Goal: Task Accomplishment & Management: Manage account settings

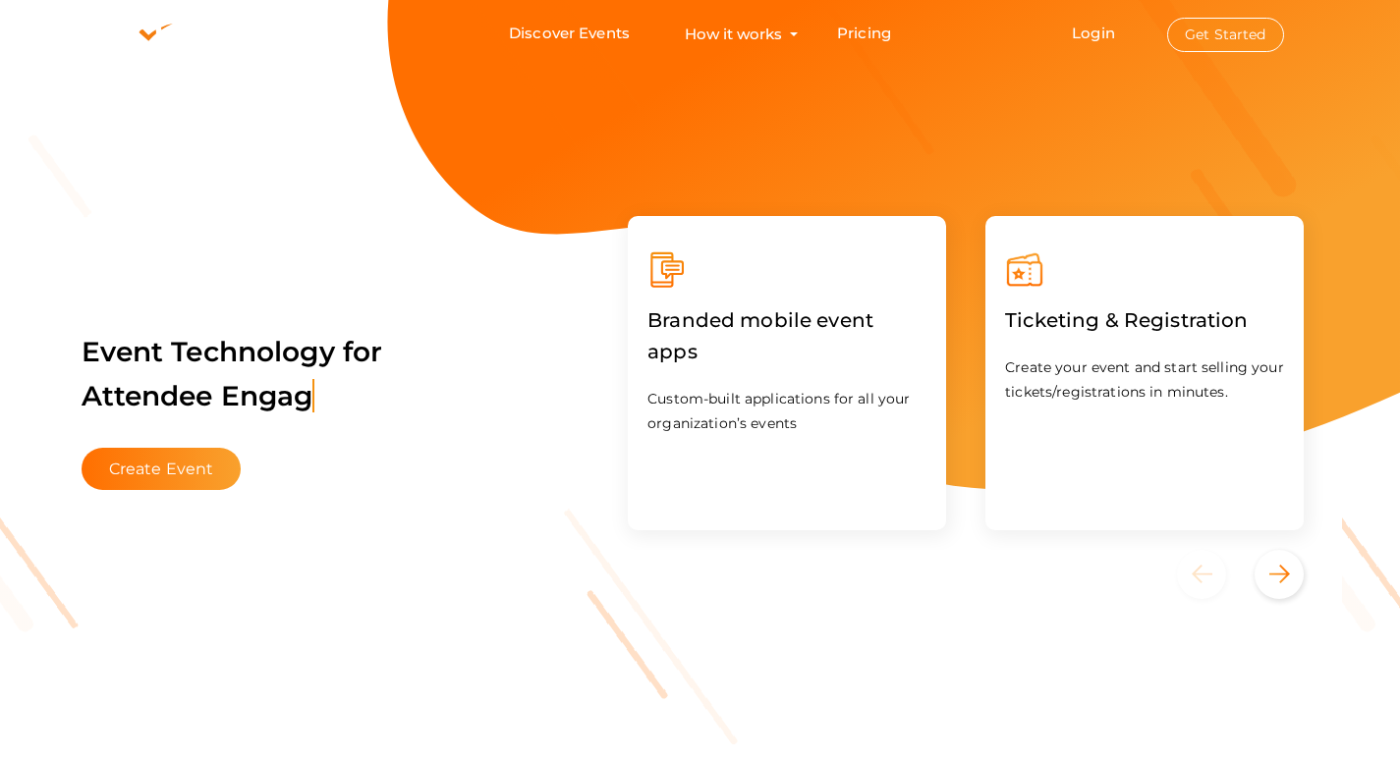
click at [1229, 27] on button "Get Started" at bounding box center [1225, 35] width 117 height 34
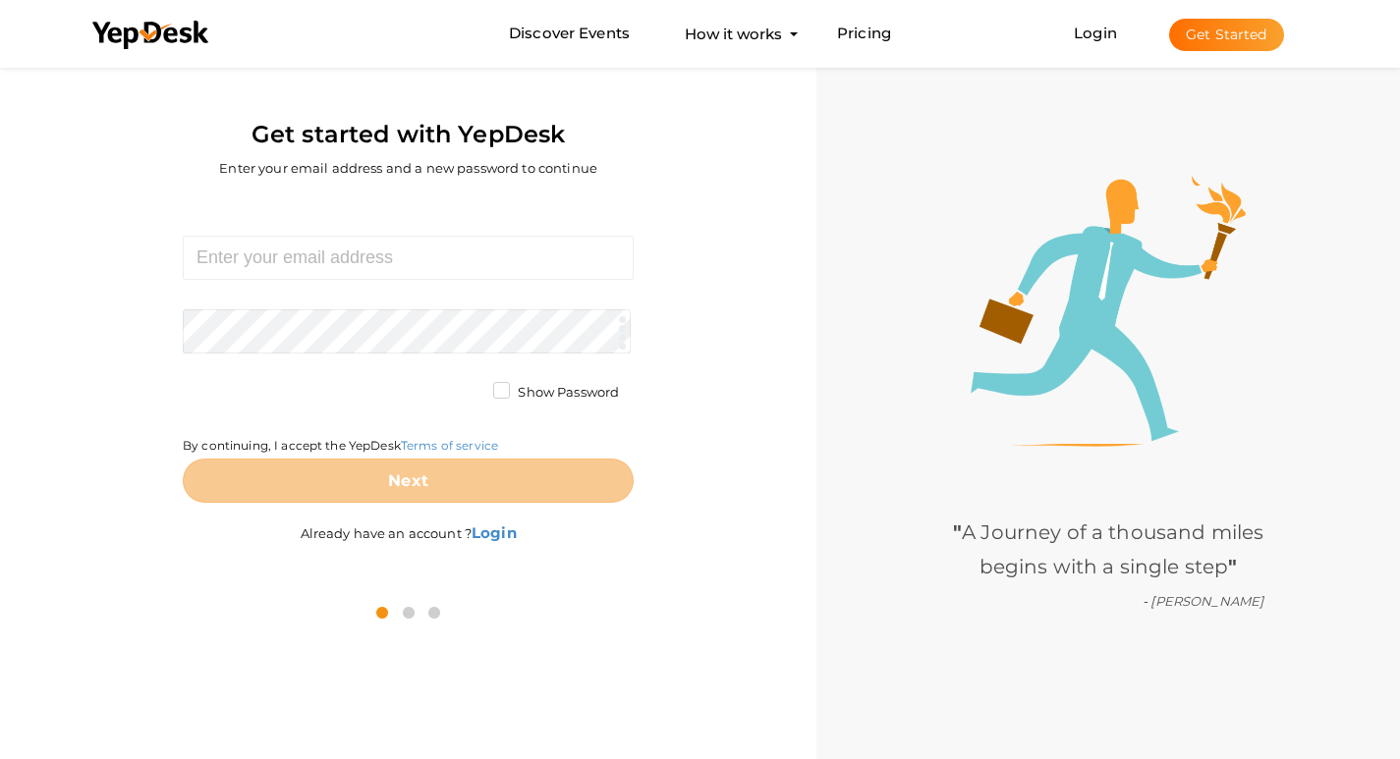
scroll to position [63, 0]
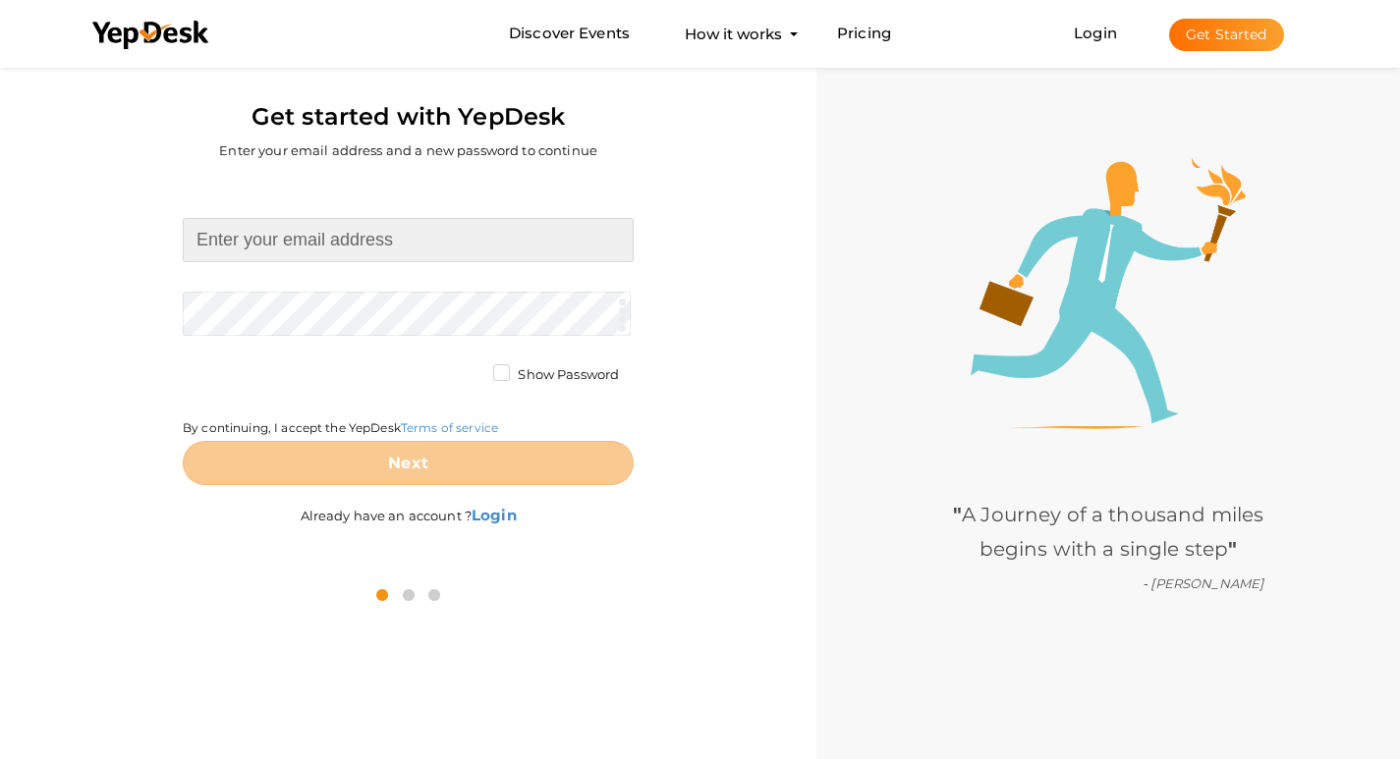
click at [424, 230] on input at bounding box center [408, 240] width 451 height 44
type input "prestigeautumn@gmail.com"
click at [376, 302] on form "prestigeautumn@gmail.com Required. Invalid email. Checking You already have a Y…" at bounding box center [408, 351] width 451 height 267
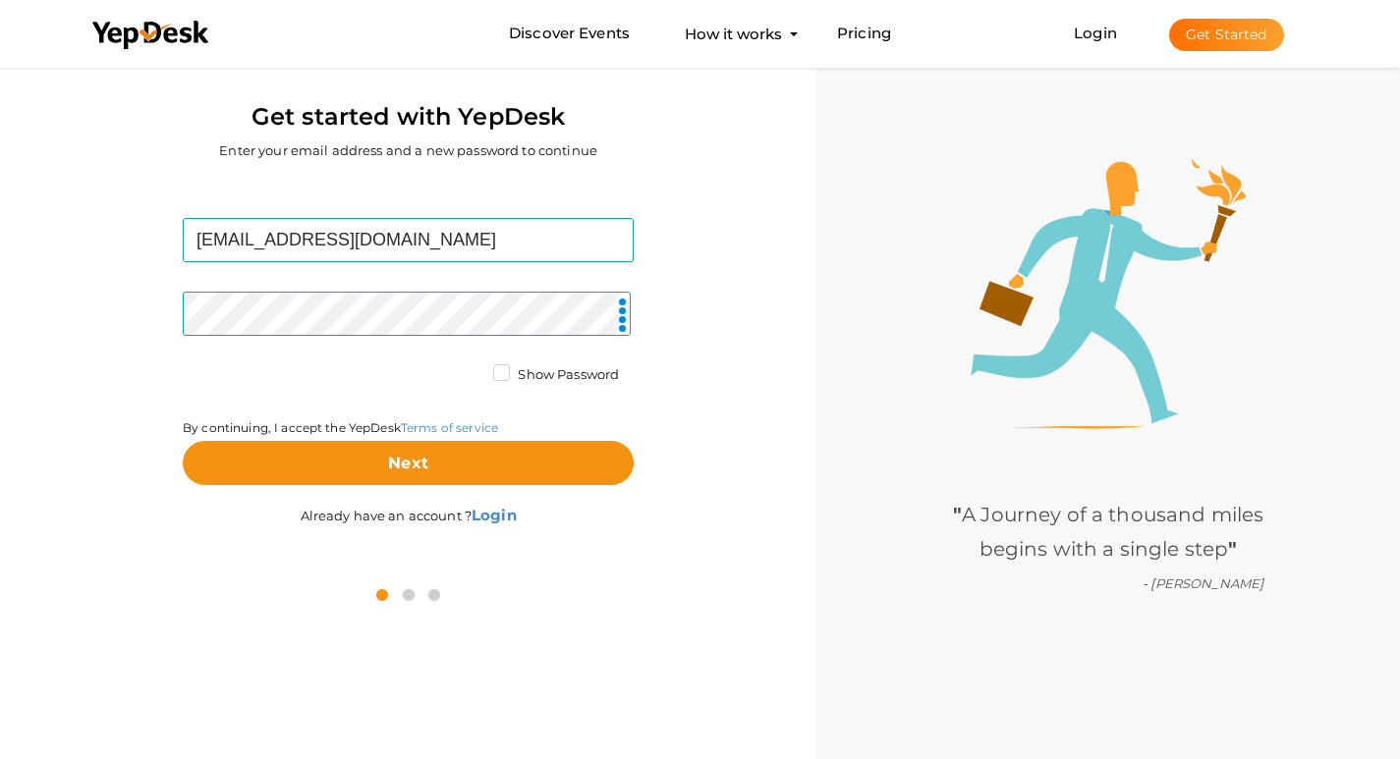
click at [498, 365] on label "Show Password" at bounding box center [556, 375] width 126 height 20
click at [474, 369] on input "Show Password" at bounding box center [474, 369] width 0 height 0
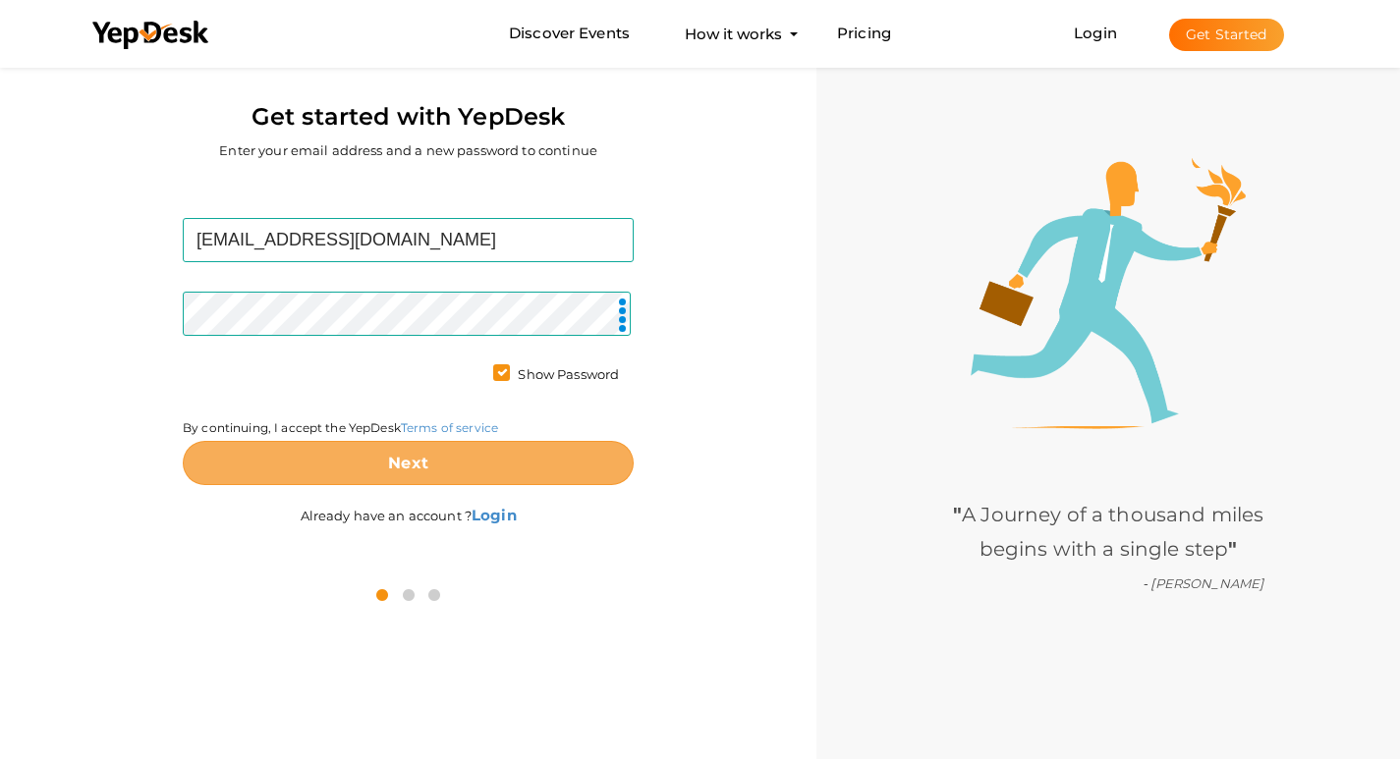
click at [340, 456] on button "Next" at bounding box center [408, 463] width 451 height 44
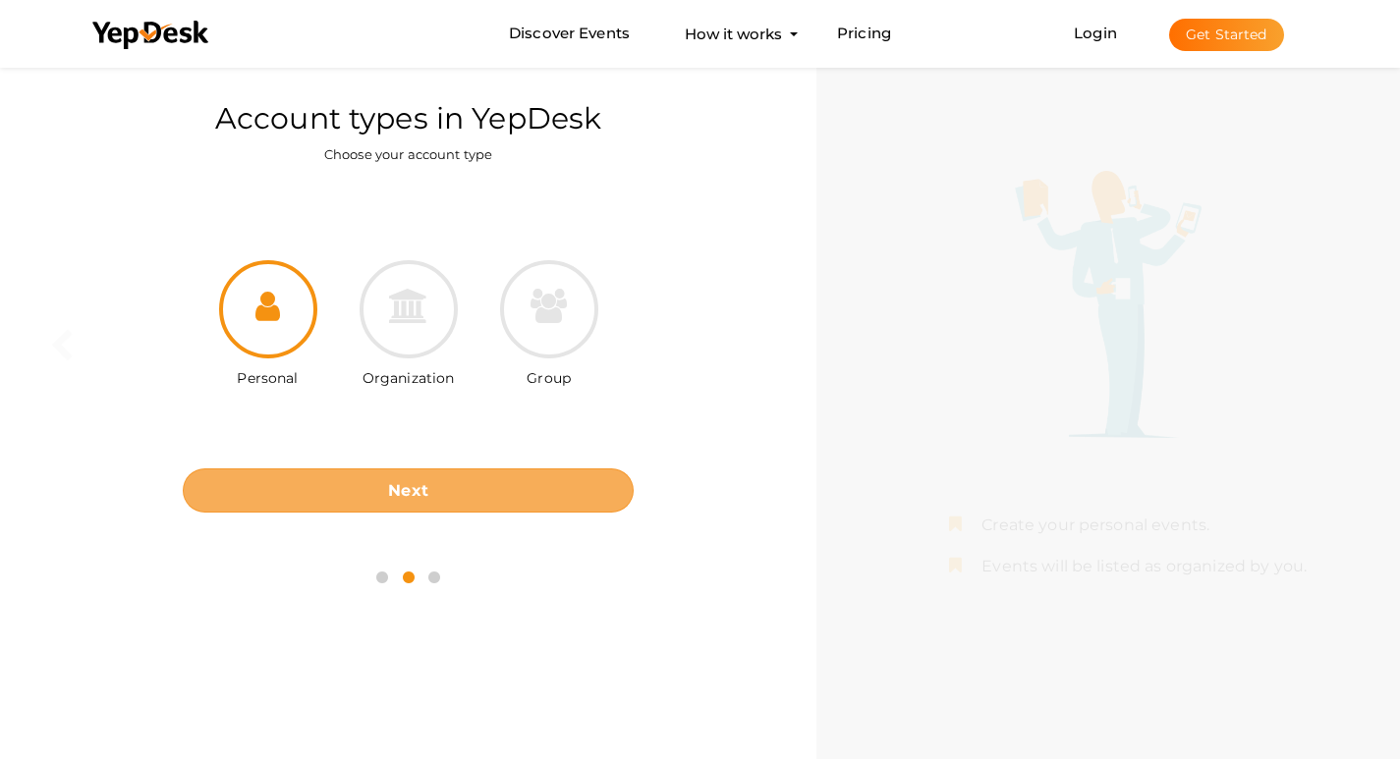
click at [412, 511] on button "Next" at bounding box center [408, 491] width 451 height 44
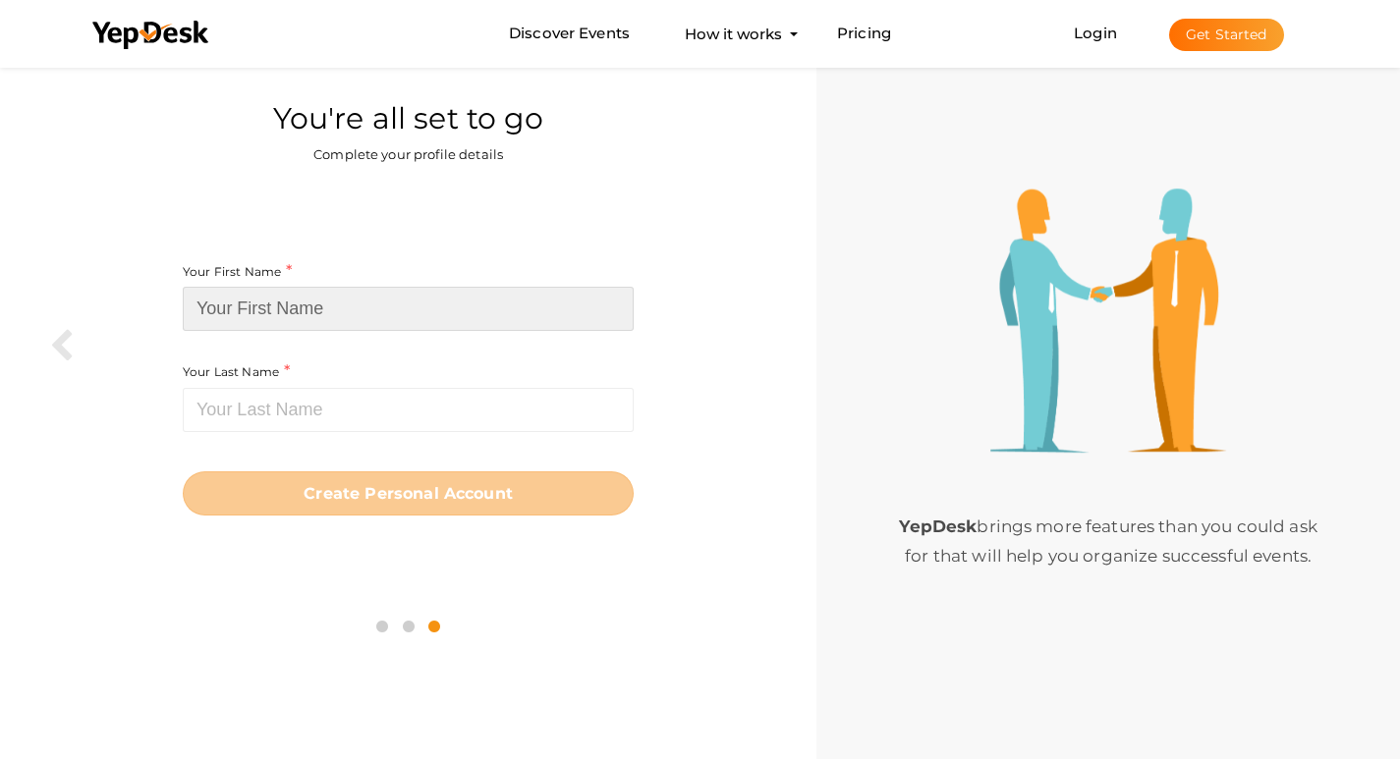
click at [360, 303] on input at bounding box center [408, 309] width 451 height 44
paste input "Prestige Autumn Leaves"
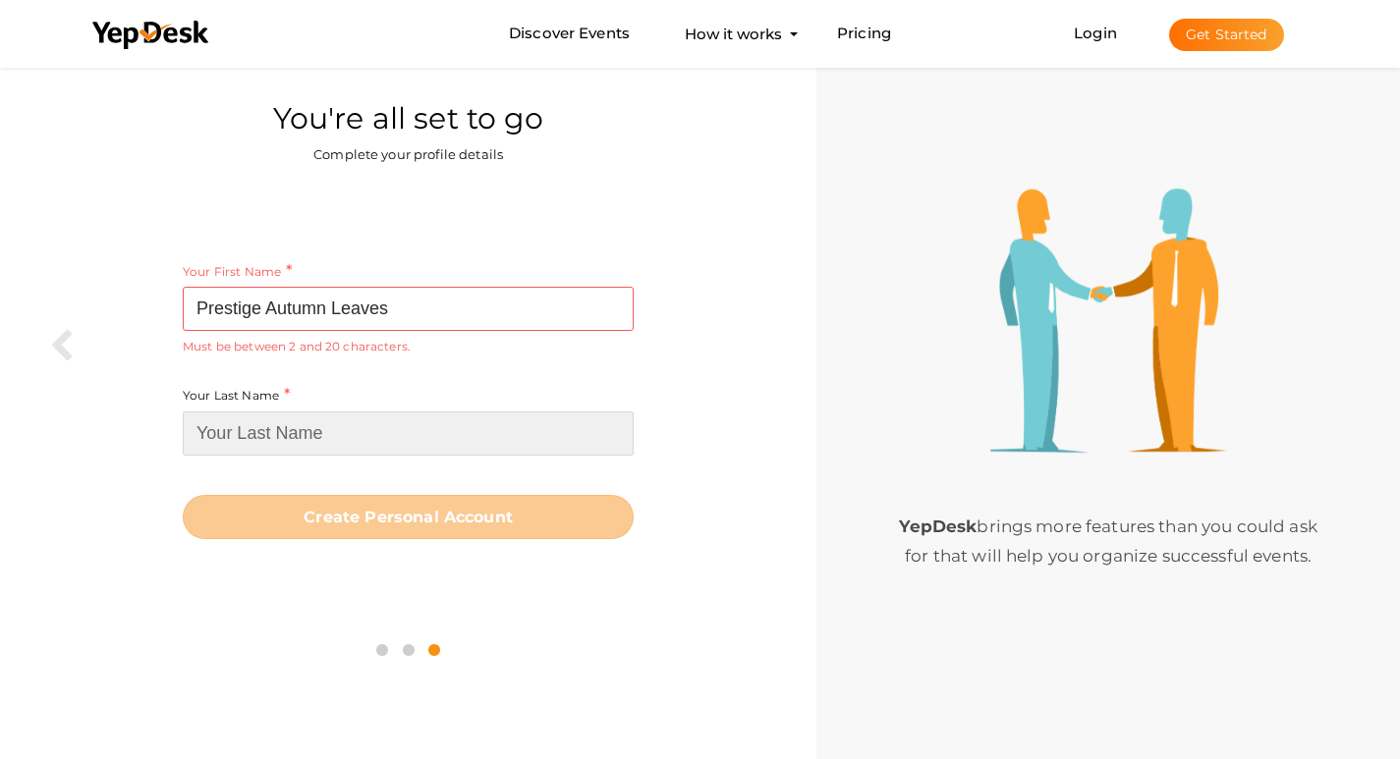
click at [298, 430] on input at bounding box center [408, 434] width 451 height 44
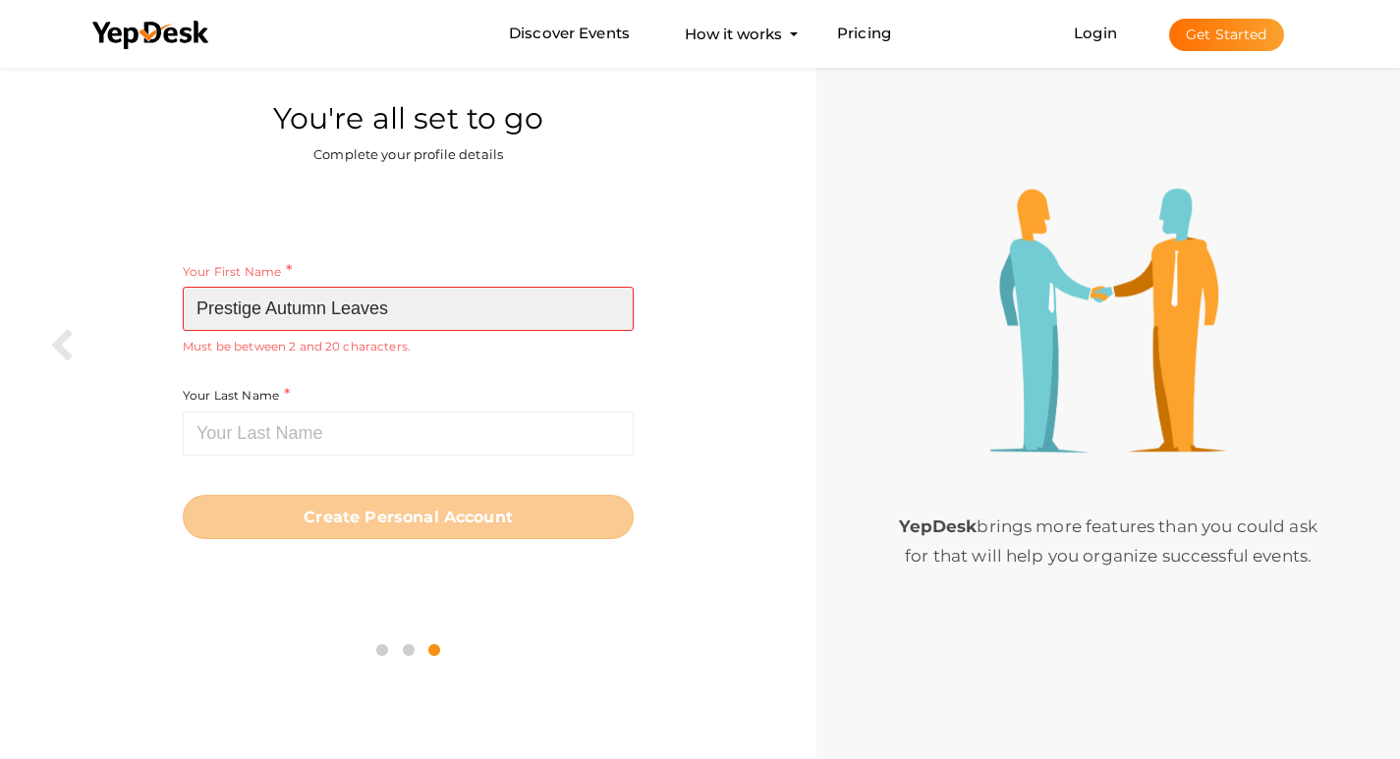
click at [507, 302] on input "Prestige Autumn Leaves" at bounding box center [408, 309] width 451 height 44
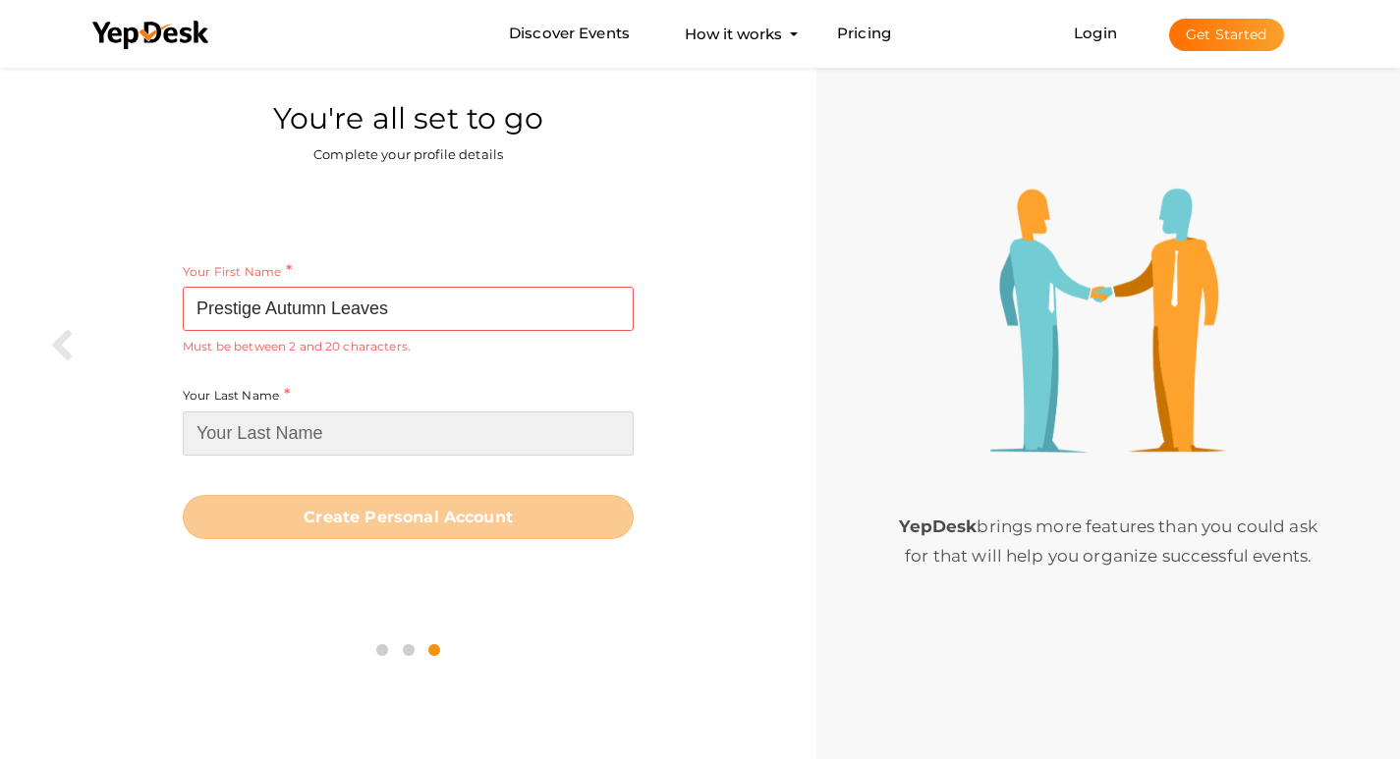
click at [370, 456] on input at bounding box center [408, 434] width 451 height 44
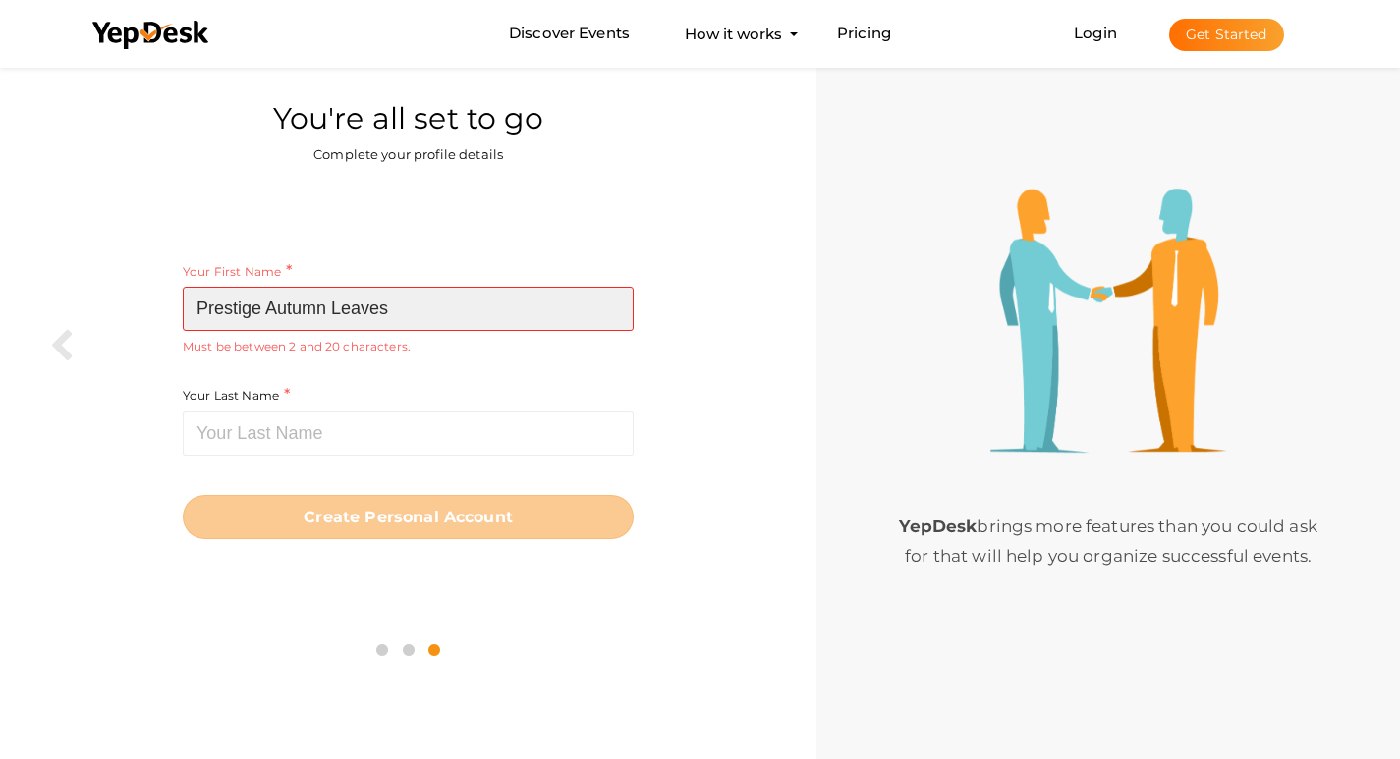
click at [357, 307] on input "Prestige Autumn Leaves" at bounding box center [408, 309] width 451 height 44
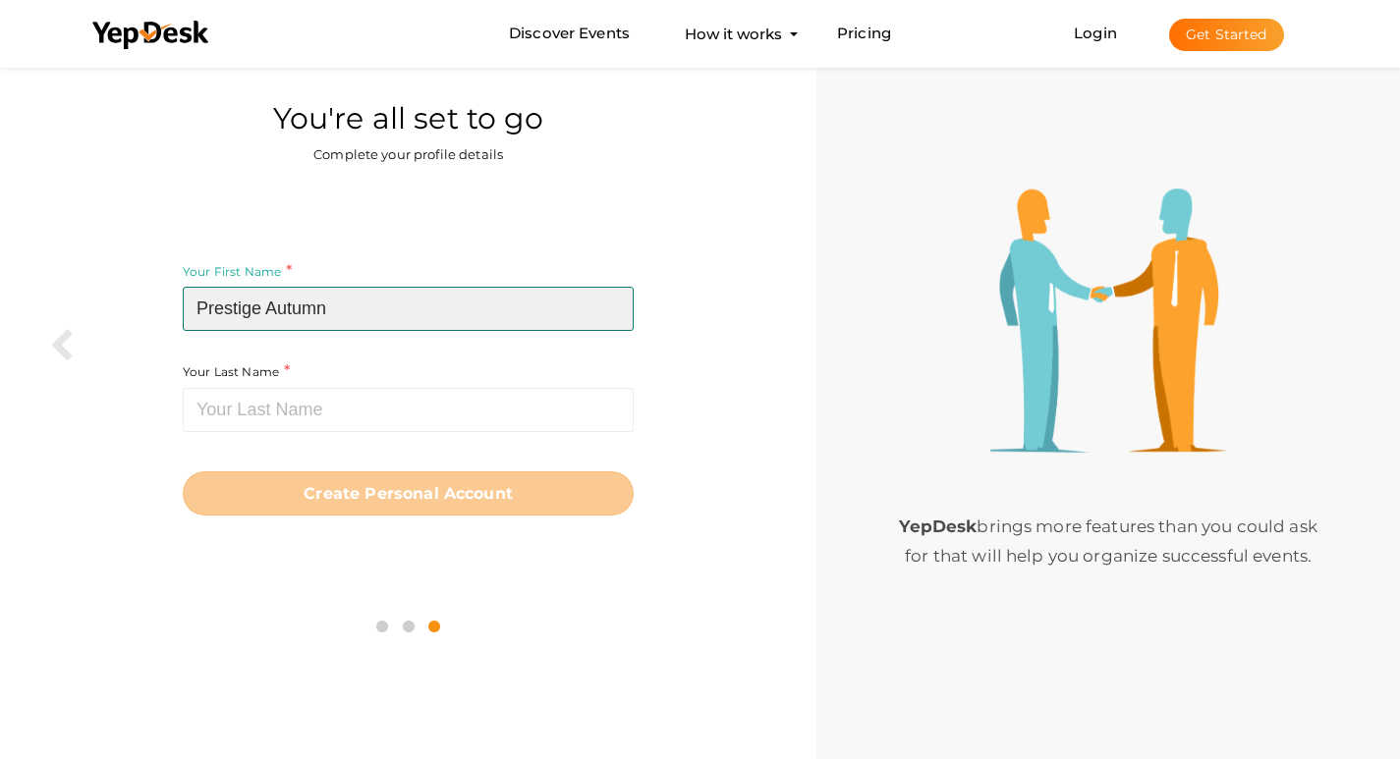
type input "Prestige Autumn"
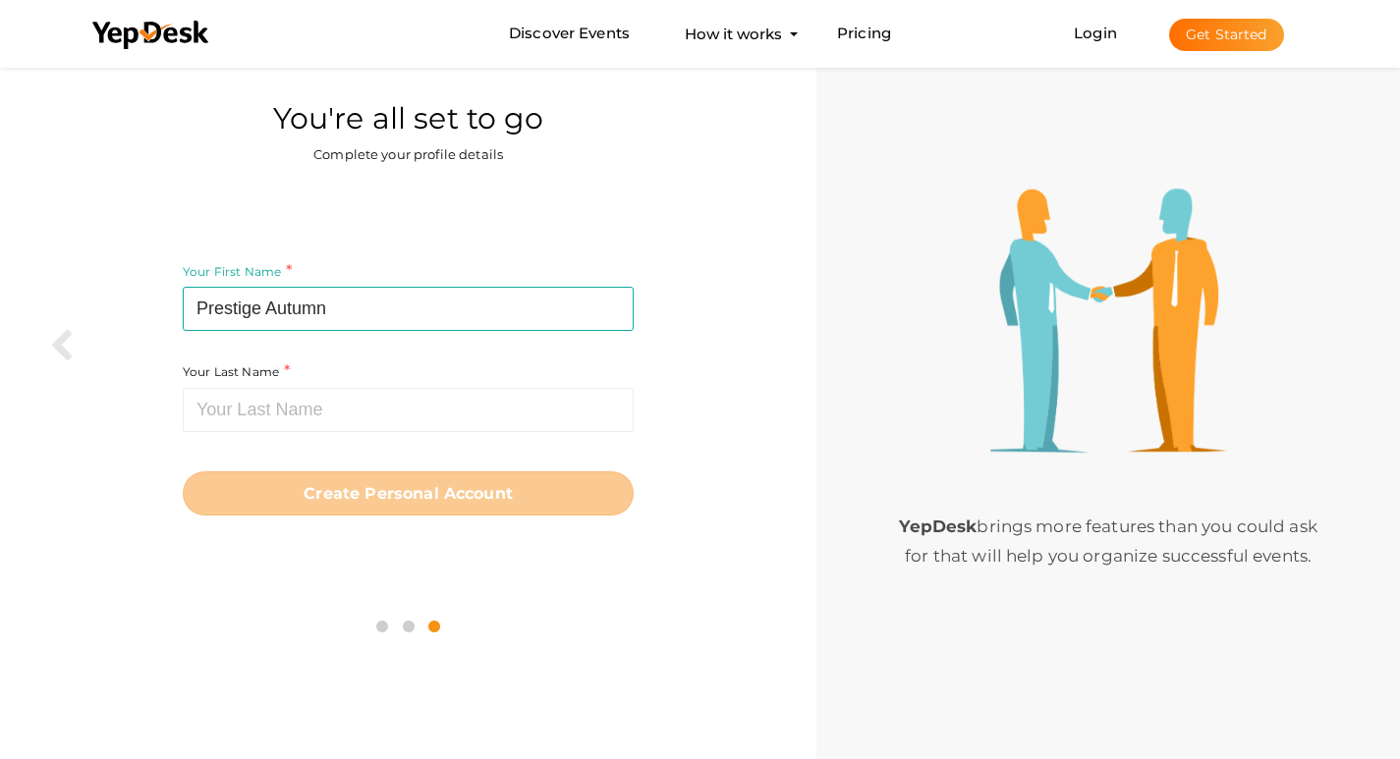
click at [283, 437] on div "Your Last Name Required. Must contain letters only. Must be between 1 and 20 ch…" at bounding box center [408, 411] width 451 height 101
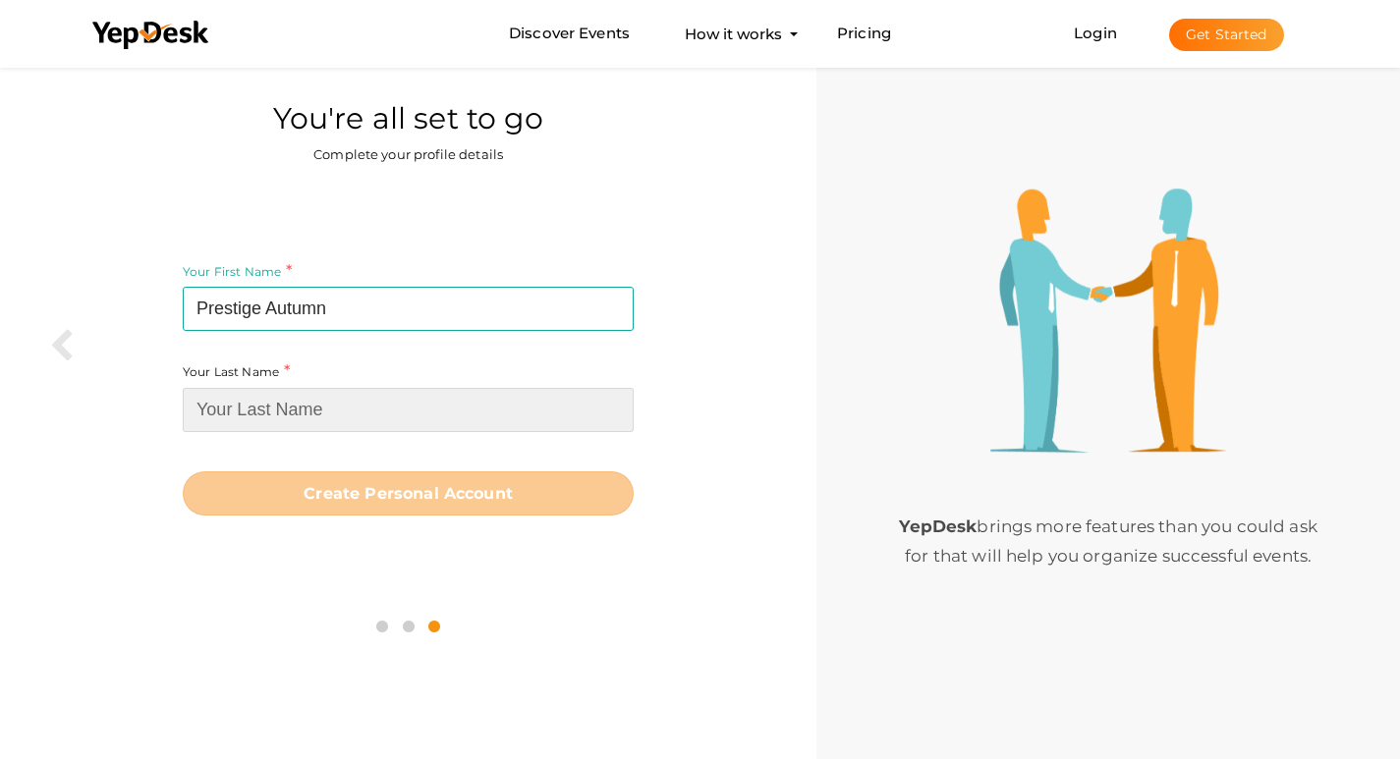
click at [296, 413] on input at bounding box center [408, 410] width 451 height 44
paste input "Leaves,"
click at [326, 418] on input "Leaves," at bounding box center [408, 410] width 451 height 44
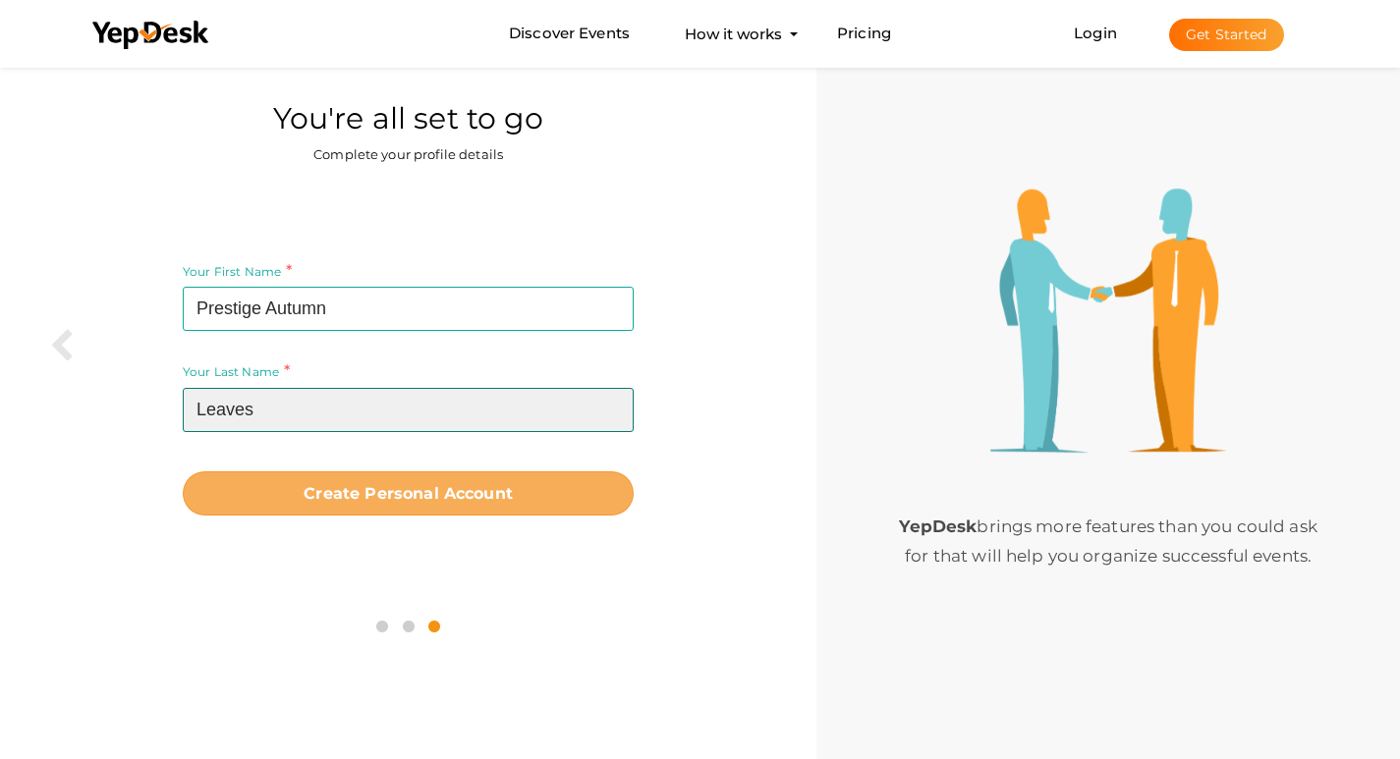
type input "Leaves"
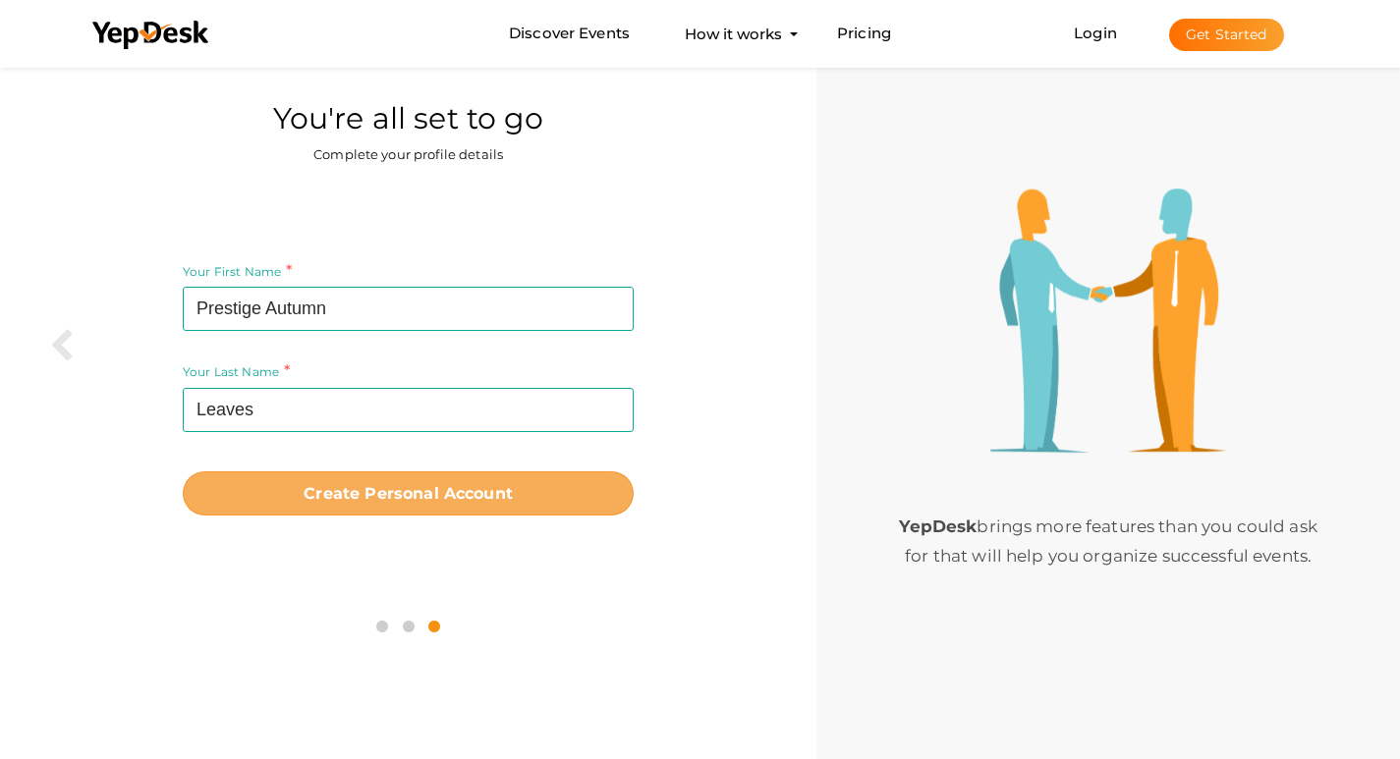
click at [491, 480] on button "Create Personal Account" at bounding box center [408, 494] width 451 height 44
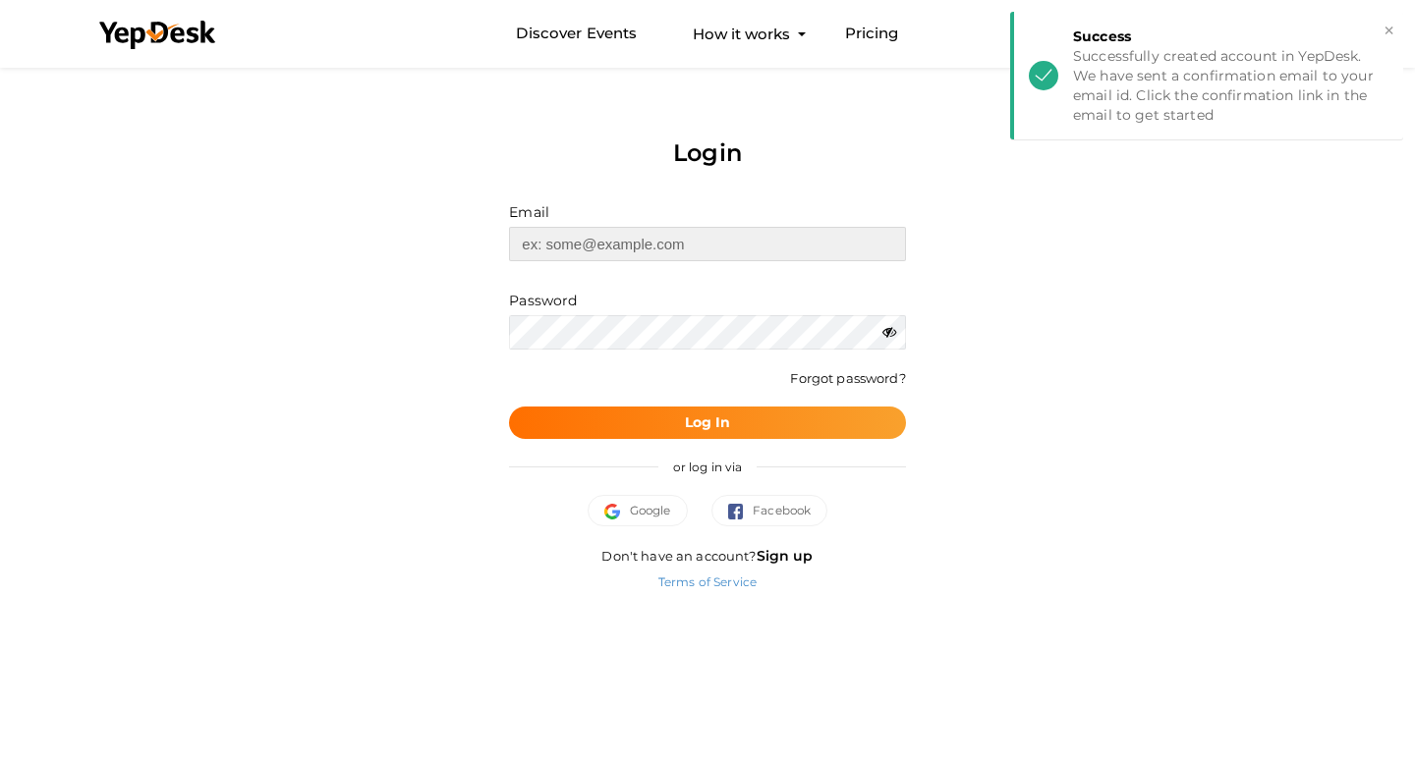
type input "[EMAIL_ADDRESS][DOMAIN_NAME]"
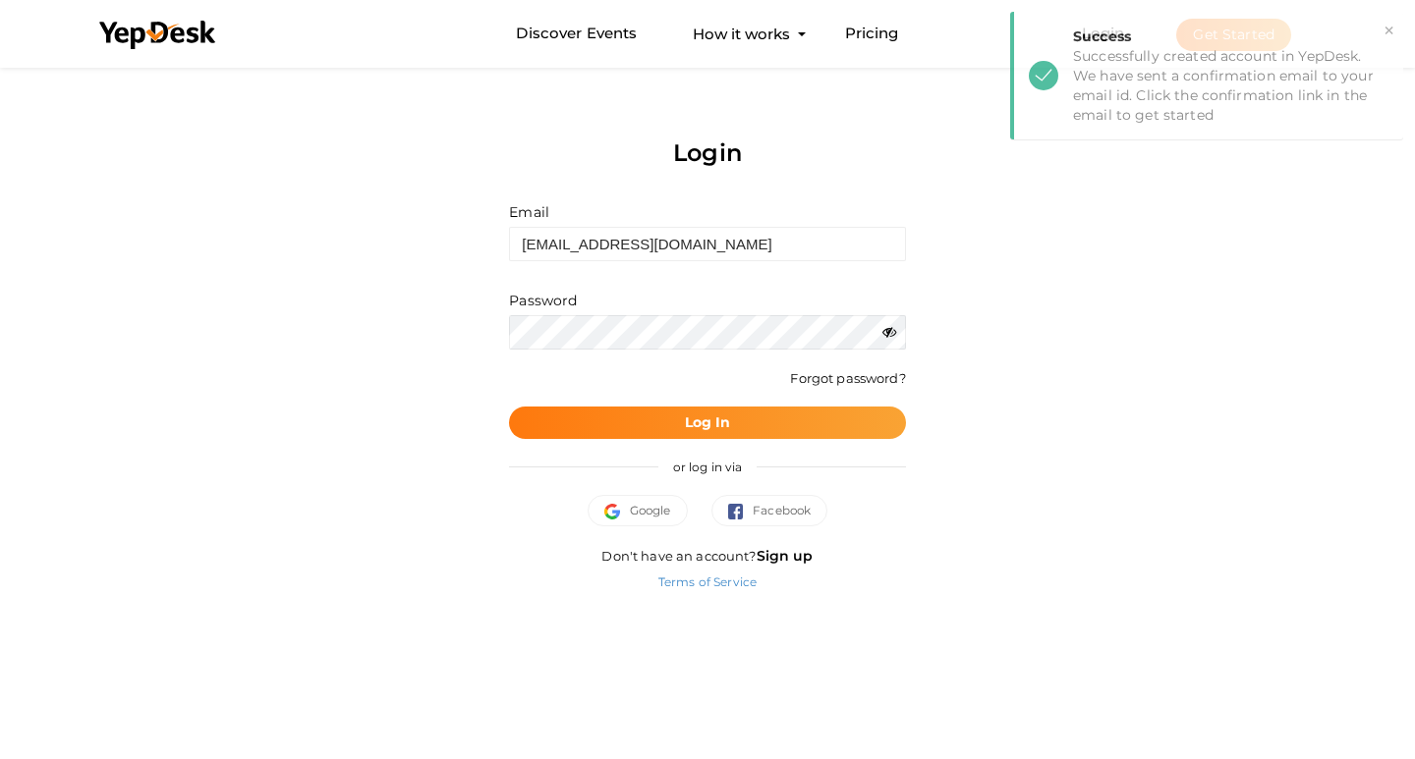
click at [704, 427] on b "Log In" at bounding box center [708, 423] width 46 height 18
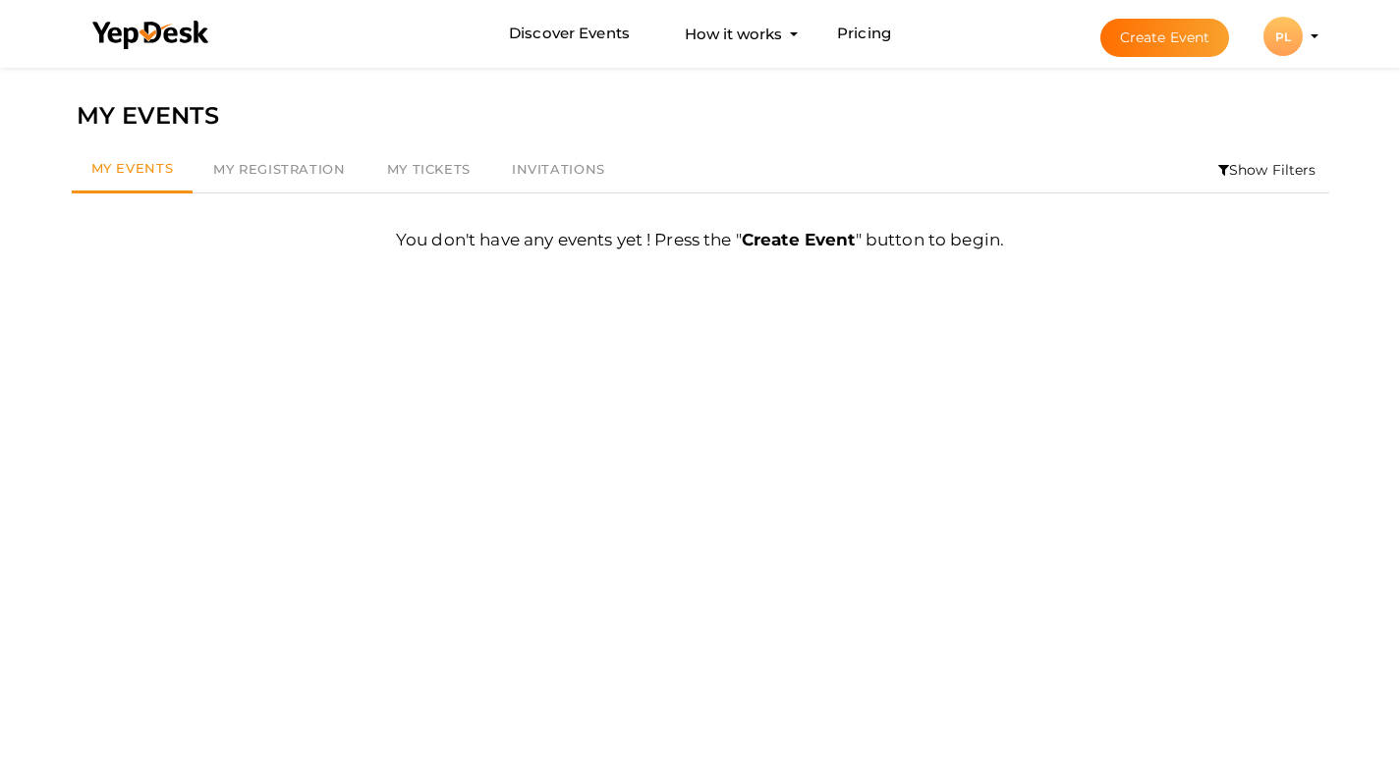
click at [1304, 27] on button "PL PL Prestige Autumn Leaves prestigeautumn@gmail.com Personal Profile My Event…" at bounding box center [1282, 36] width 51 height 41
click at [1289, 34] on div "PL" at bounding box center [1282, 36] width 39 height 39
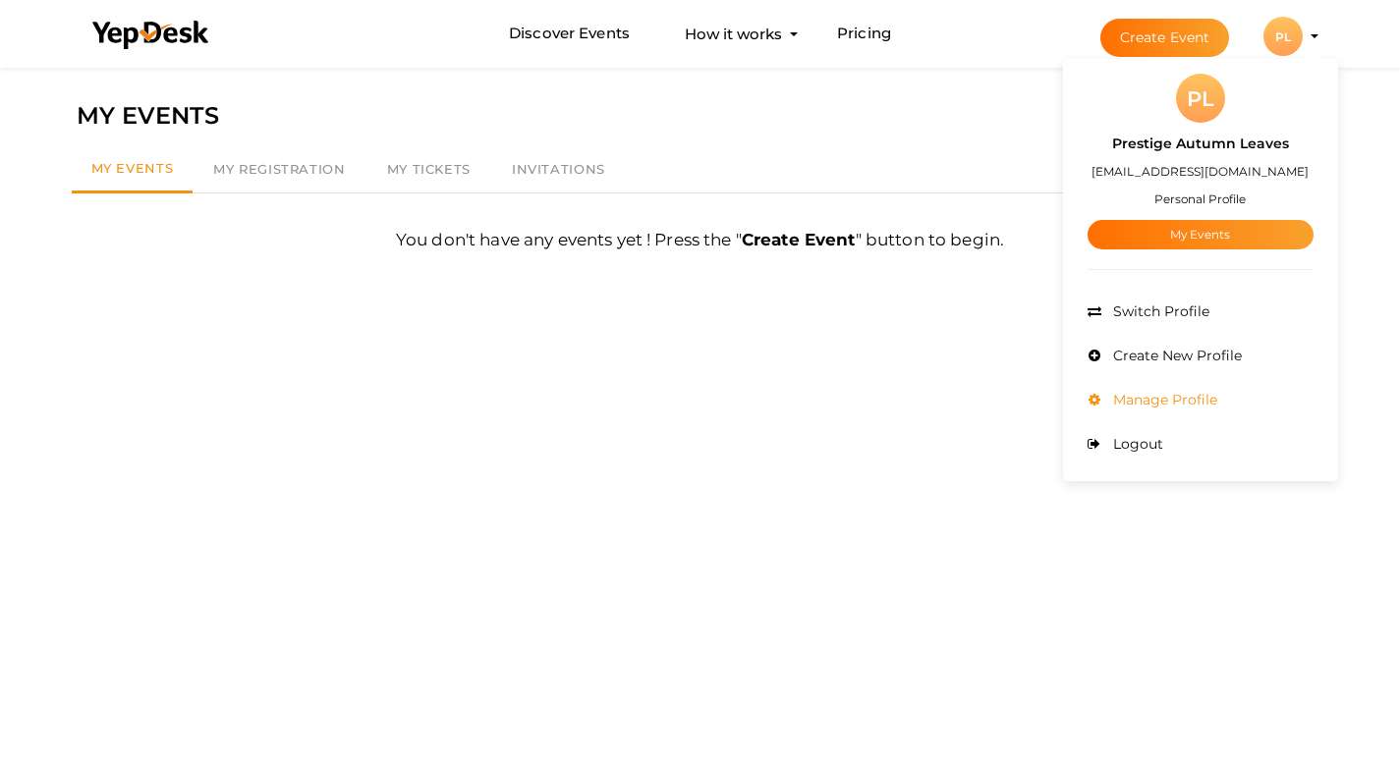
click at [1156, 409] on li "Manage Profile" at bounding box center [1200, 400] width 226 height 44
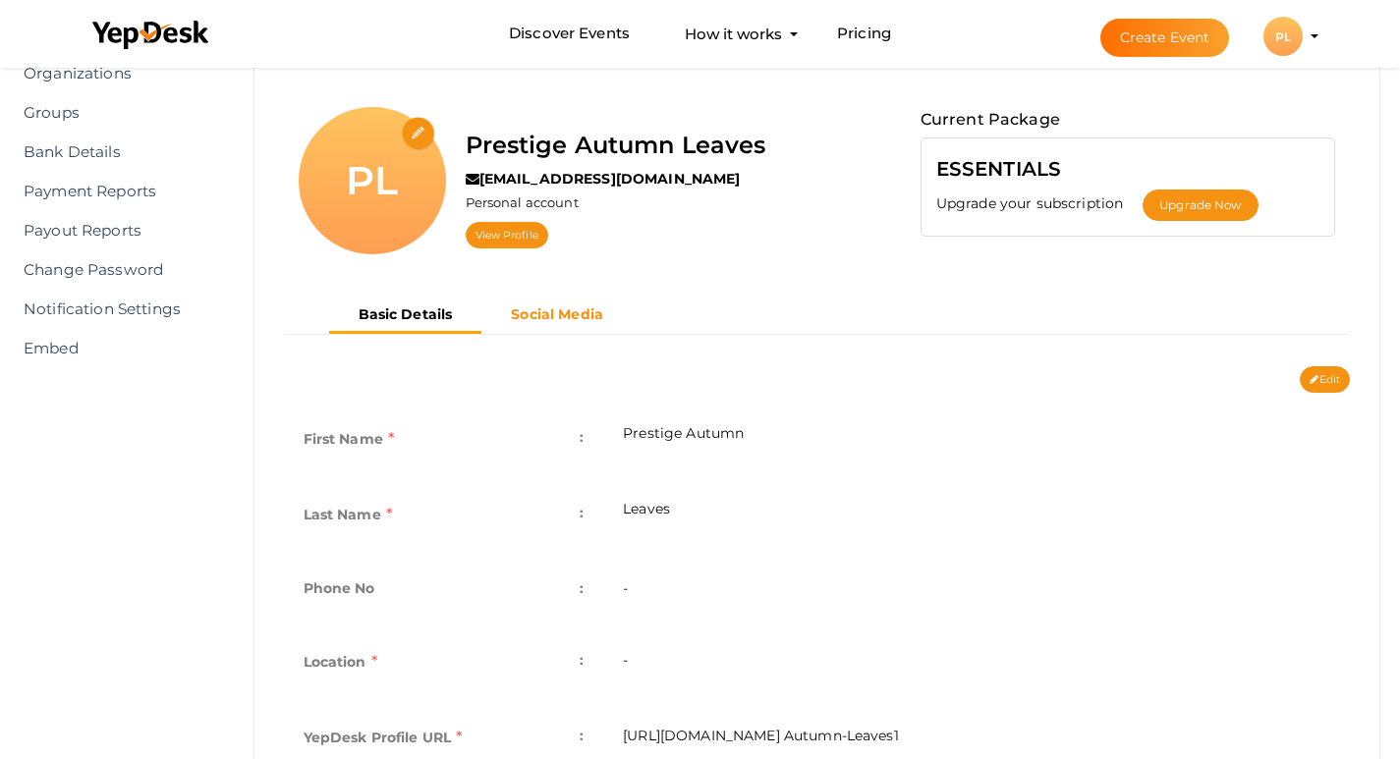
scroll to position [98, 0]
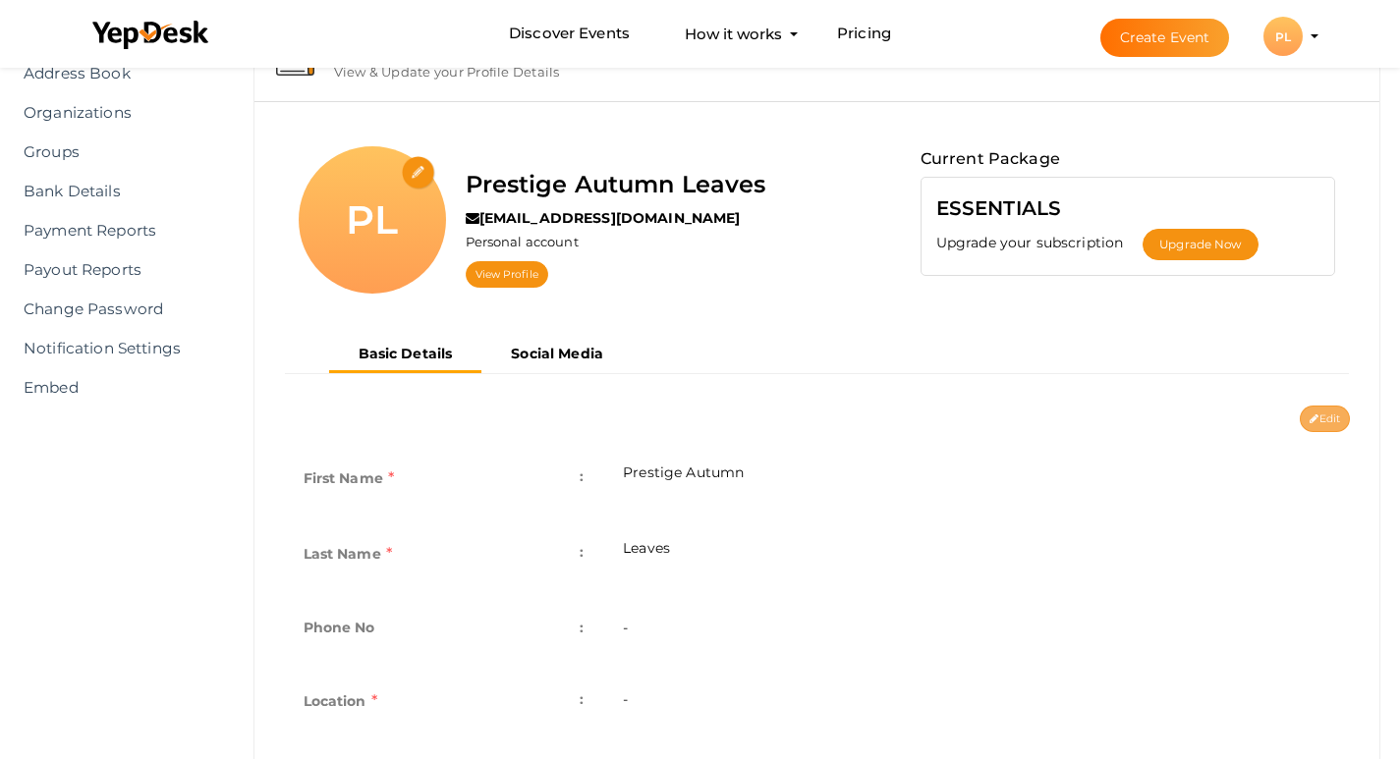
click at [1329, 406] on button "Edit" at bounding box center [1325, 419] width 50 height 27
type input "Prestige Autumn"
type input "Leaves"
type input "Prestige Autumn-Leaves1"
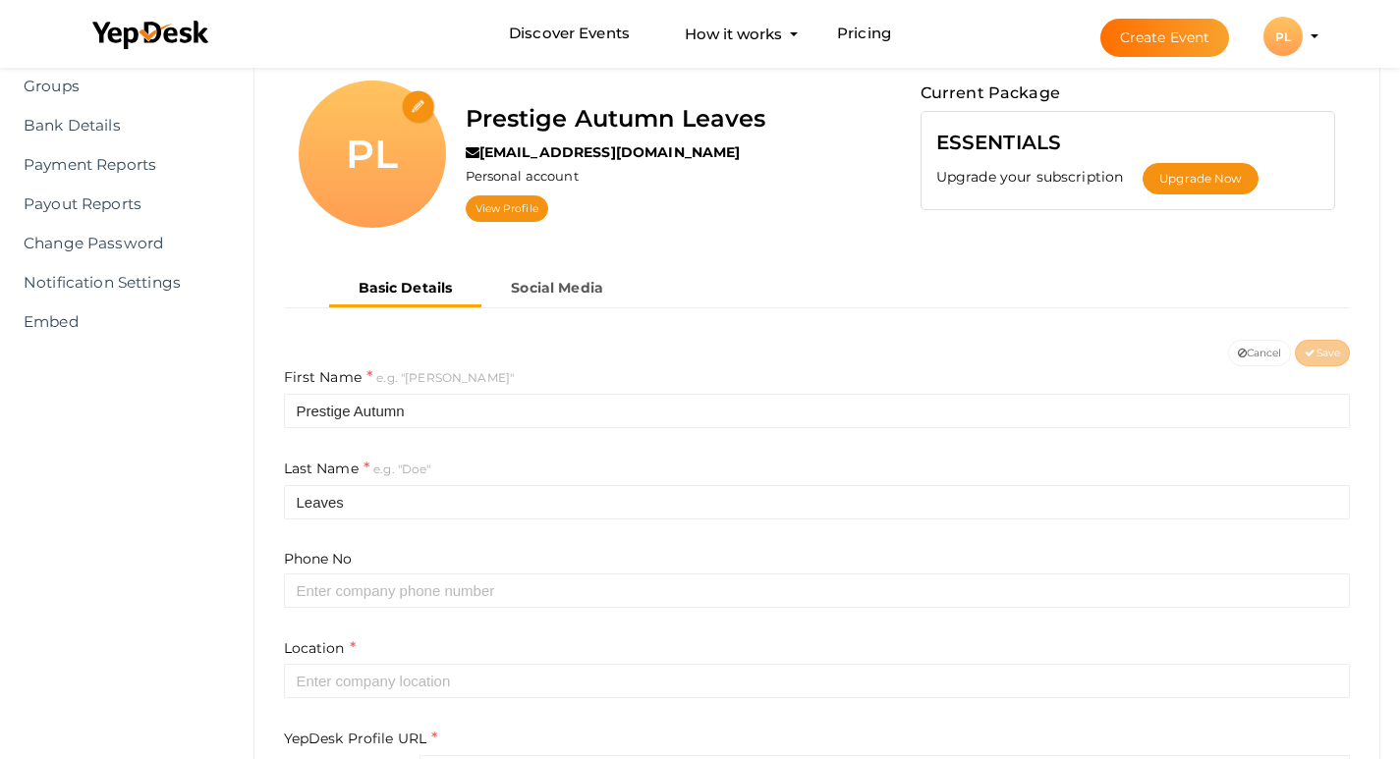
scroll to position [0, 0]
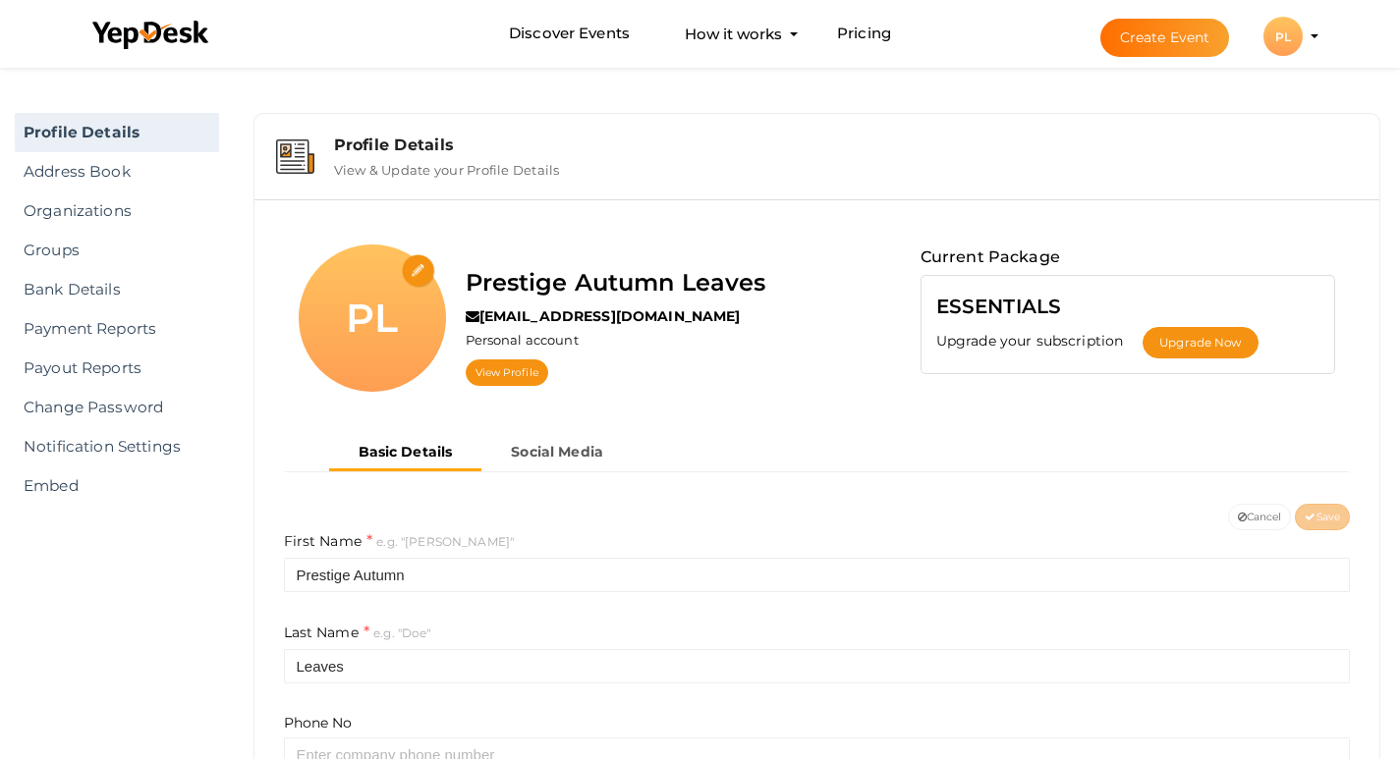
click at [418, 267] on input "file" at bounding box center [419, 271] width 34 height 34
type input "C:\fakepath\Prestige logo.jpeg"
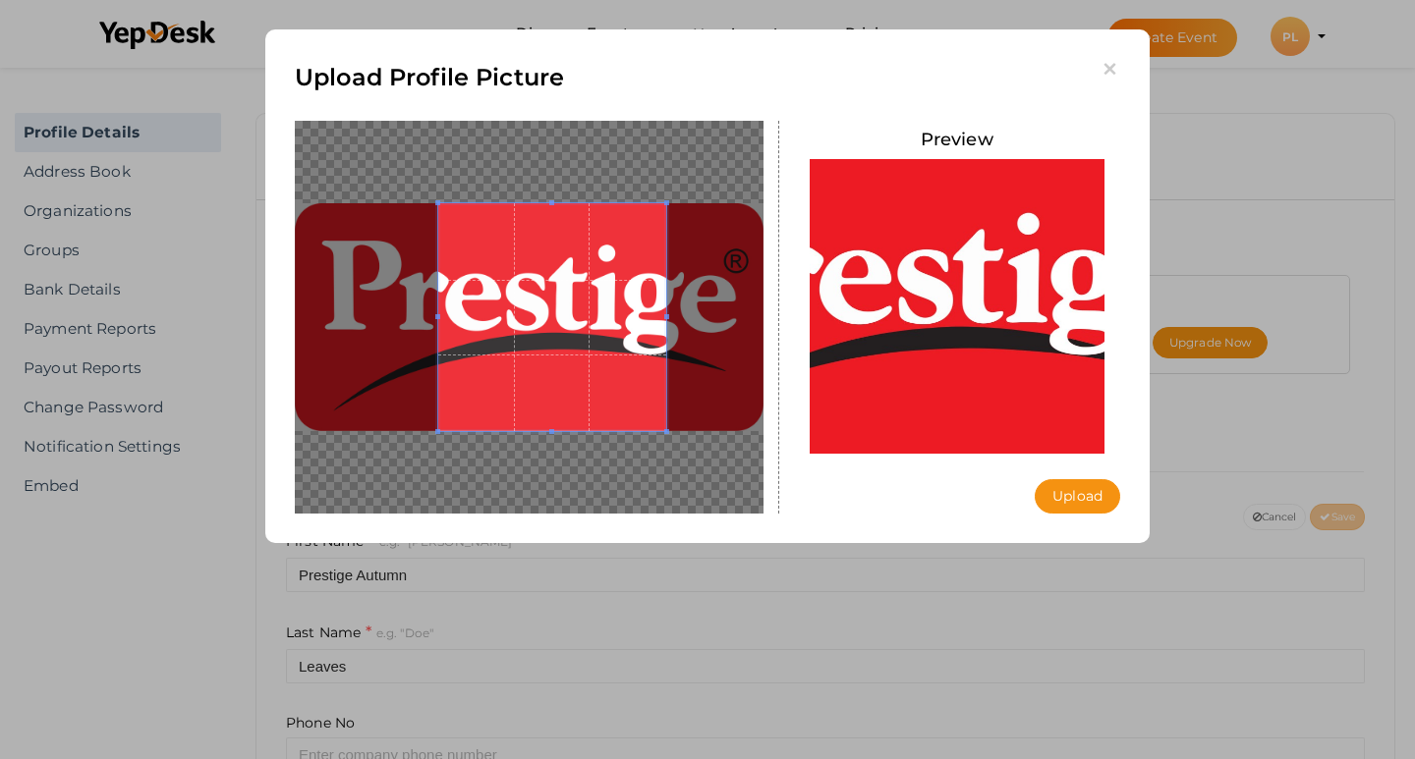
drag, startPoint x: 667, startPoint y: 314, endPoint x: 741, endPoint y: 312, distance: 73.7
click at [741, 312] on div at bounding box center [529, 317] width 469 height 393
drag, startPoint x: 438, startPoint y: 324, endPoint x: 372, endPoint y: 310, distance: 67.2
click at [372, 310] on div at bounding box center [529, 317] width 469 height 393
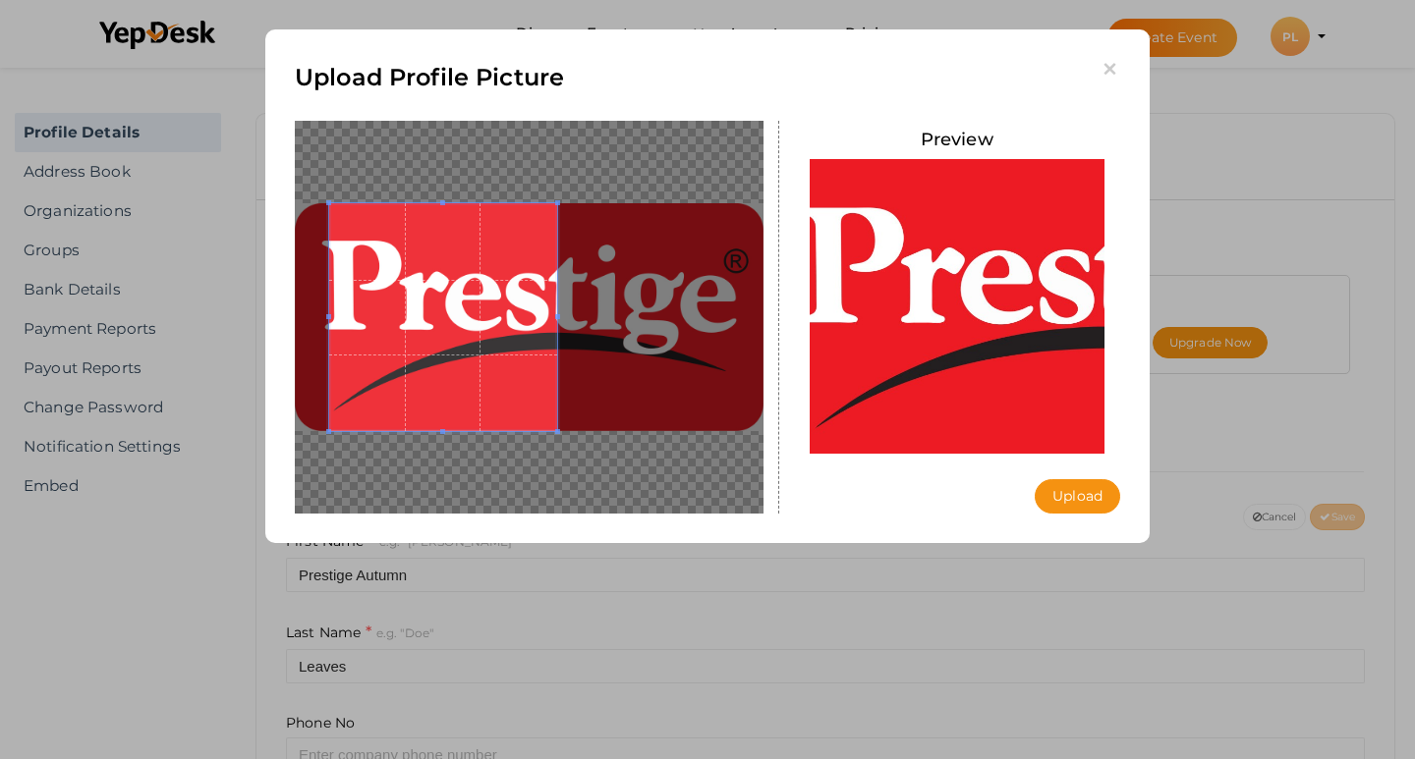
drag, startPoint x: 530, startPoint y: 350, endPoint x: 421, endPoint y: 327, distance: 111.4
click at [421, 327] on span at bounding box center [443, 317] width 228 height 228
click at [1080, 489] on button "Upload" at bounding box center [1076, 496] width 85 height 34
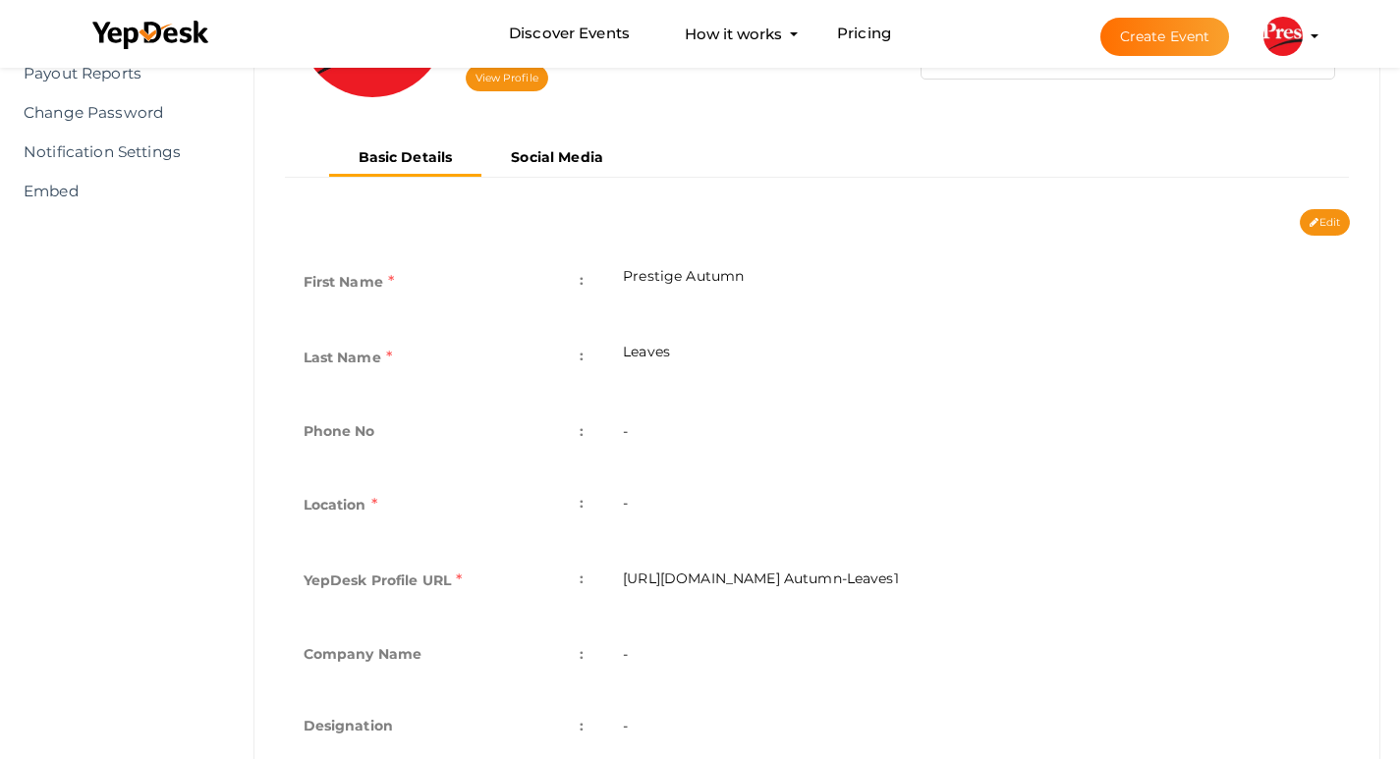
scroll to position [393, 0]
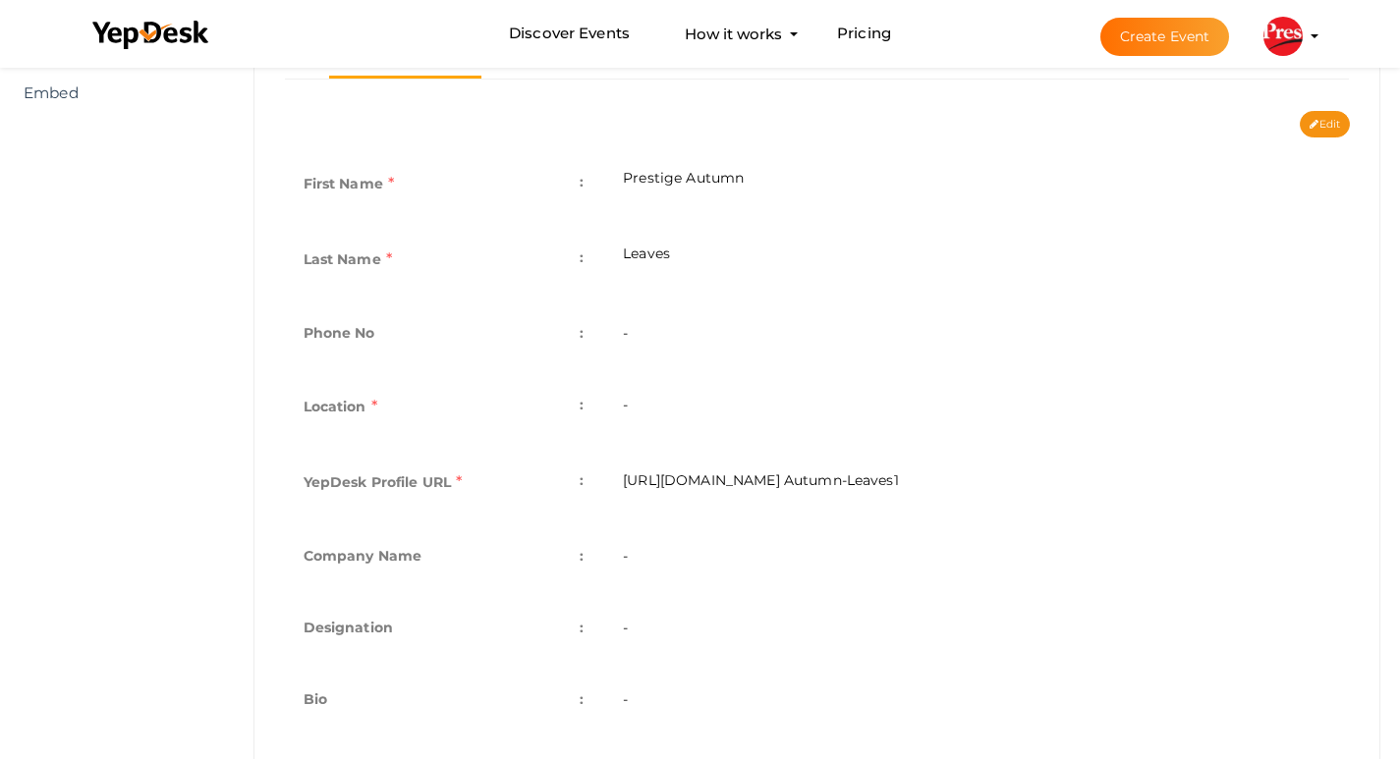
click at [634, 410] on td "-" at bounding box center [976, 409] width 747 height 76
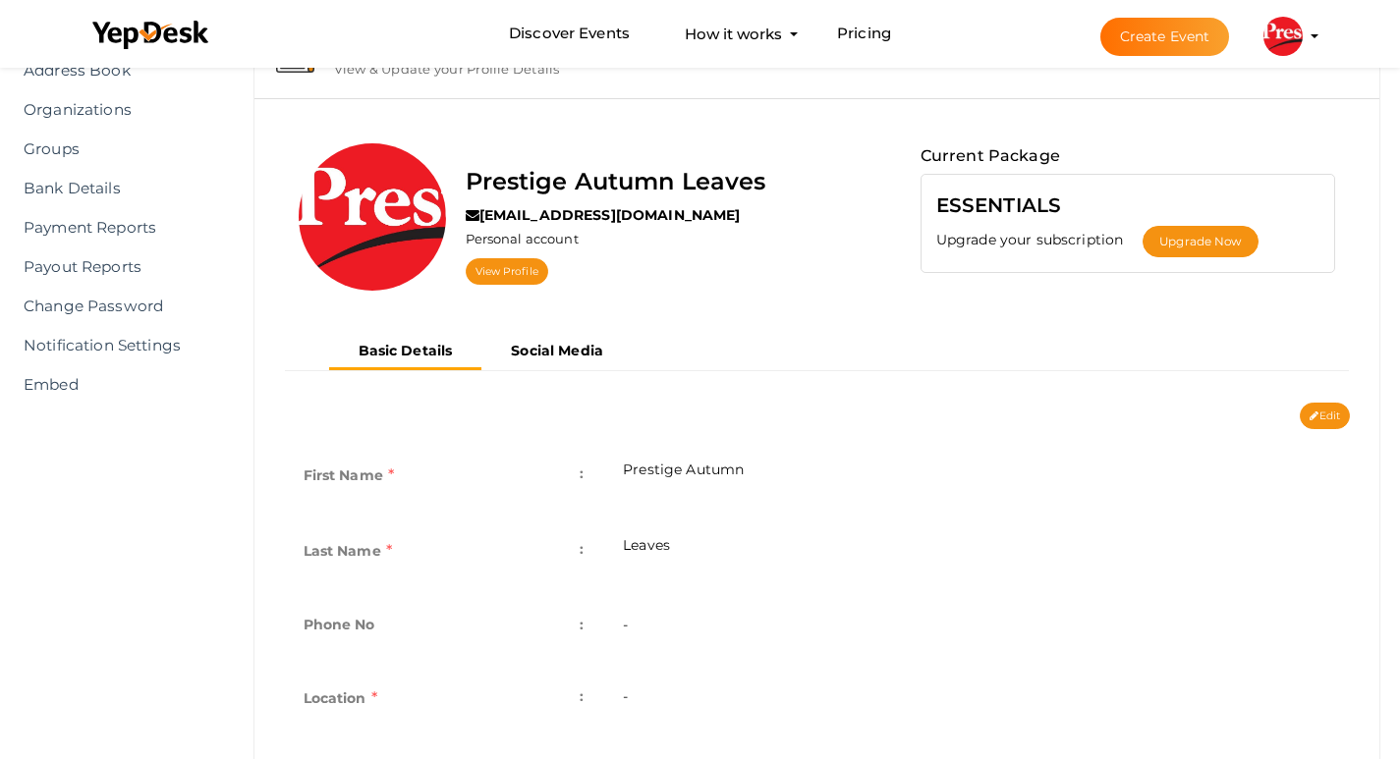
scroll to position [98, 0]
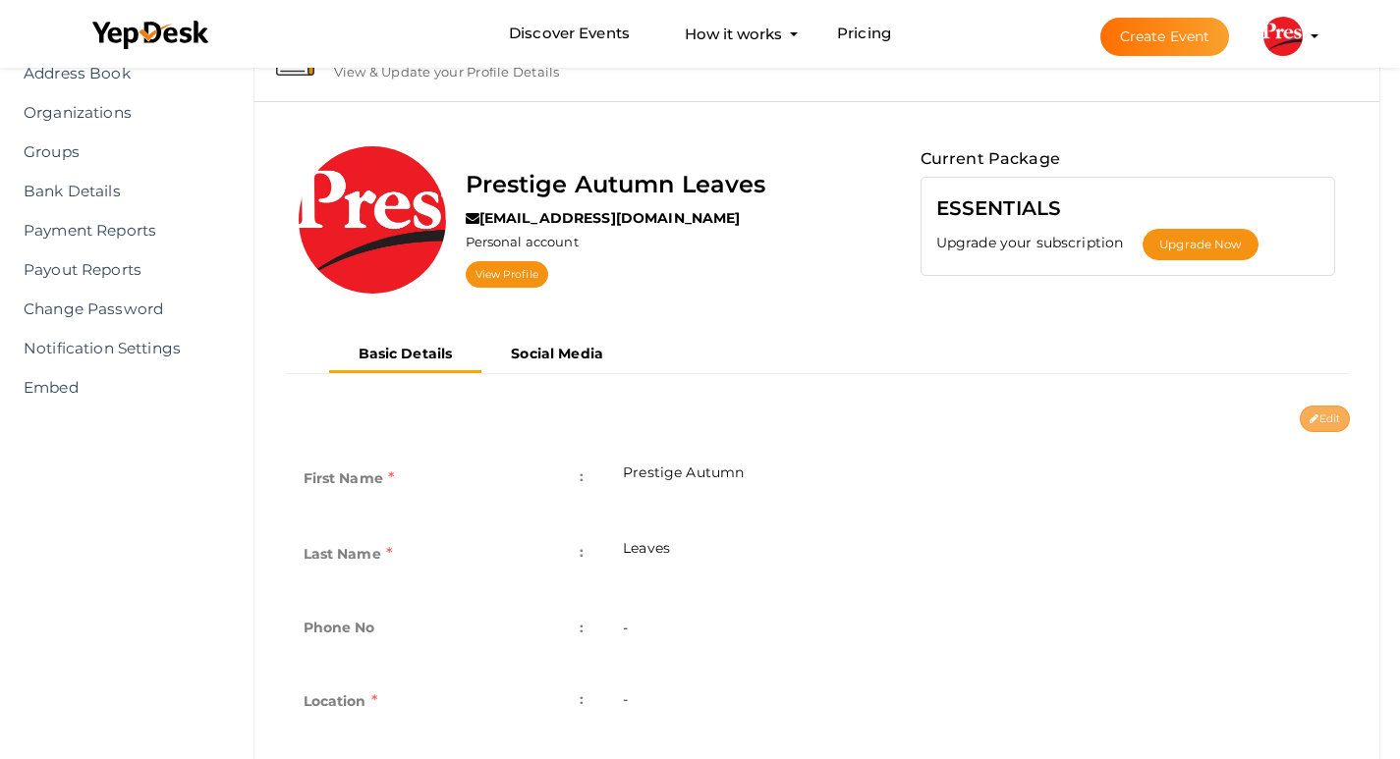
click at [1336, 418] on button "Edit" at bounding box center [1325, 419] width 50 height 27
type input "Prestige Autumn"
type input "Leaves"
type input "Prestige Autumn-Leaves1"
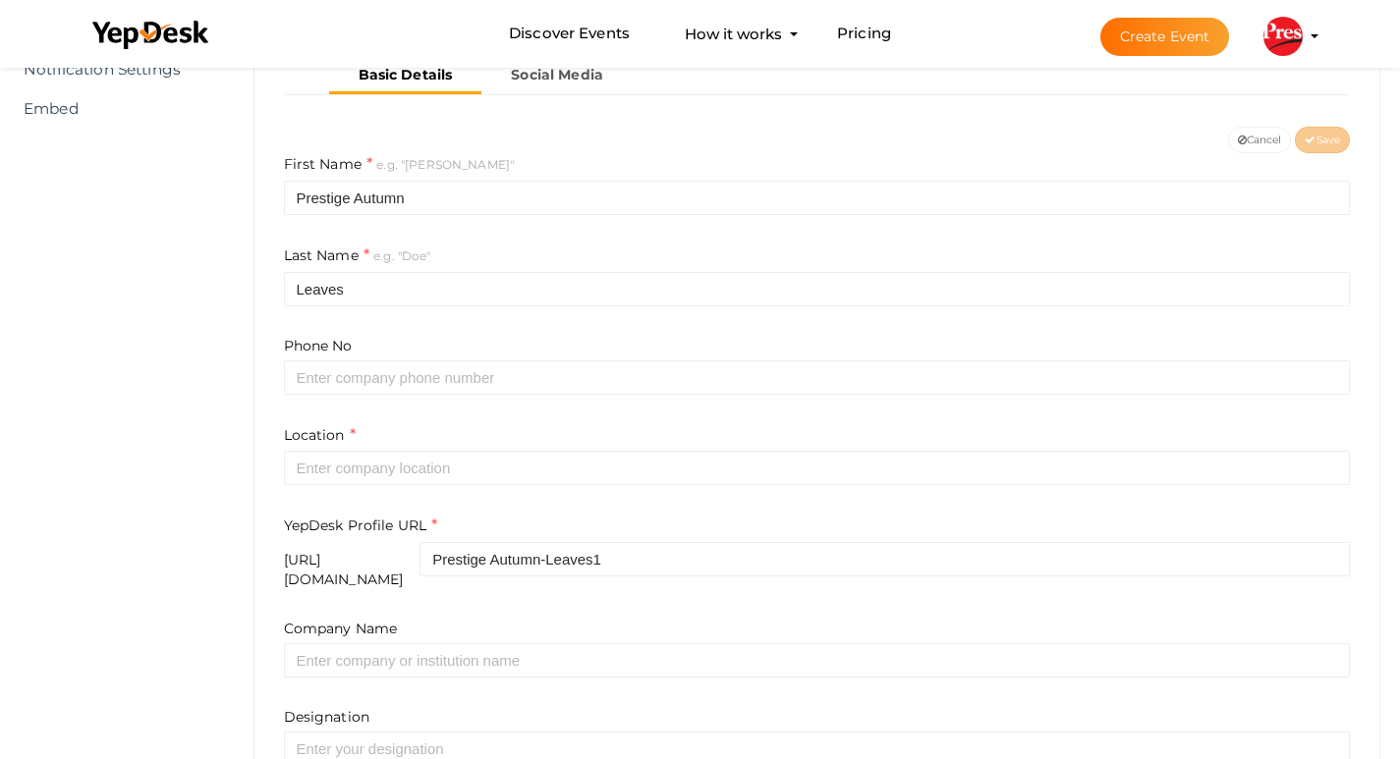
scroll to position [393, 0]
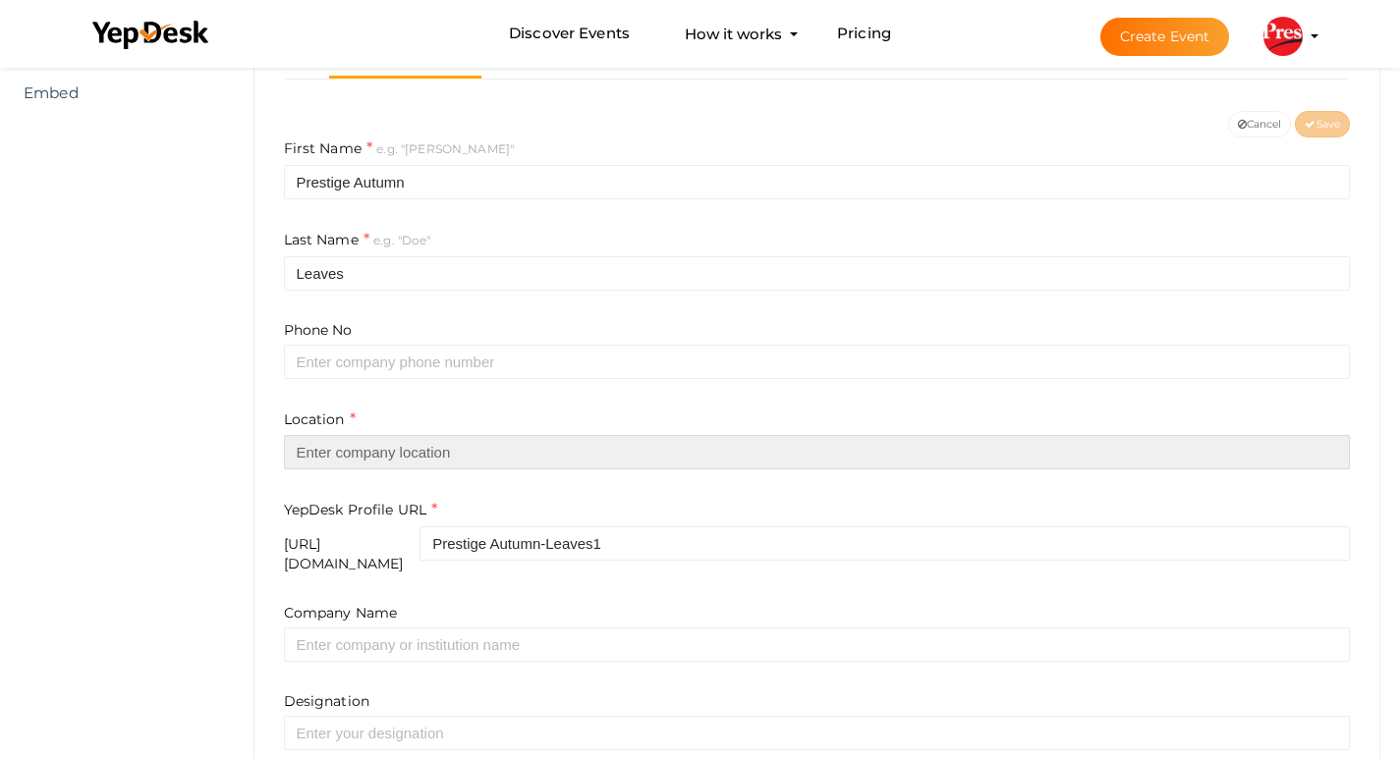
click at [395, 450] on input "text" at bounding box center [817, 452] width 1067 height 34
click at [398, 451] on input "text" at bounding box center [817, 452] width 1067 height 34
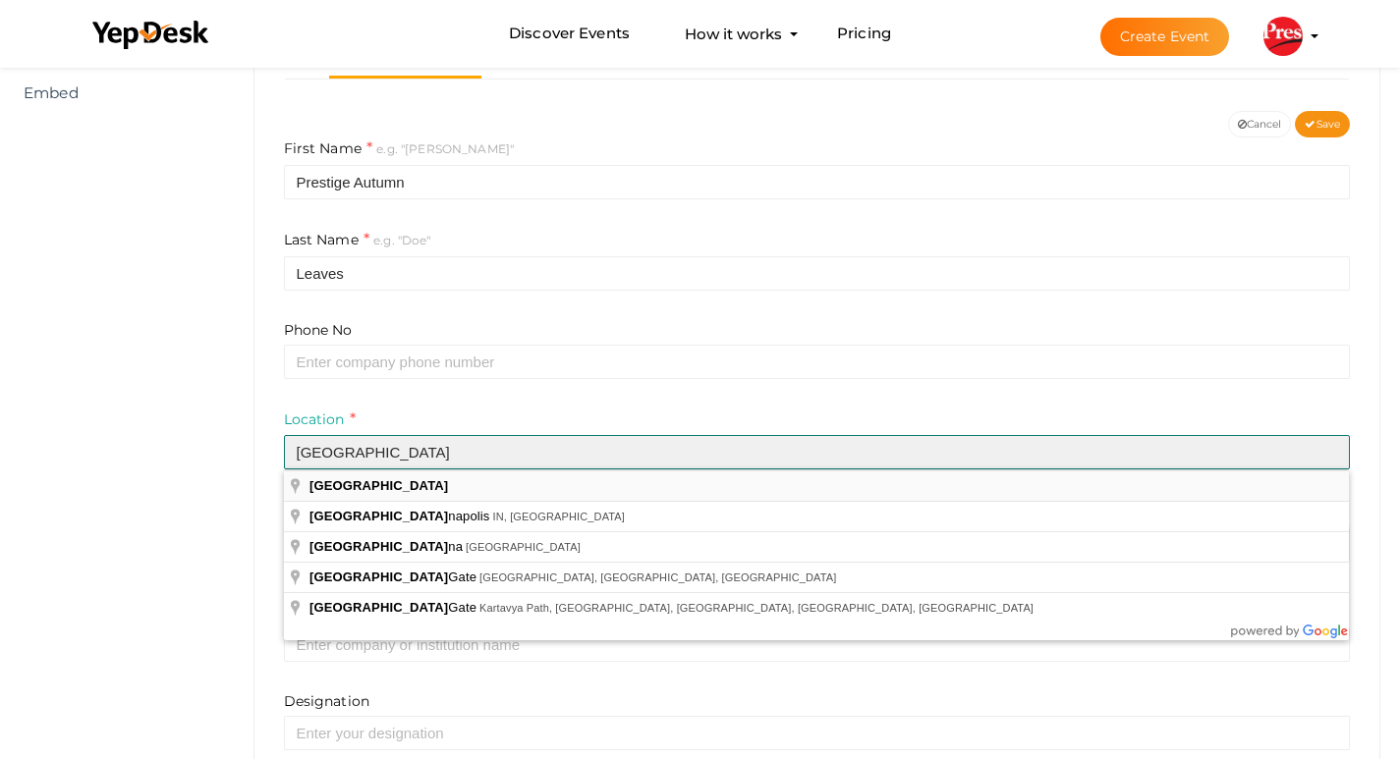
type input "[GEOGRAPHIC_DATA]"
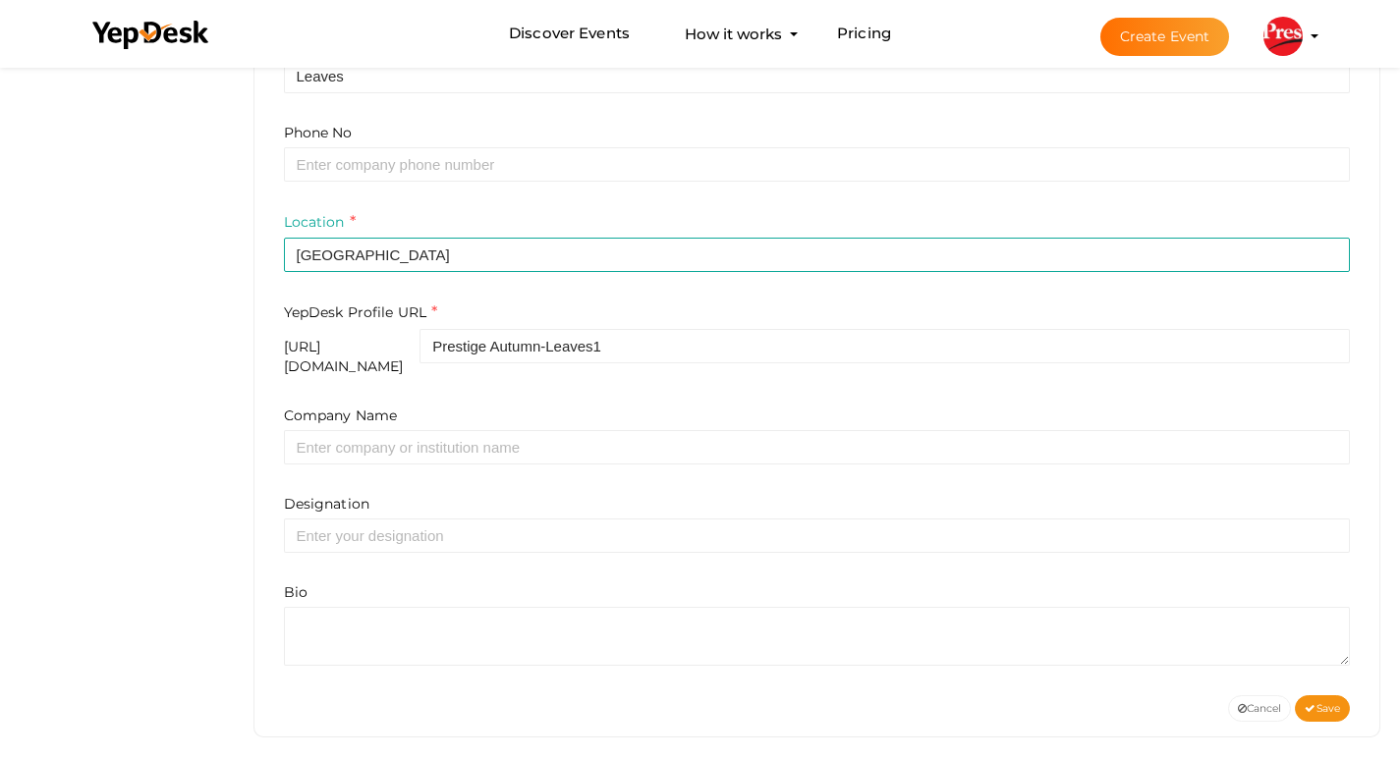
scroll to position [595, 0]
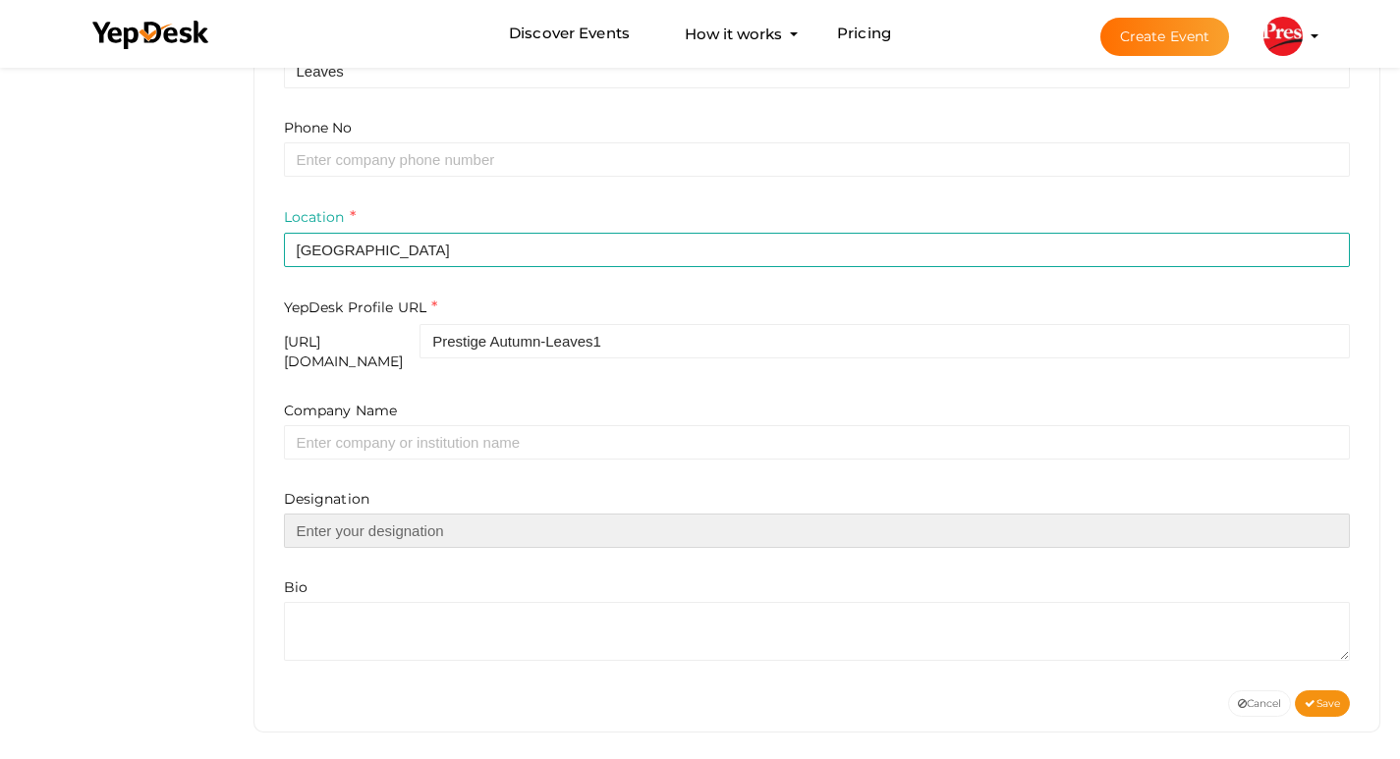
click at [358, 517] on input "text" at bounding box center [817, 531] width 1067 height 34
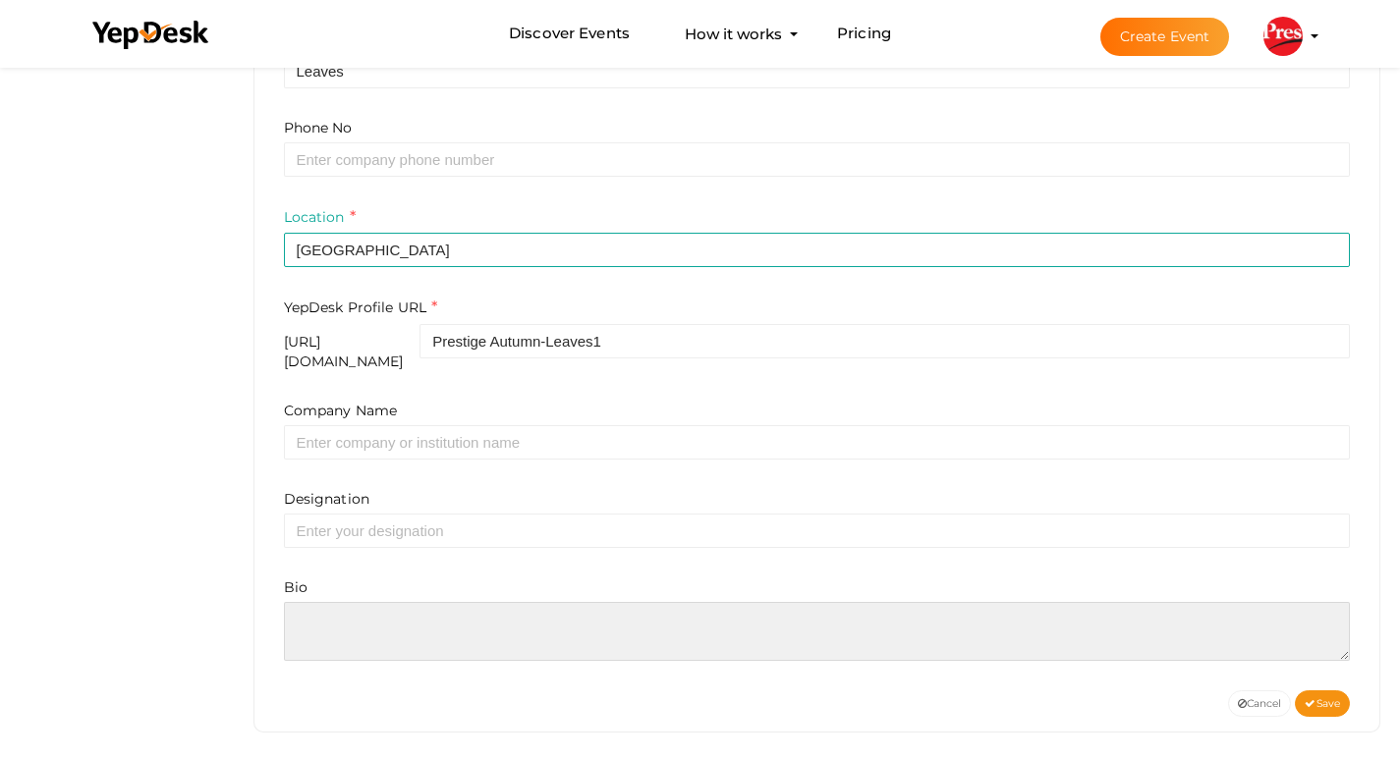
click at [333, 636] on textarea at bounding box center [817, 631] width 1067 height 59
paste textarea "Located Off Bellary Road, Bangalore, Prestige Autumn Leaves is an elegant plott…"
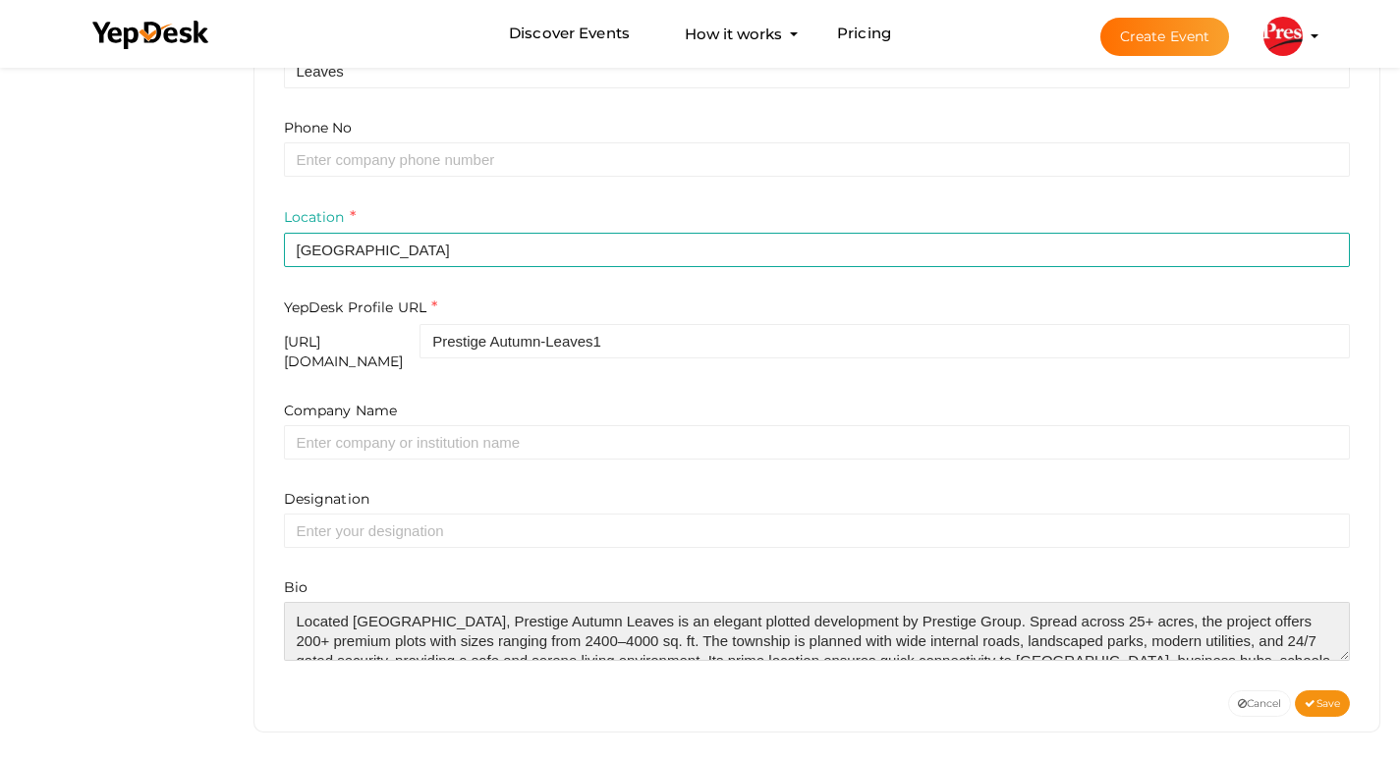
scroll to position [49, 0]
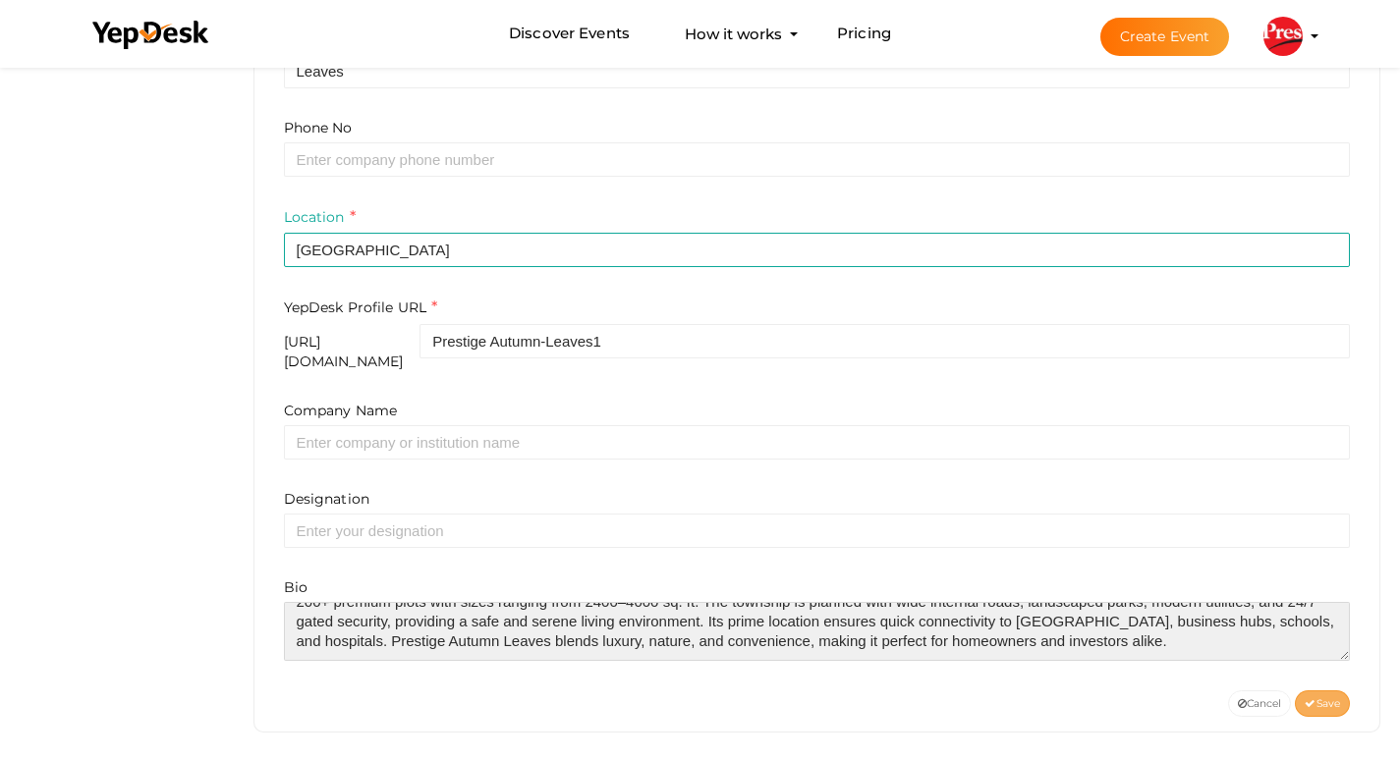
type textarea "Located Off Bellary Road, Bangalore, Prestige Autumn Leaves is an elegant plott…"
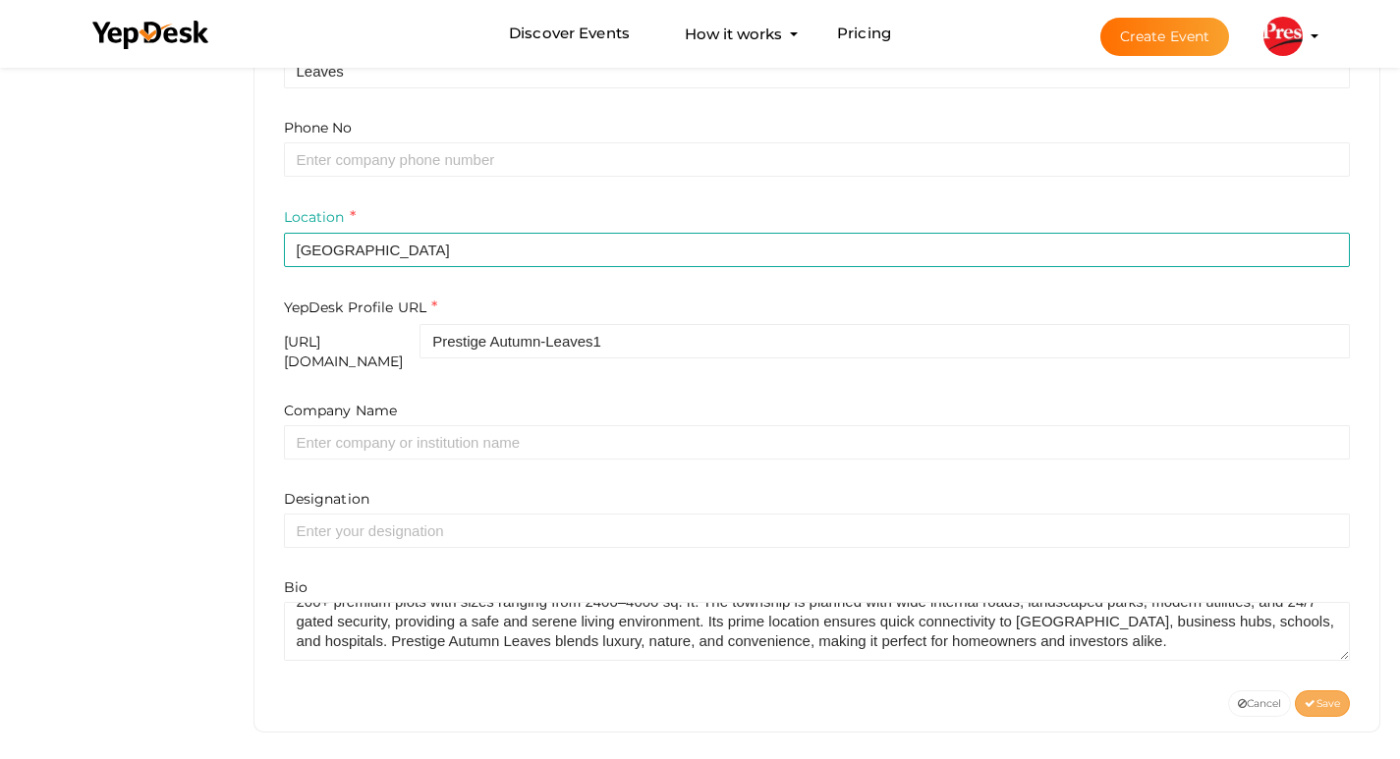
click at [1323, 697] on span "Save" at bounding box center [1322, 703] width 35 height 13
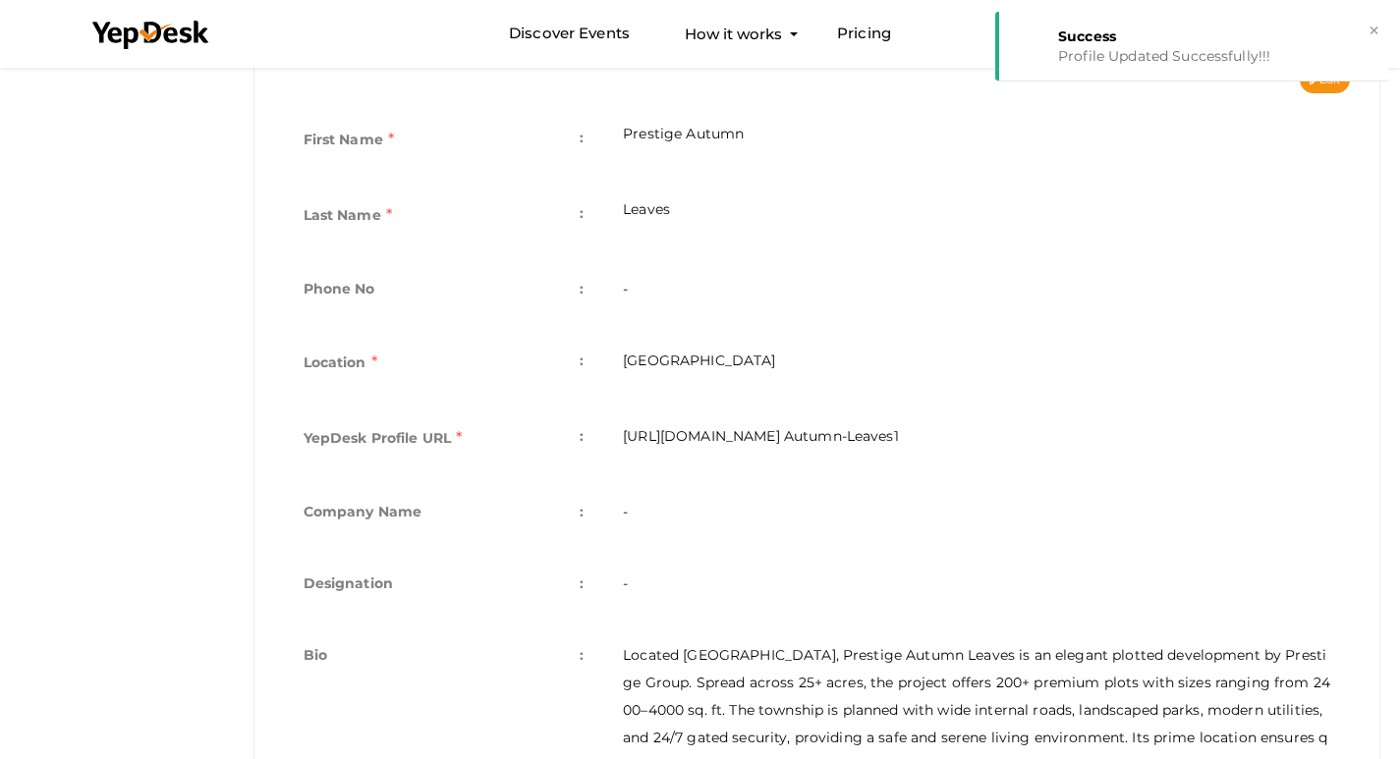
scroll to position [116, 0]
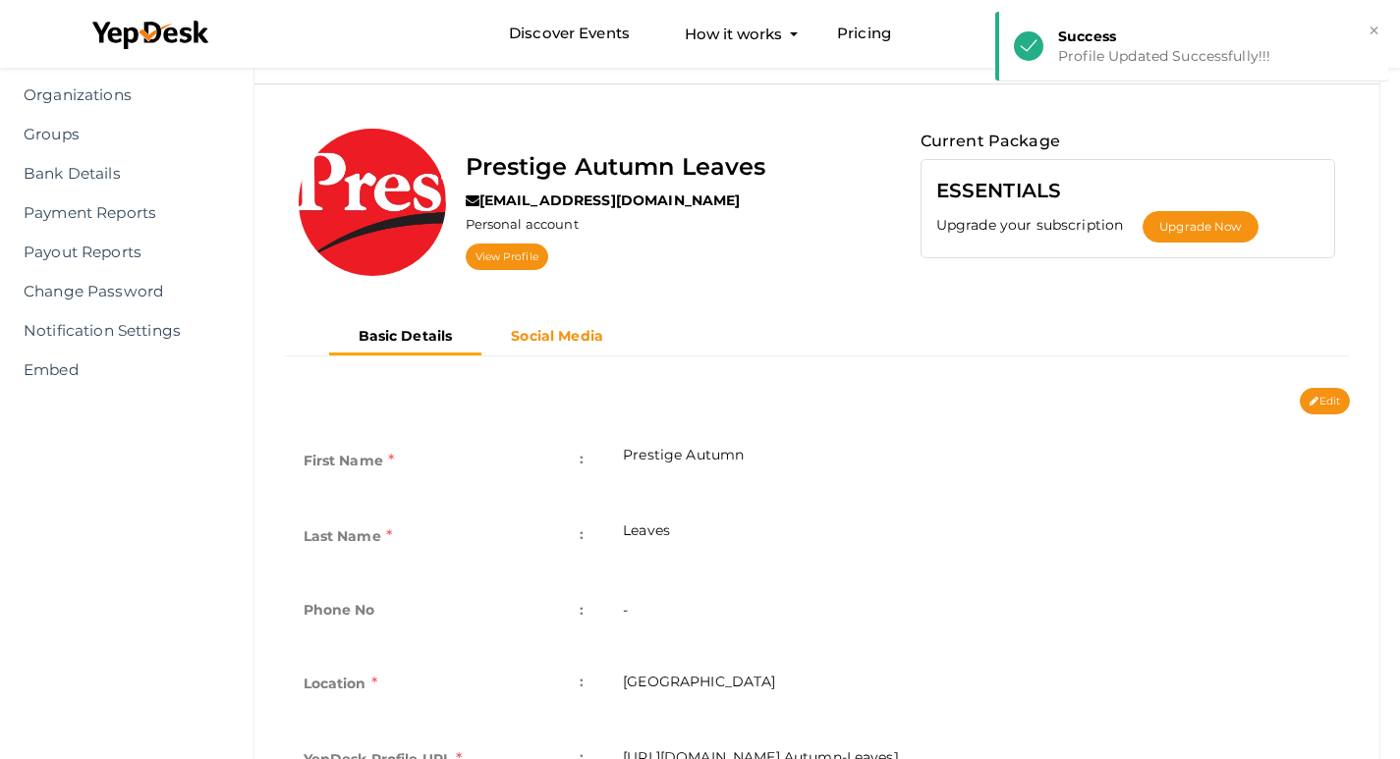
click at [561, 340] on b "Social Media" at bounding box center [557, 336] width 92 height 18
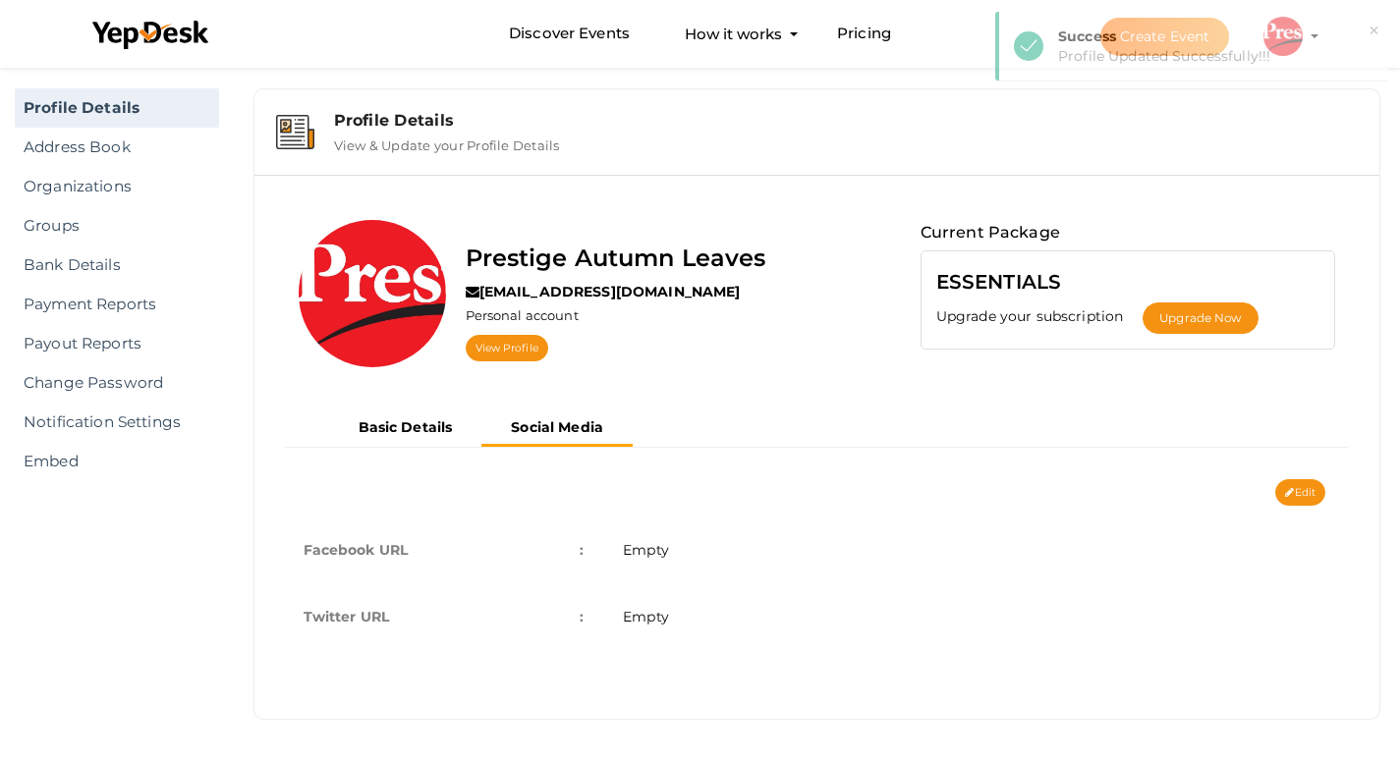
click at [652, 614] on span "Empty" at bounding box center [646, 617] width 46 height 18
click at [653, 614] on span "Empty" at bounding box center [646, 617] width 46 height 18
click at [1310, 479] on button "Edit" at bounding box center [1300, 492] width 50 height 27
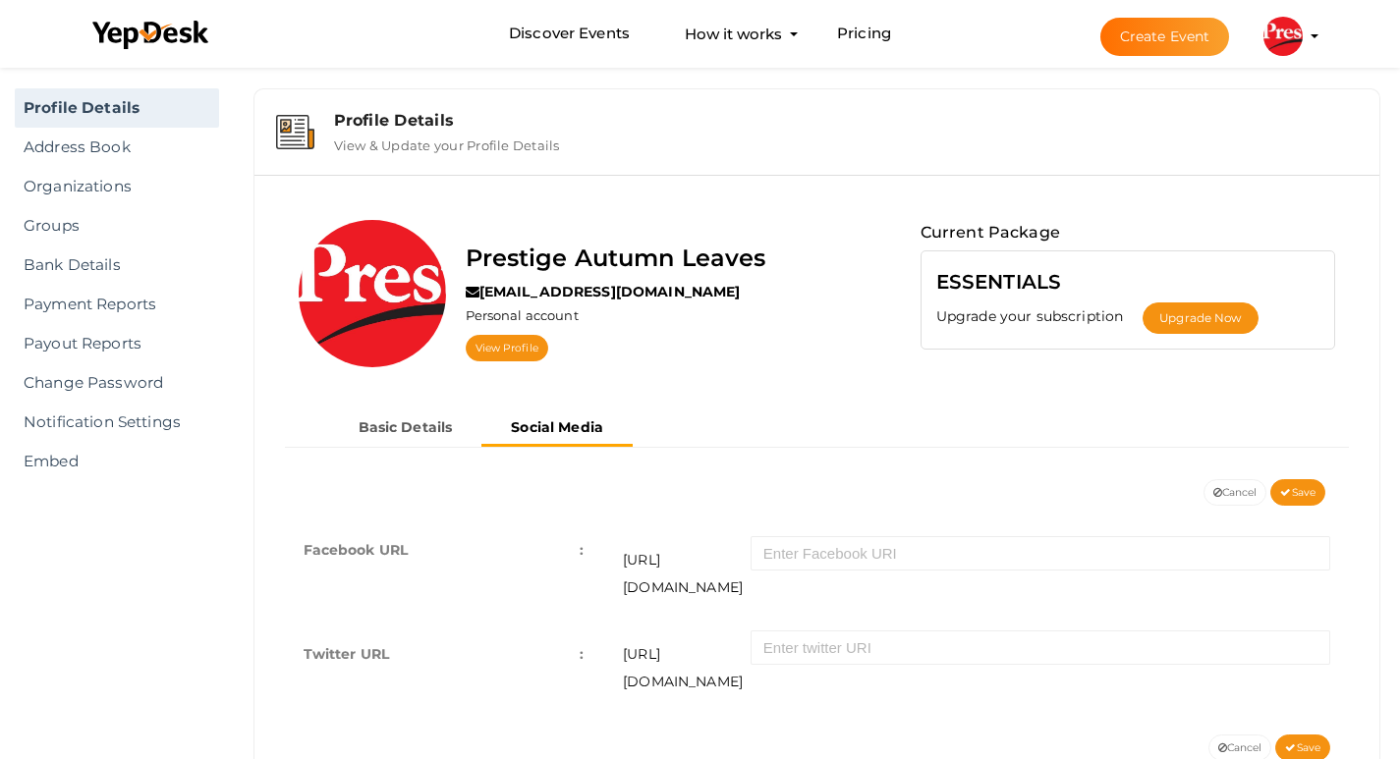
scroll to position [61, 0]
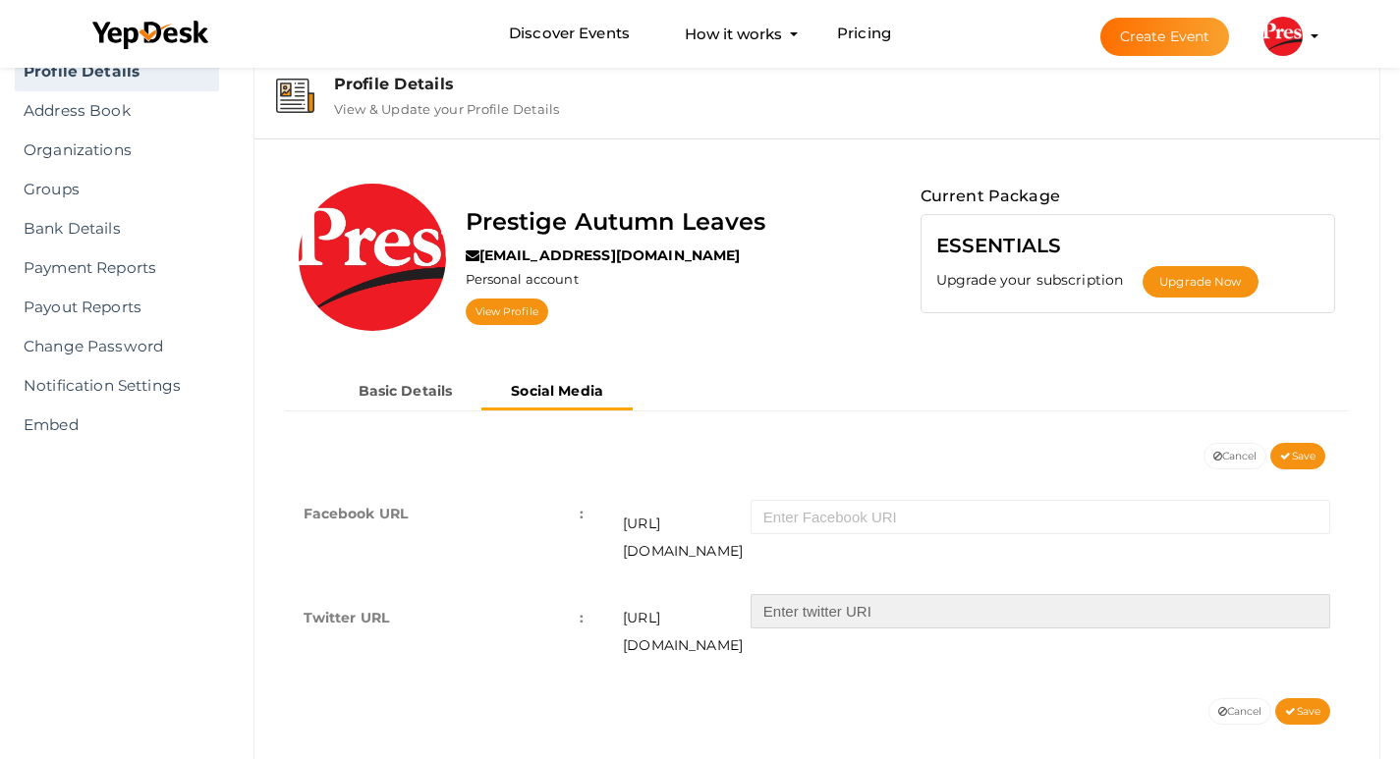
click at [841, 594] on input "text" at bounding box center [1041, 611] width 580 height 34
paste input "https://x.com/prestigeautumnl"
drag, startPoint x: 768, startPoint y: 585, endPoint x: 853, endPoint y: 594, distance: 84.9
click at [853, 594] on input "https://x.com/prestigeautumnl" at bounding box center [1041, 611] width 580 height 34
click at [775, 594] on input "/prestigeautumnl" at bounding box center [1041, 611] width 580 height 34
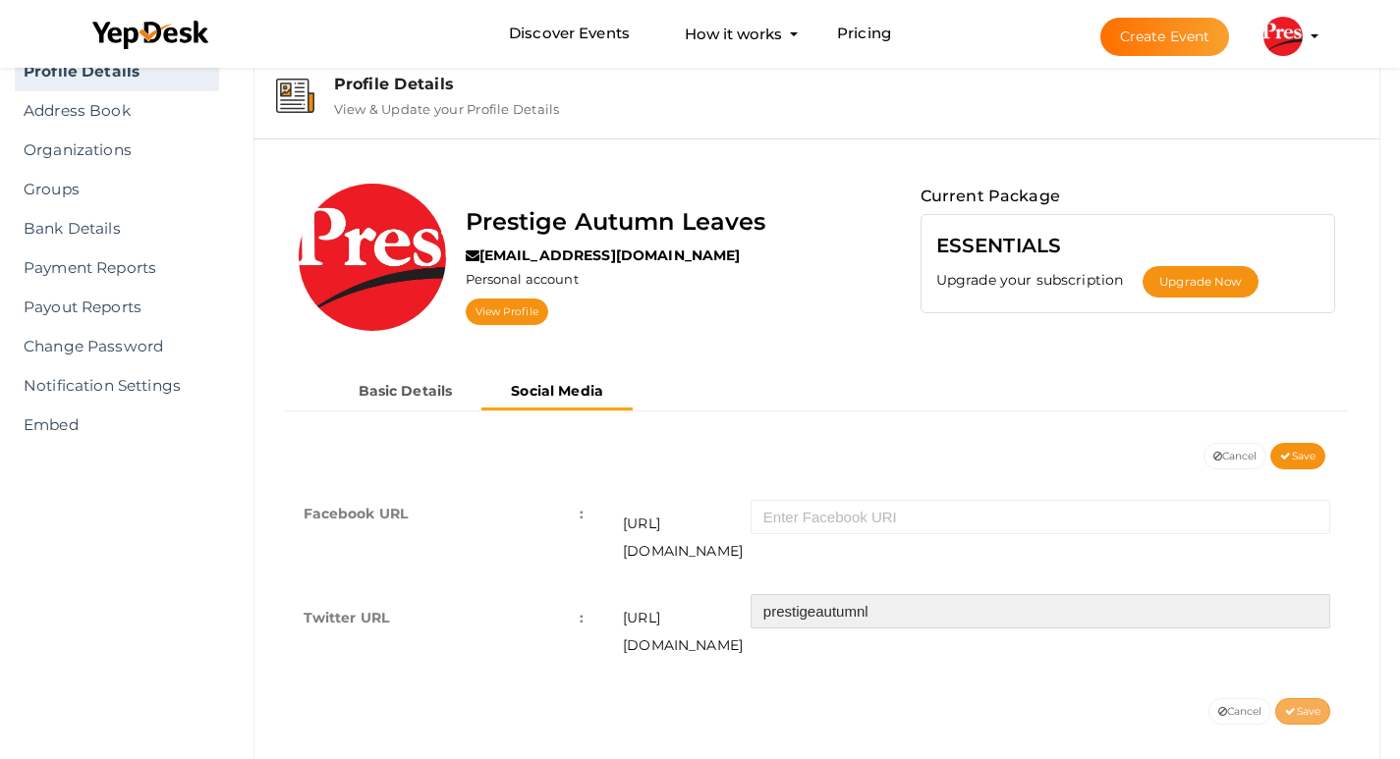
type input "prestigeautumnl"
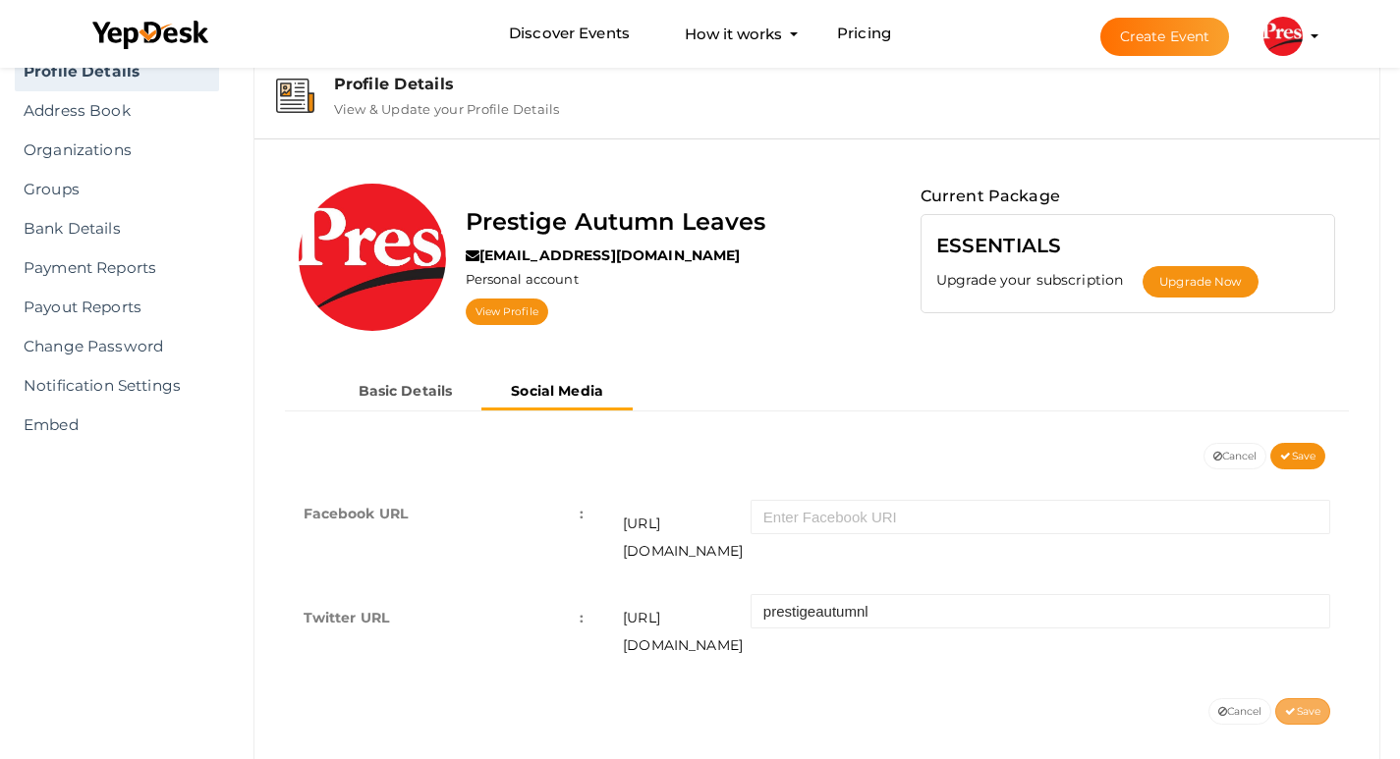
click at [1305, 705] on span "Save" at bounding box center [1302, 711] width 35 height 13
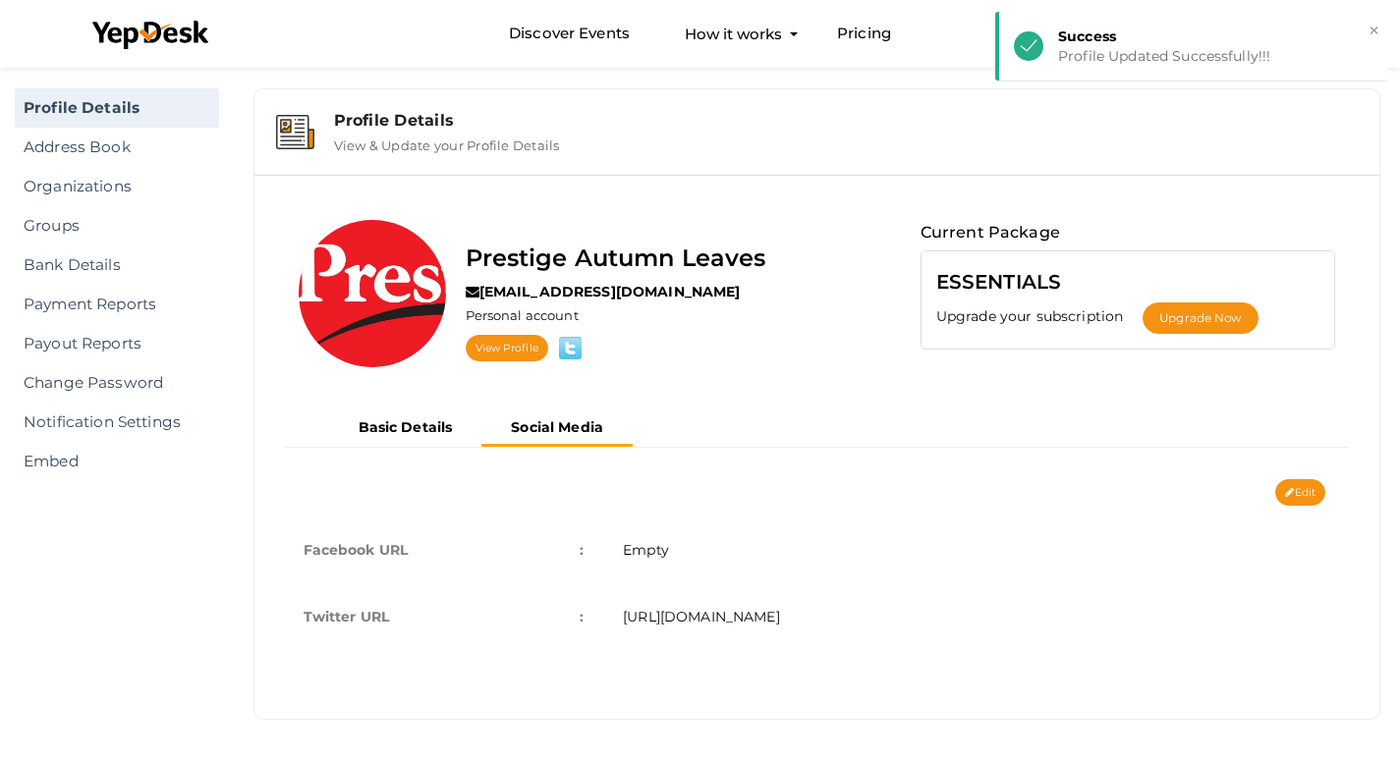
scroll to position [0, 0]
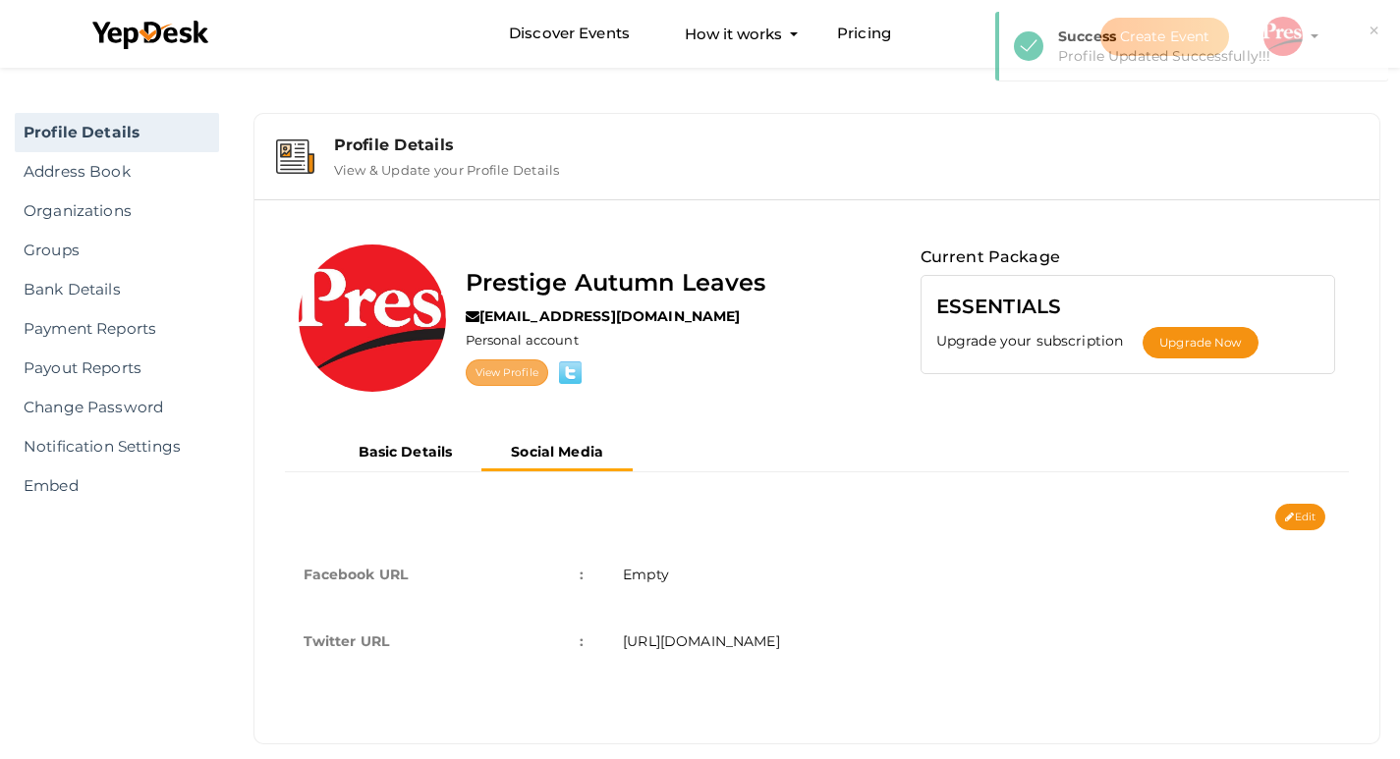
click at [499, 378] on link "View Profile" at bounding box center [507, 373] width 83 height 27
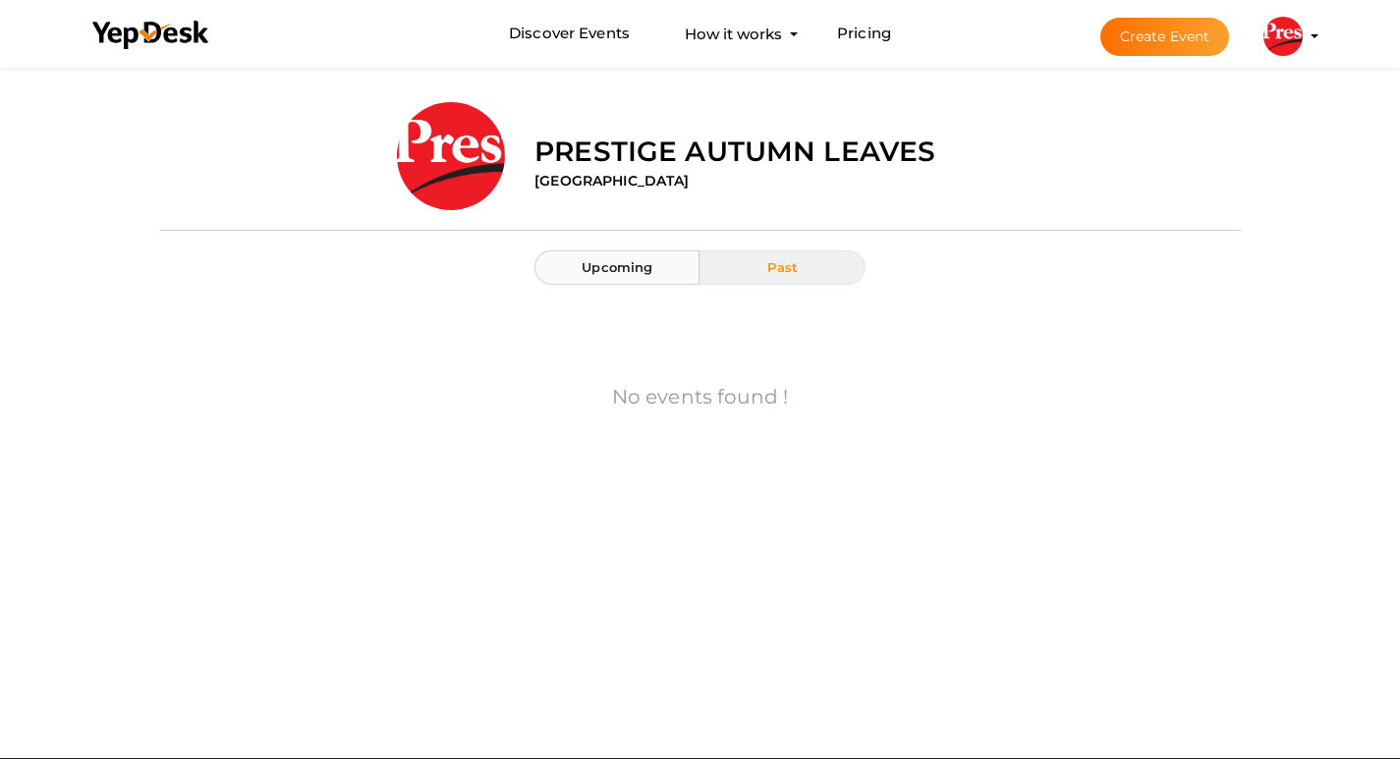
click at [605, 262] on span "Upcoming" at bounding box center [617, 267] width 71 height 16
click at [784, 265] on span "Past" at bounding box center [782, 267] width 30 height 16
click at [1287, 28] on img at bounding box center [1282, 36] width 39 height 39
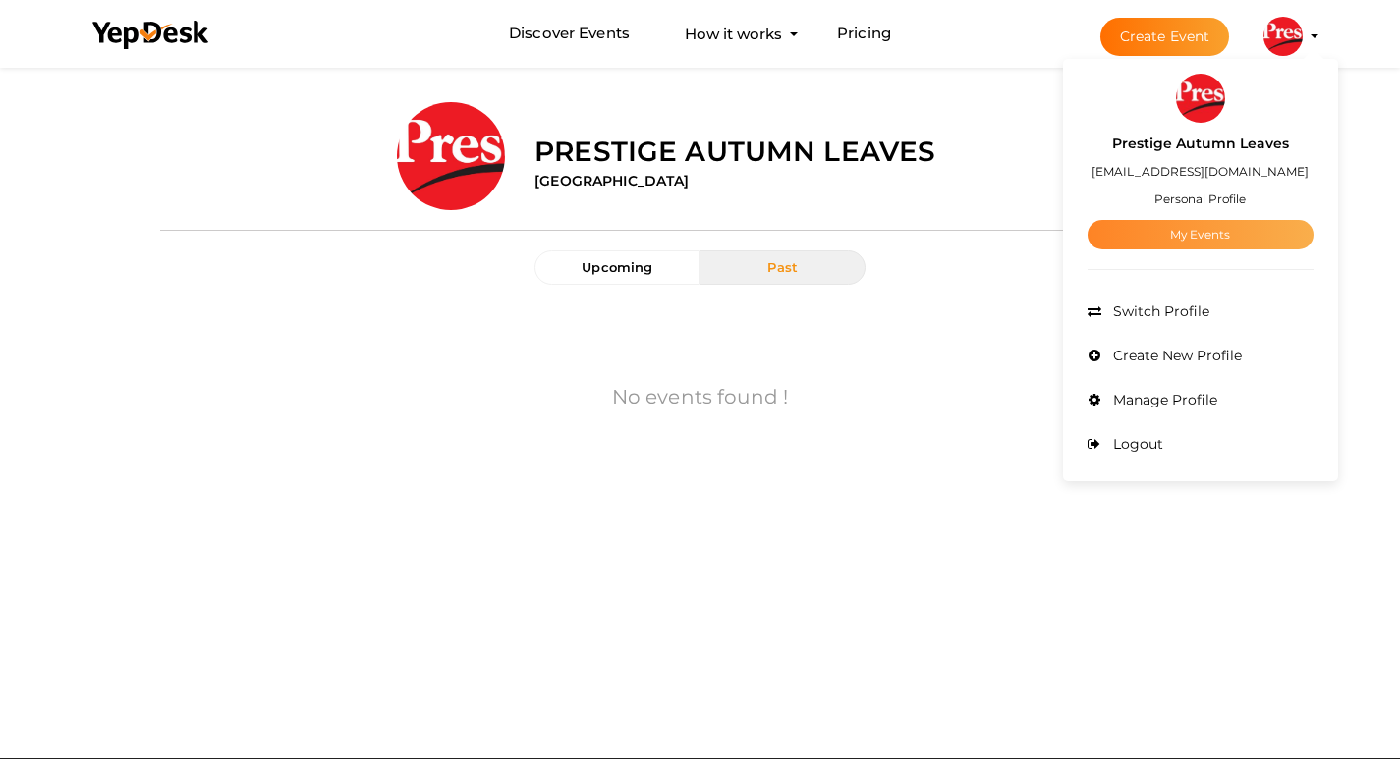
click at [1212, 224] on link "My Events" at bounding box center [1200, 234] width 226 height 29
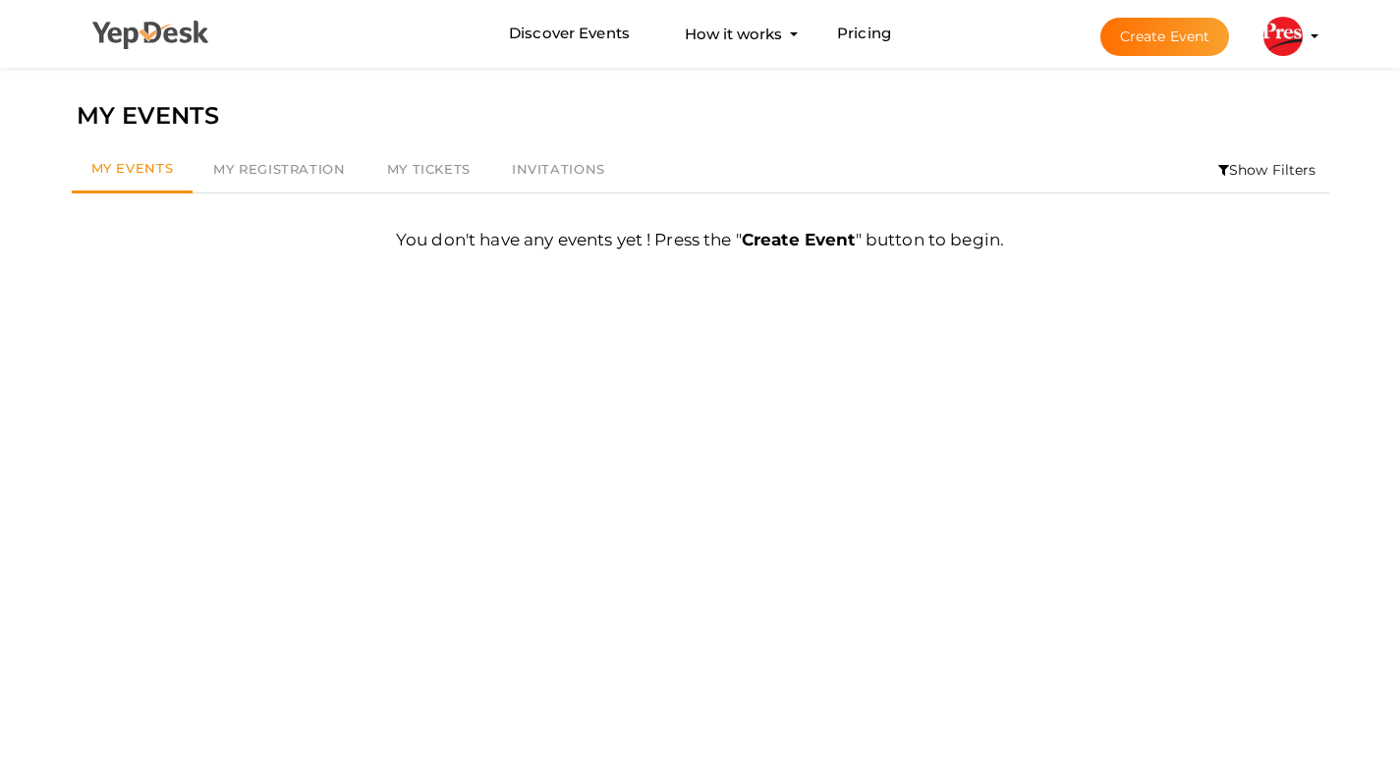
click at [165, 34] on use at bounding box center [150, 35] width 116 height 28
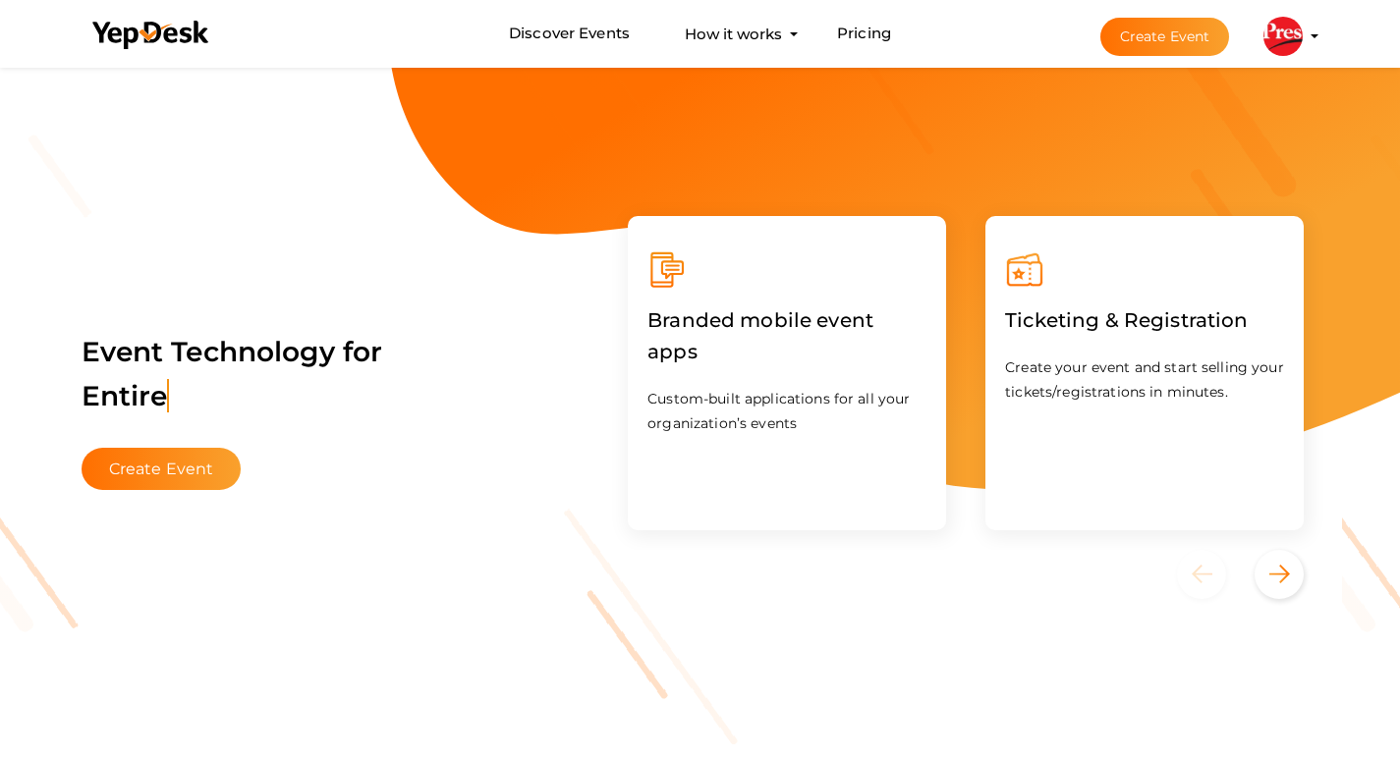
click at [1286, 33] on img at bounding box center [1282, 36] width 39 height 39
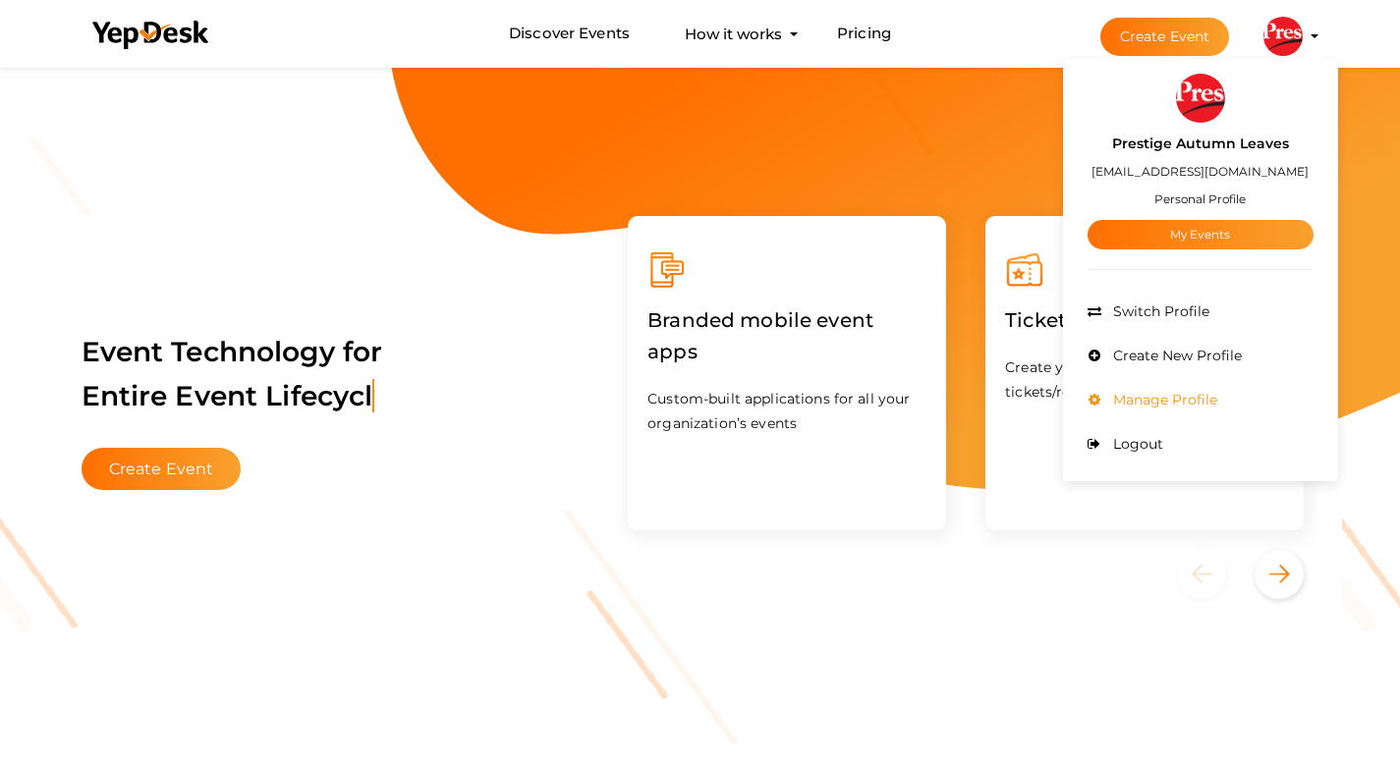
click at [1187, 391] on span "Manage Profile" at bounding box center [1162, 400] width 109 height 18
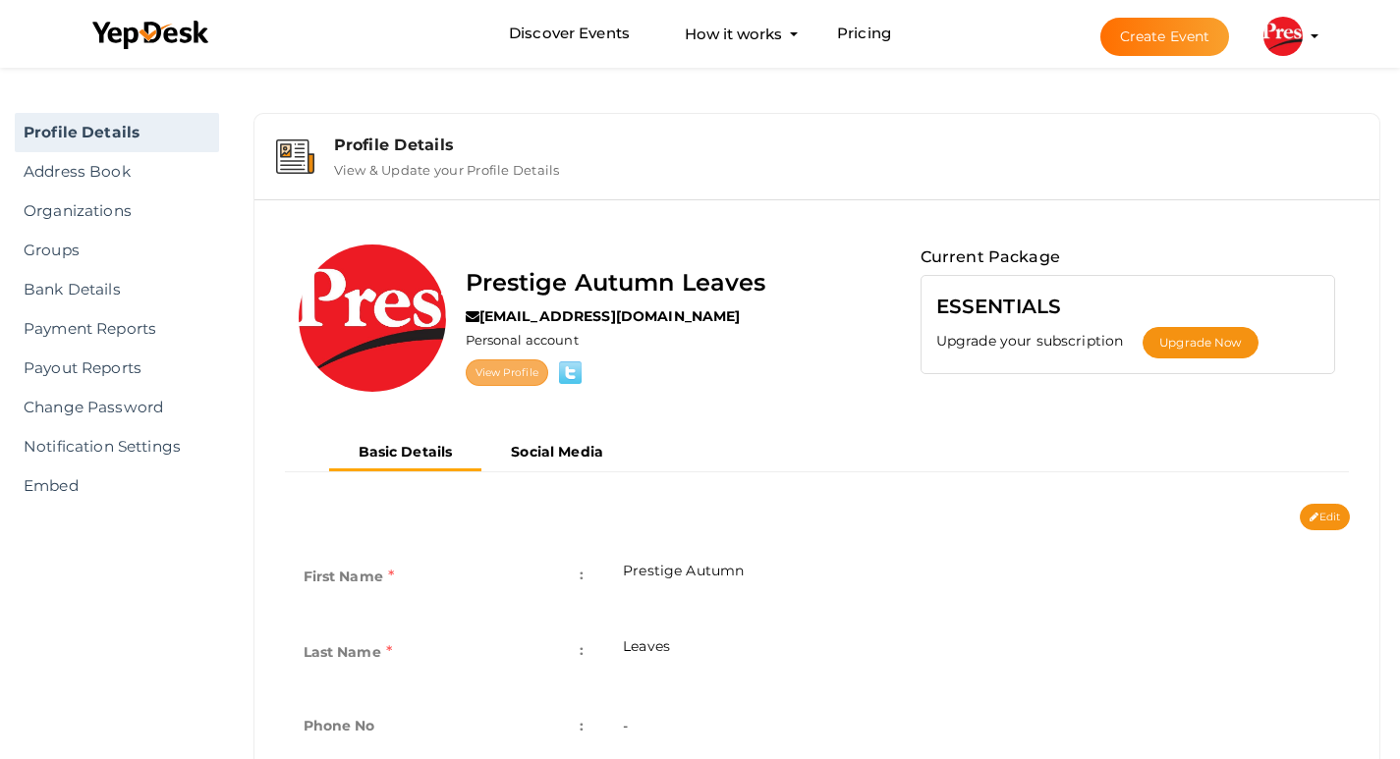
click at [513, 374] on link "View Profile" at bounding box center [507, 373] width 83 height 27
click at [567, 450] on b "Social Media" at bounding box center [557, 452] width 92 height 18
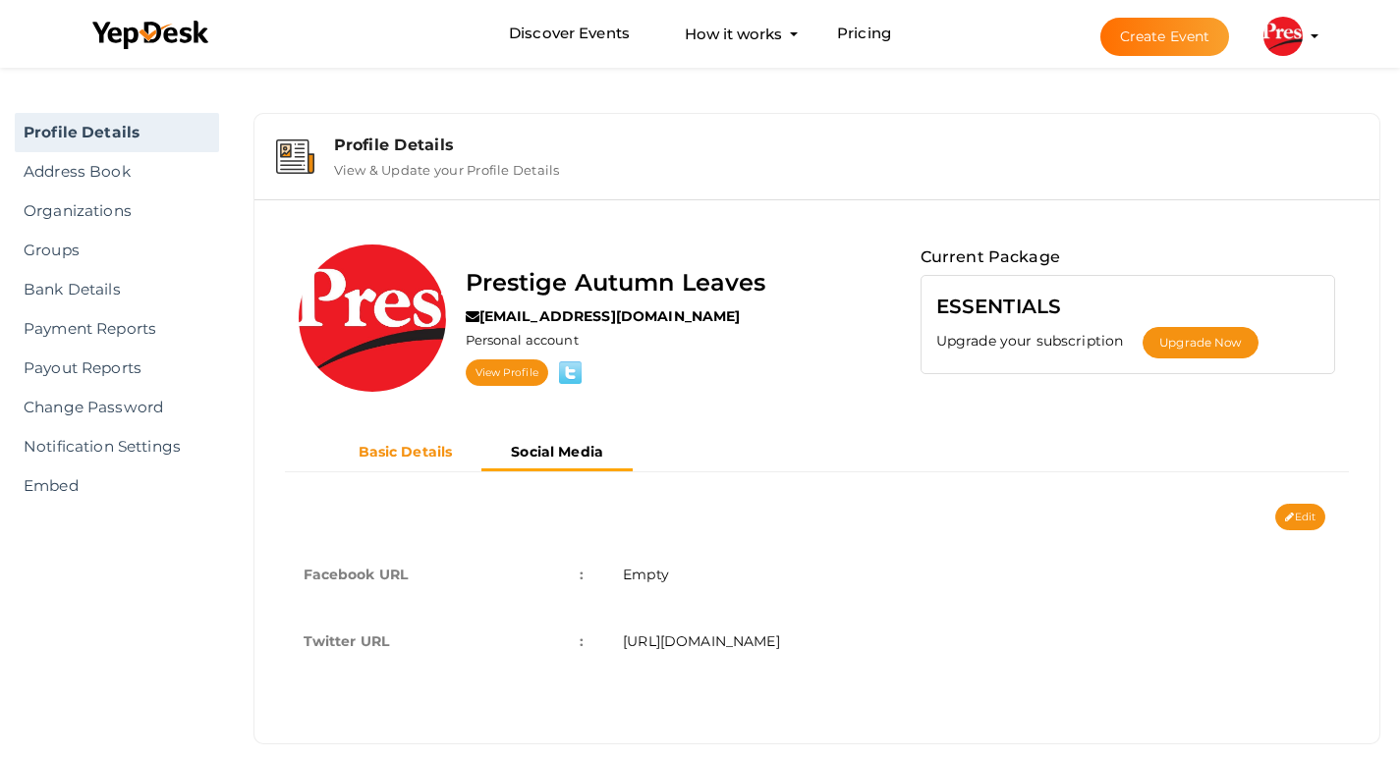
click at [398, 456] on b "Basic Details" at bounding box center [406, 452] width 94 height 18
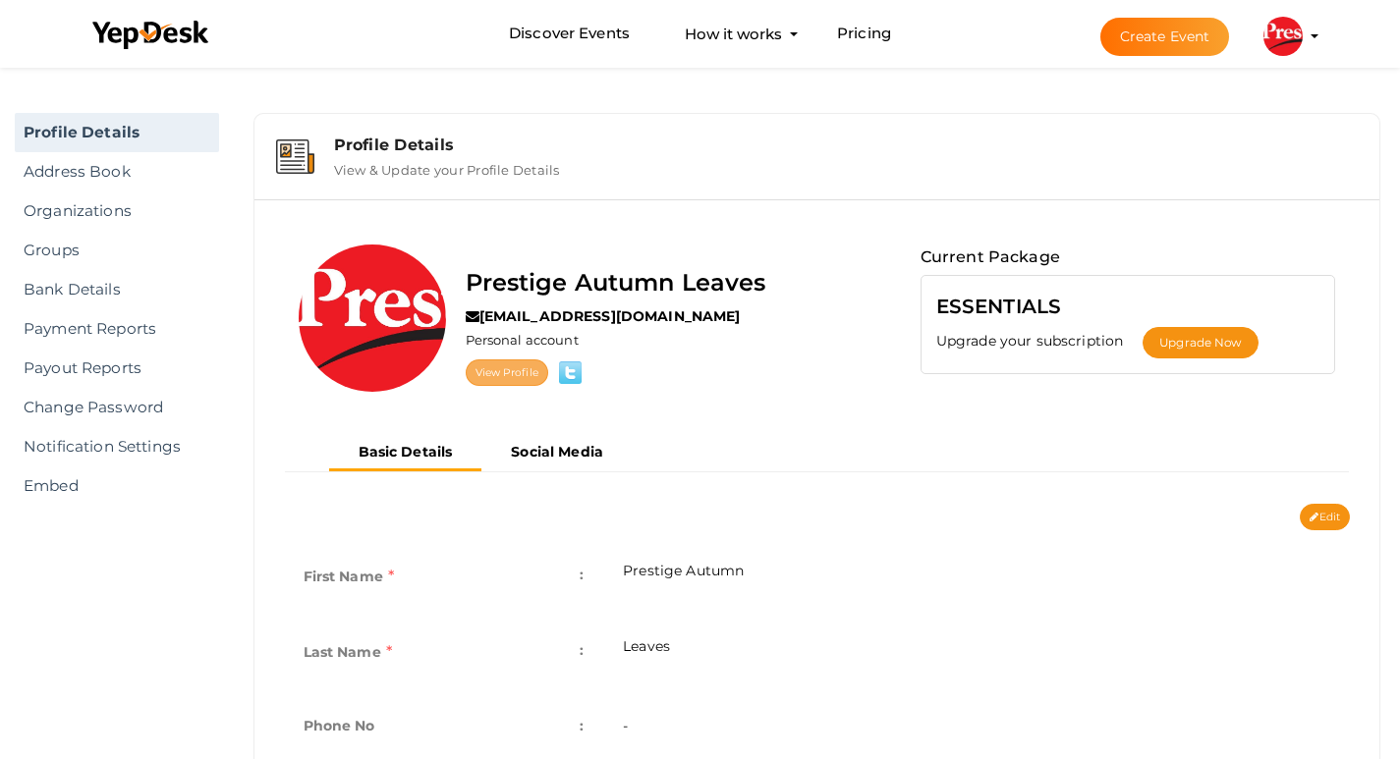
click at [522, 369] on link "View Profile" at bounding box center [507, 373] width 83 height 27
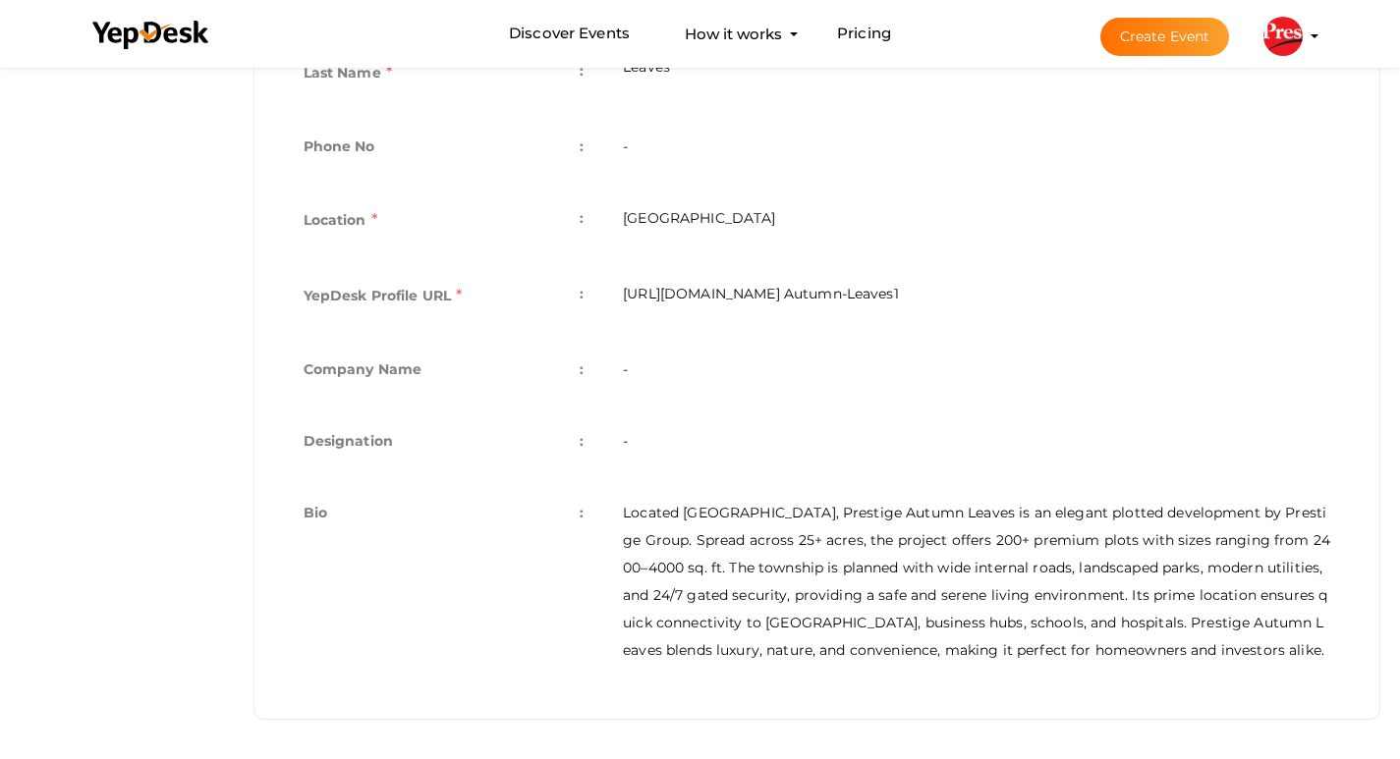
scroll to position [607, 0]
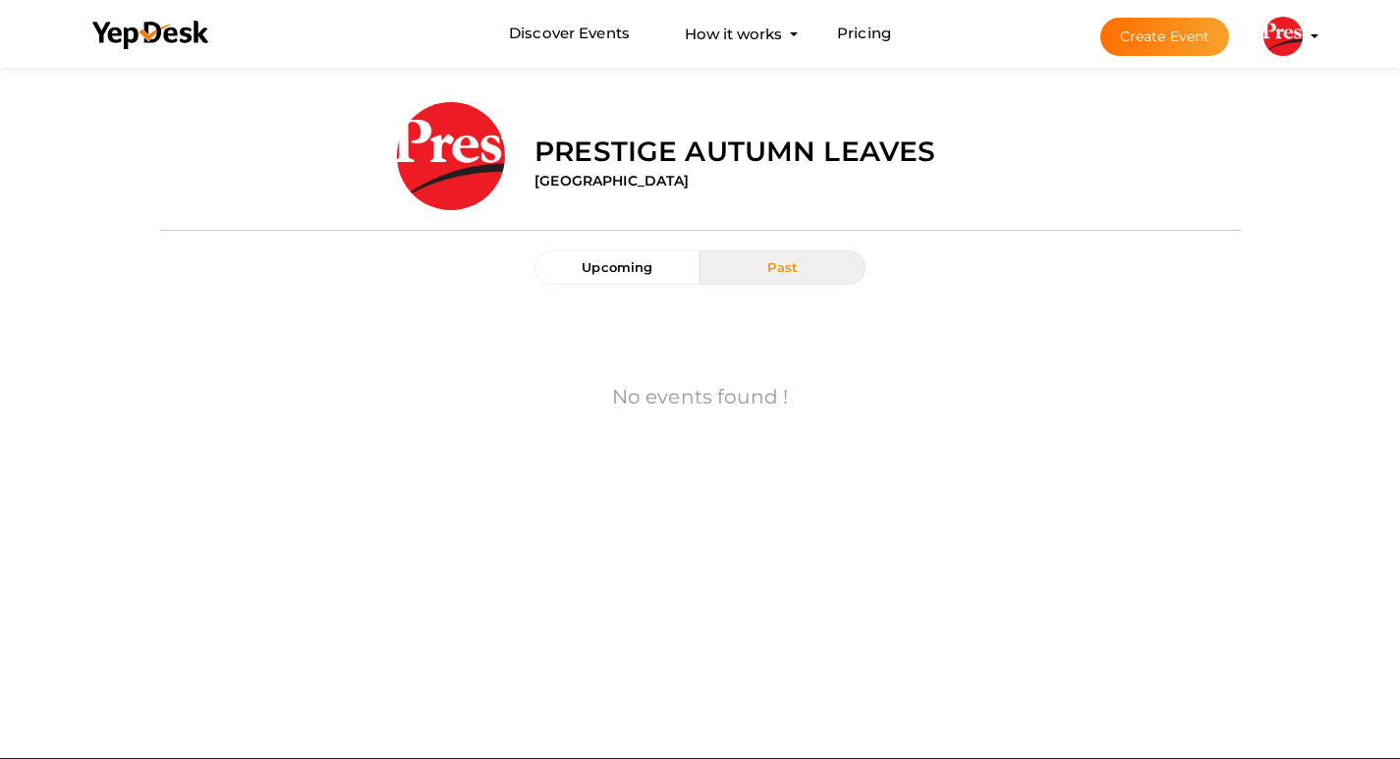
click at [547, 155] on label "Prestige Autumn Leaves" at bounding box center [734, 151] width 401 height 39
click at [584, 148] on label "Prestige Autumn Leaves" at bounding box center [734, 151] width 401 height 39
click at [566, 186] on label "[GEOGRAPHIC_DATA]" at bounding box center [611, 181] width 154 height 20
click at [778, 280] on button "Past" at bounding box center [781, 268] width 165 height 34
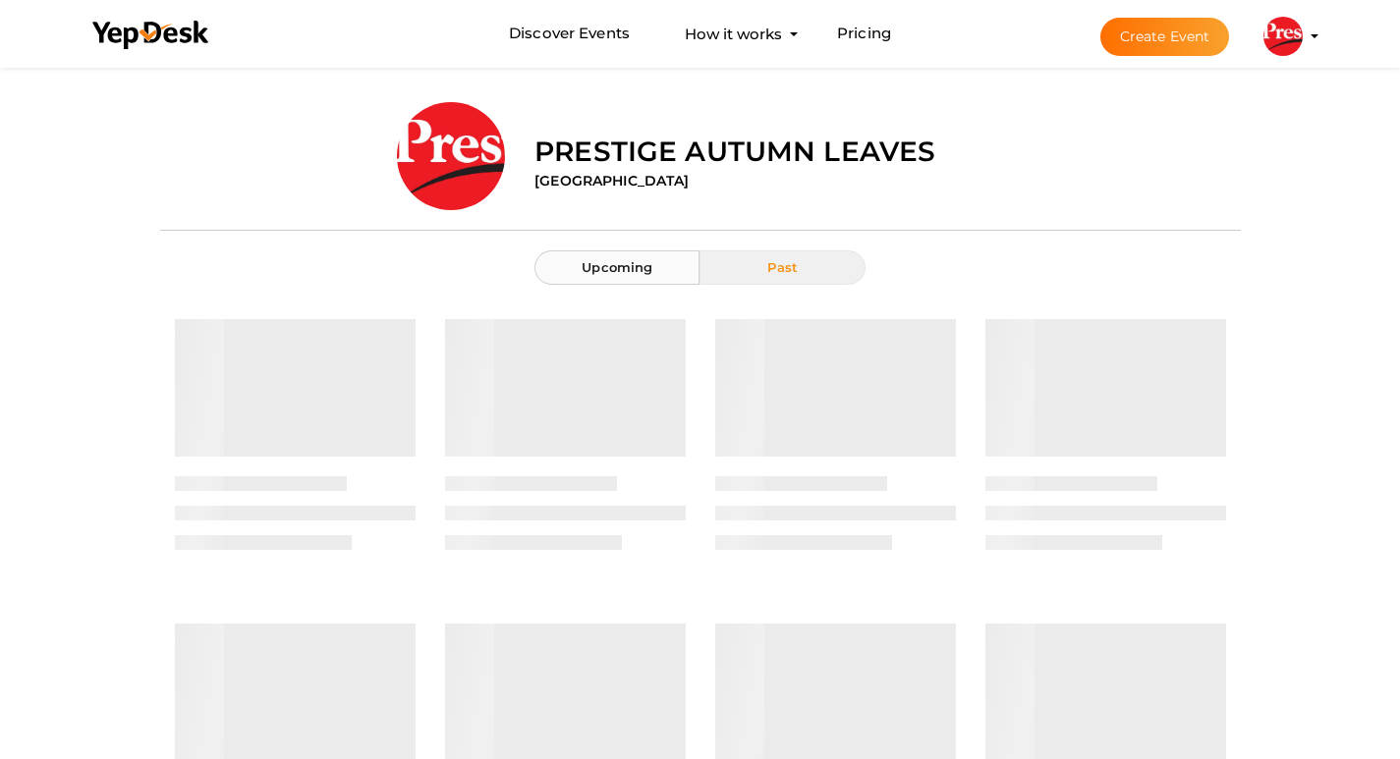
click at [638, 274] on span "Upcoming" at bounding box center [617, 267] width 71 height 16
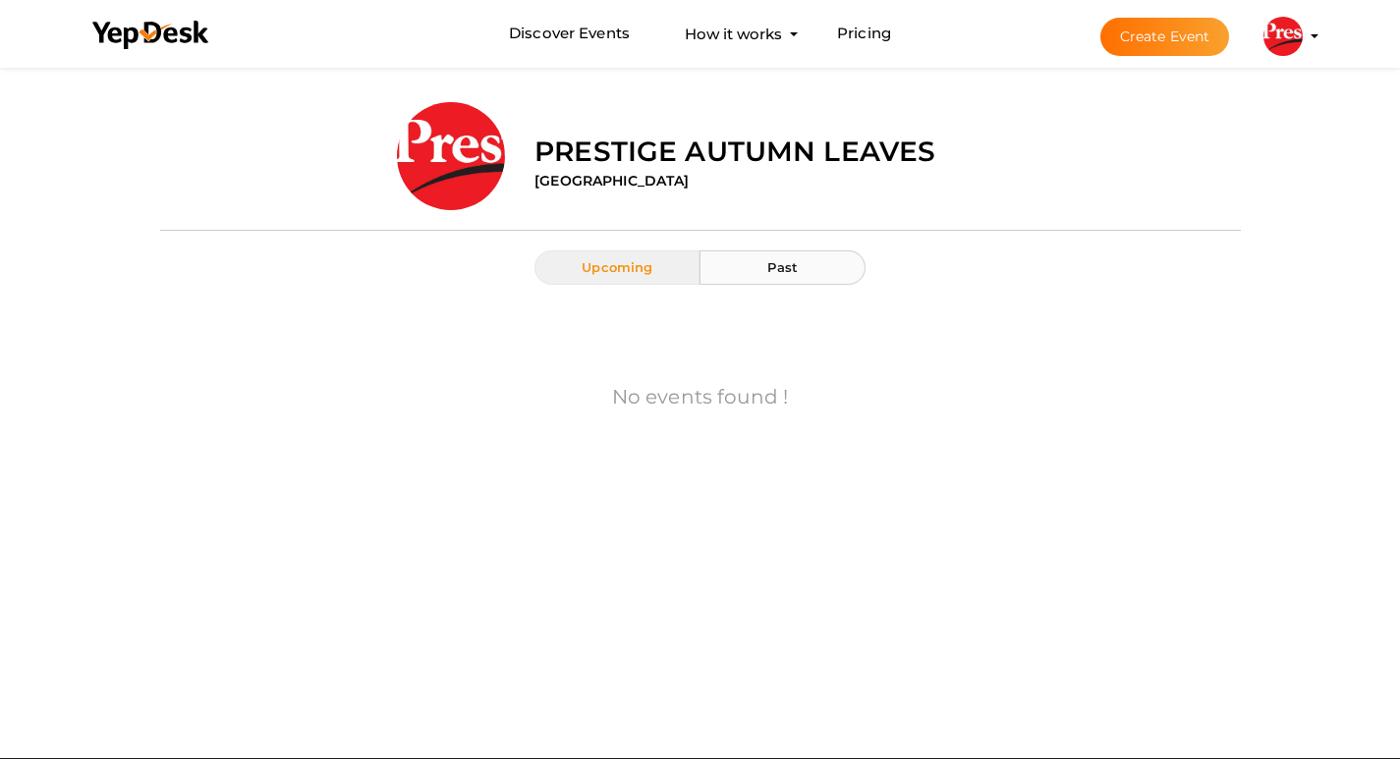
click at [789, 260] on span "Past" at bounding box center [782, 267] width 30 height 16
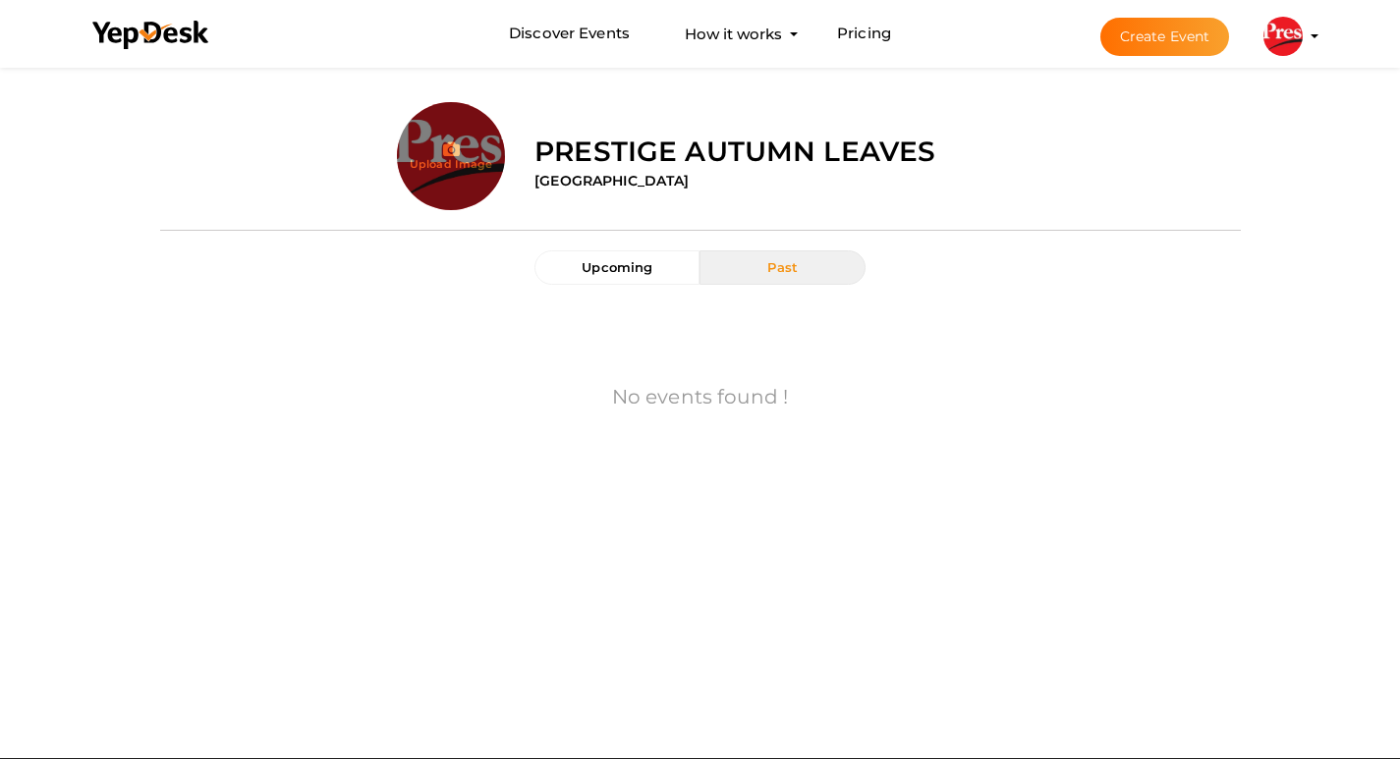
click at [432, 162] on input "file" at bounding box center [451, 195] width 108 height 108
click at [780, 273] on span "Past" at bounding box center [782, 267] width 30 height 16
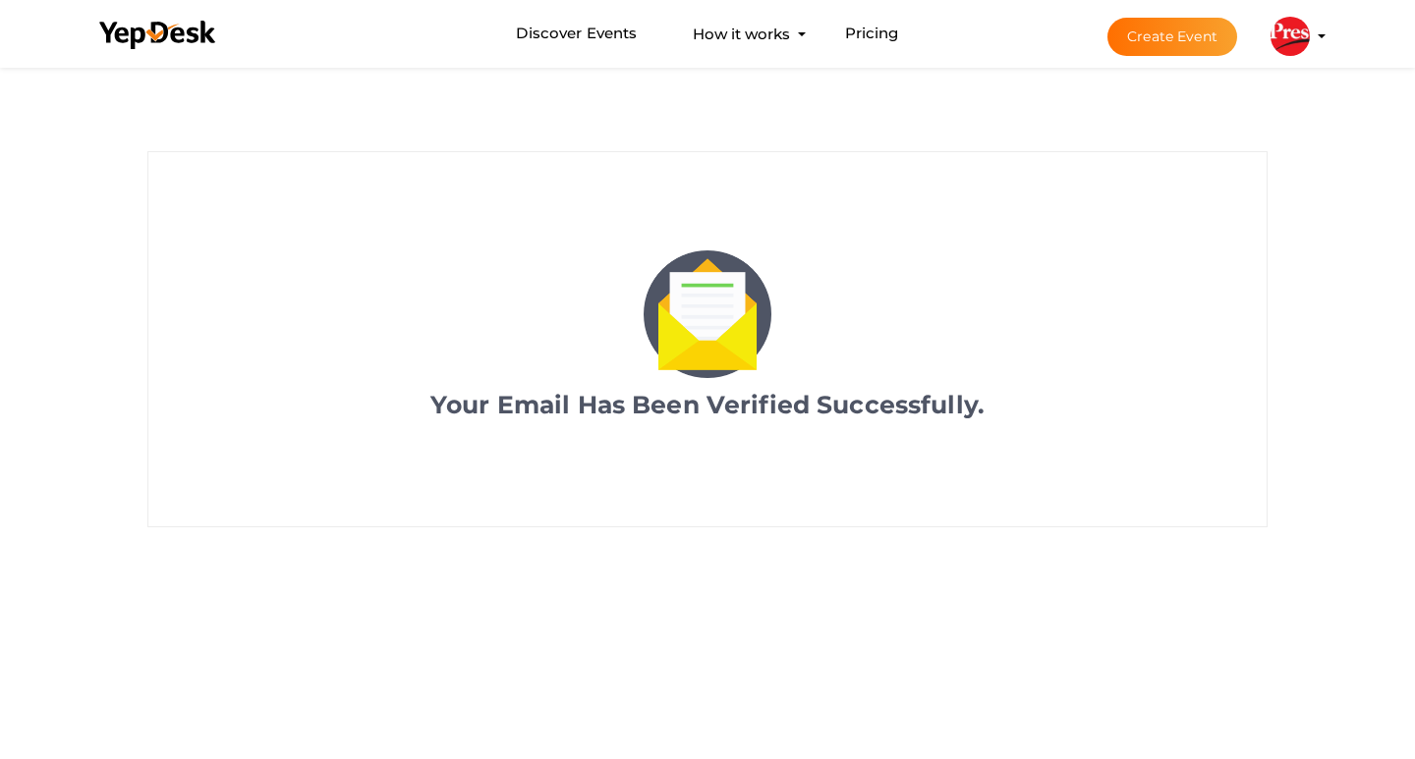
click at [1307, 26] on img at bounding box center [1289, 36] width 39 height 39
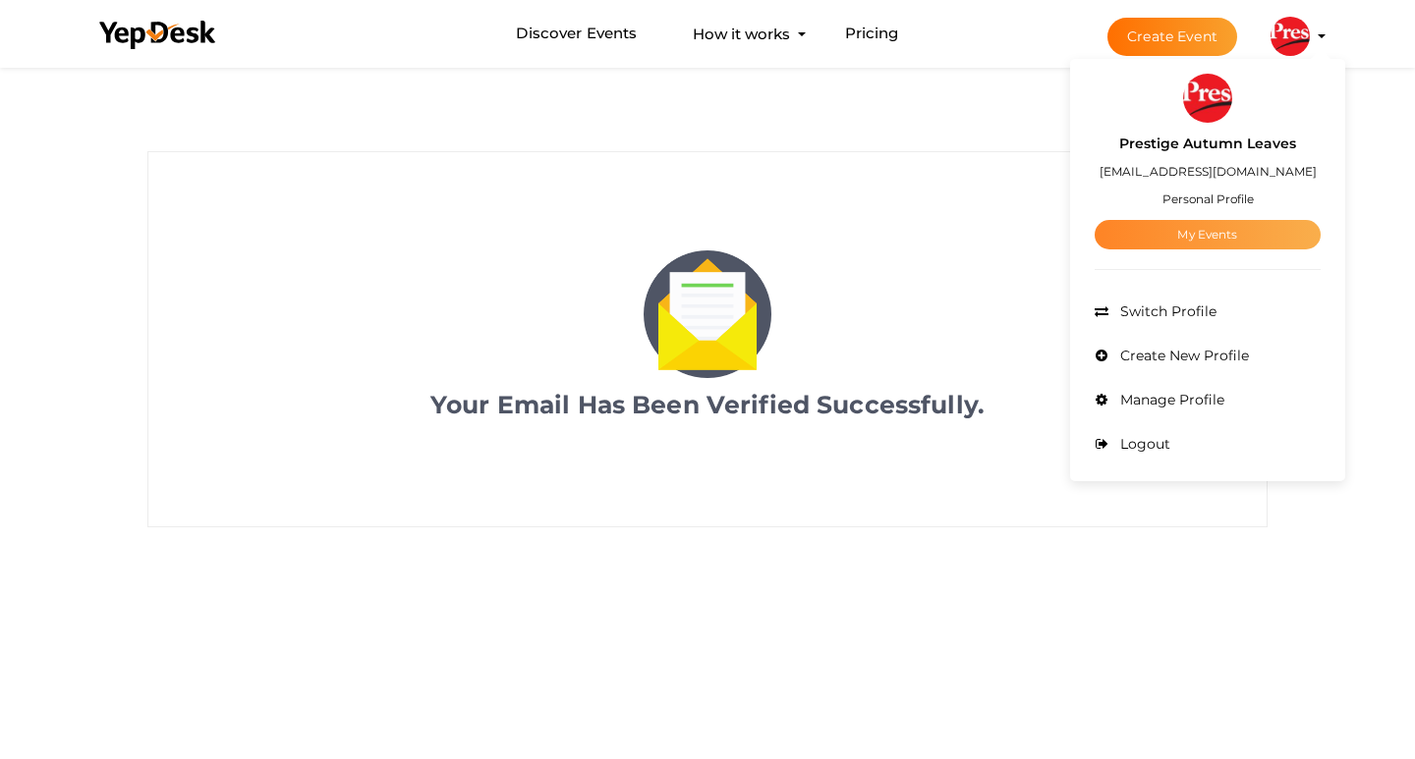
click at [1197, 232] on link "My Events" at bounding box center [1207, 234] width 226 height 29
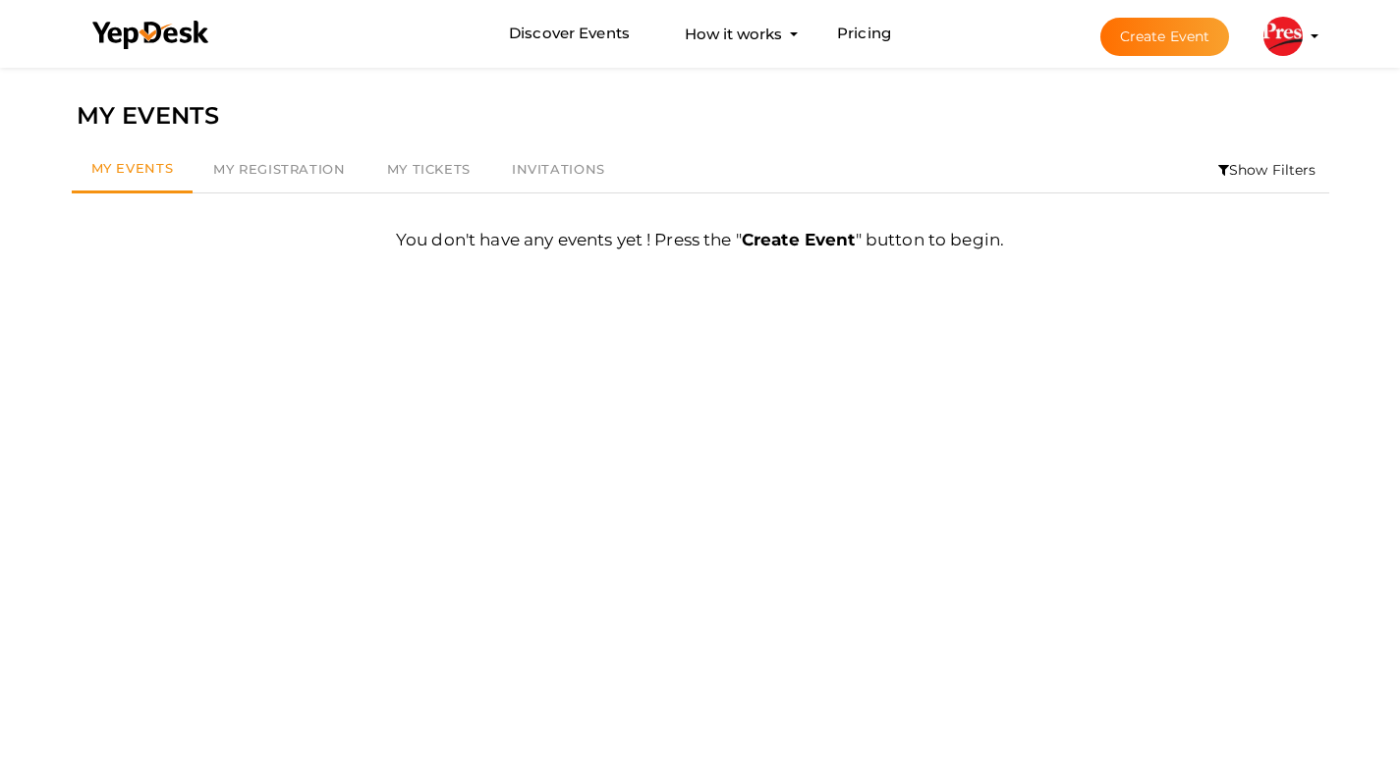
click at [1286, 18] on img at bounding box center [1282, 36] width 39 height 39
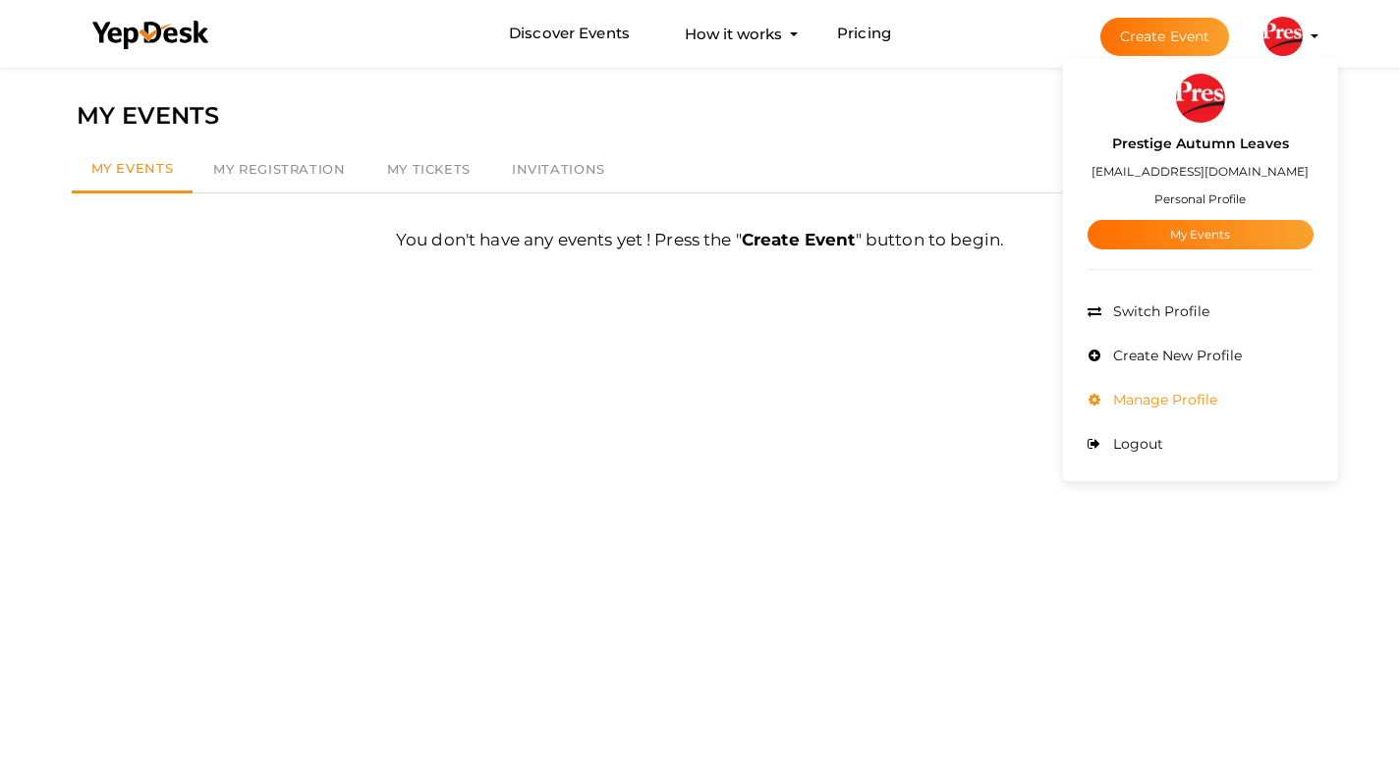
click at [1169, 399] on span "Manage Profile" at bounding box center [1162, 400] width 109 height 18
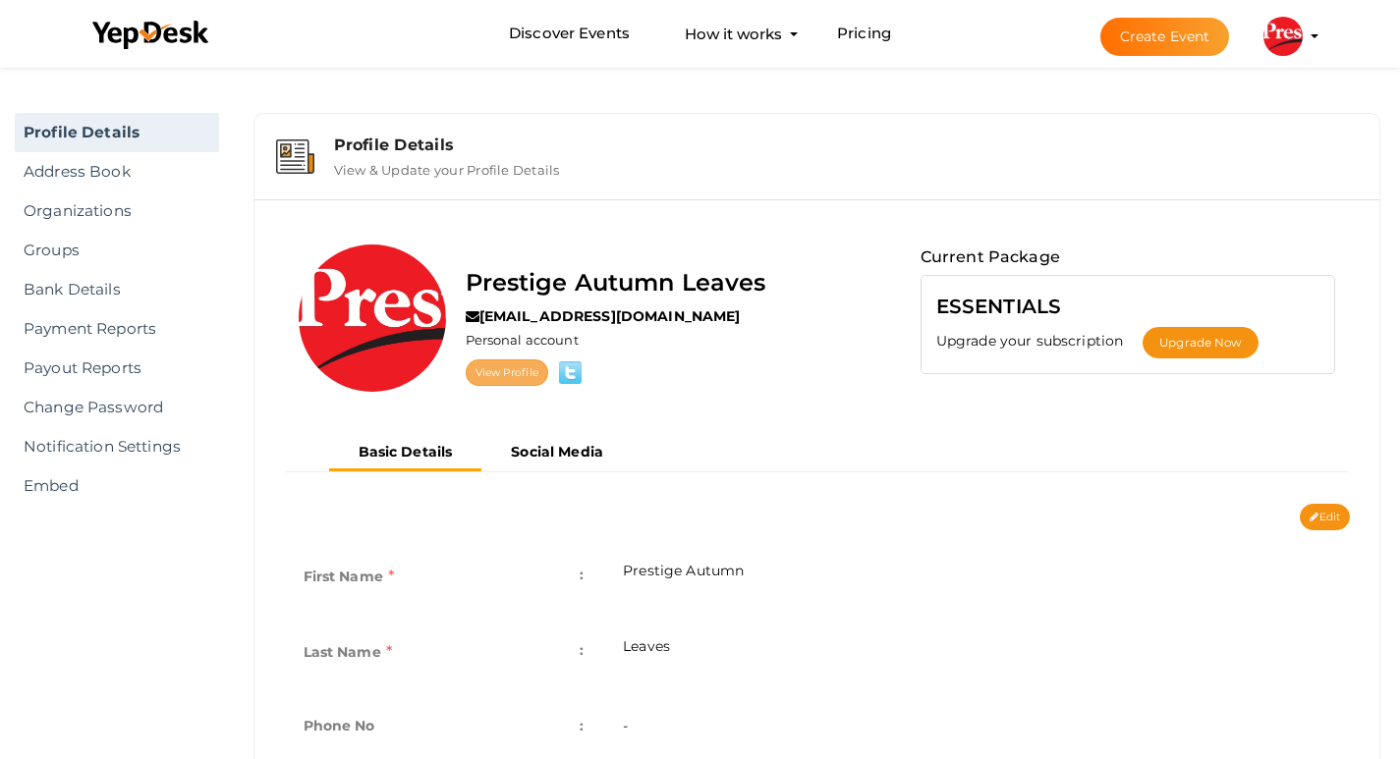
click at [514, 371] on link "View Profile" at bounding box center [507, 373] width 83 height 27
